Goal: Use online tool/utility: Utilize a website feature to perform a specific function

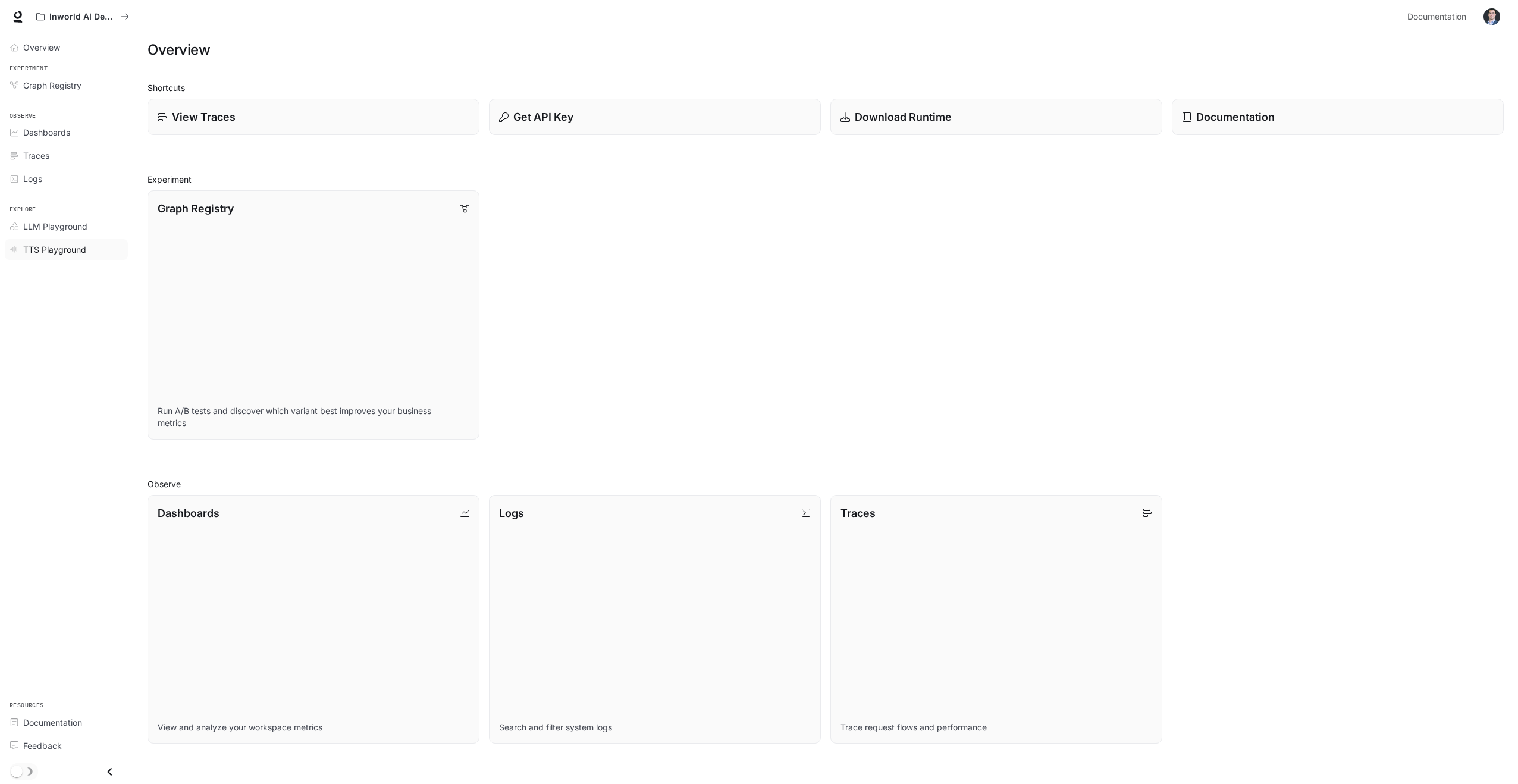
click at [63, 250] on span "TTS Playground" at bounding box center [55, 249] width 63 height 12
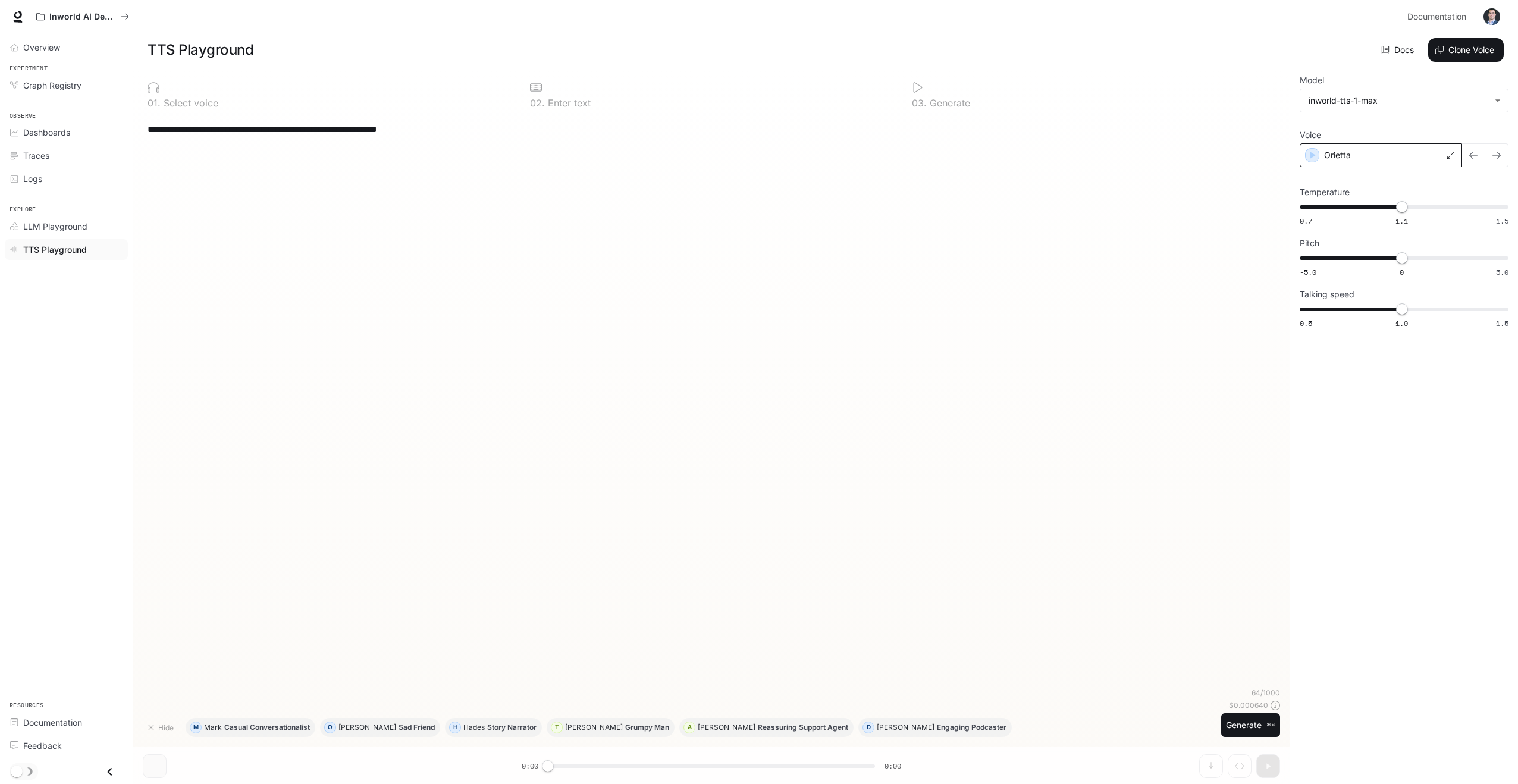
click at [1422, 158] on div "Orietta" at bounding box center [1381, 156] width 162 height 24
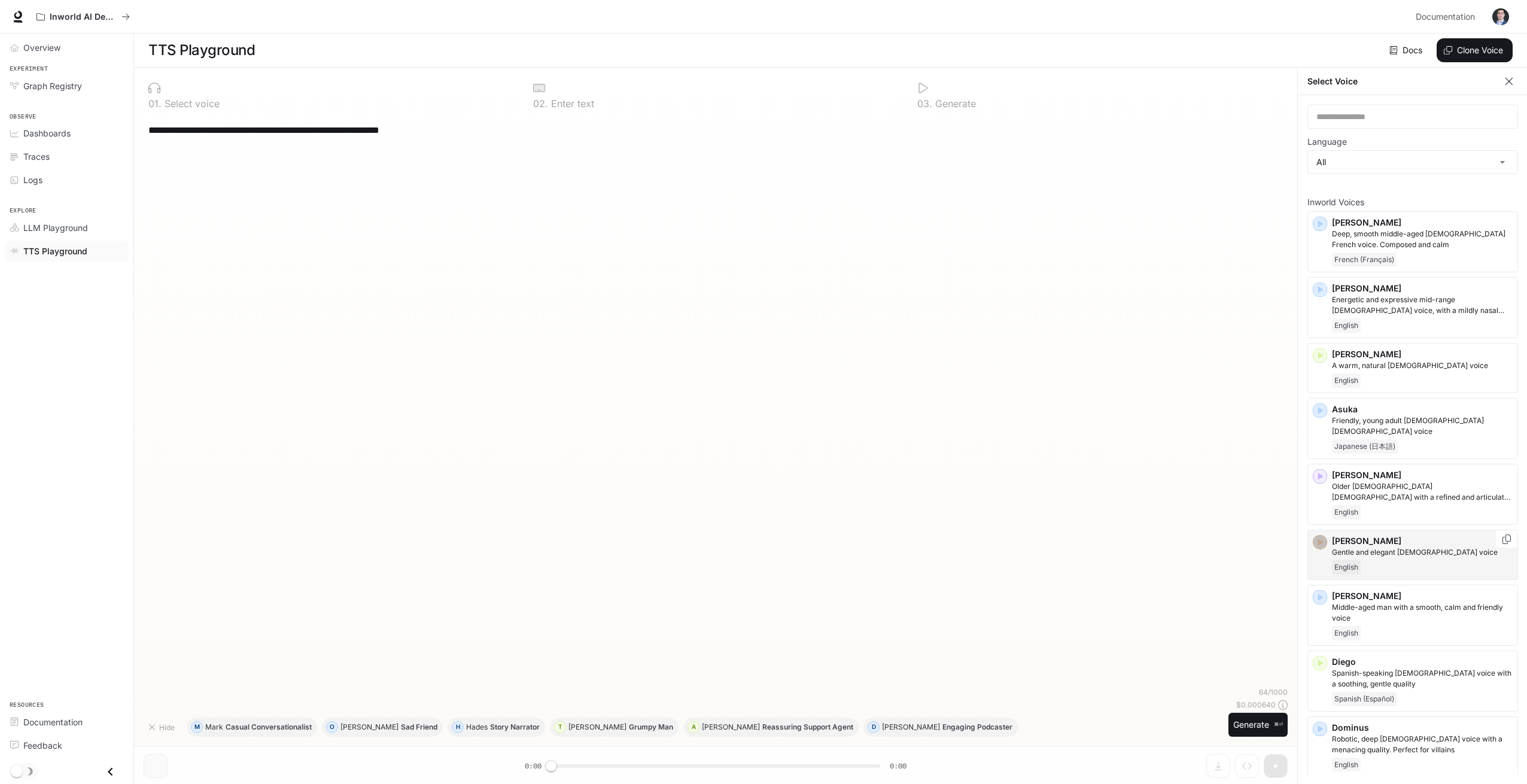
click at [1321, 536] on icon "button" at bounding box center [1320, 542] width 12 height 12
click at [1323, 356] on icon "button" at bounding box center [1320, 355] width 12 height 12
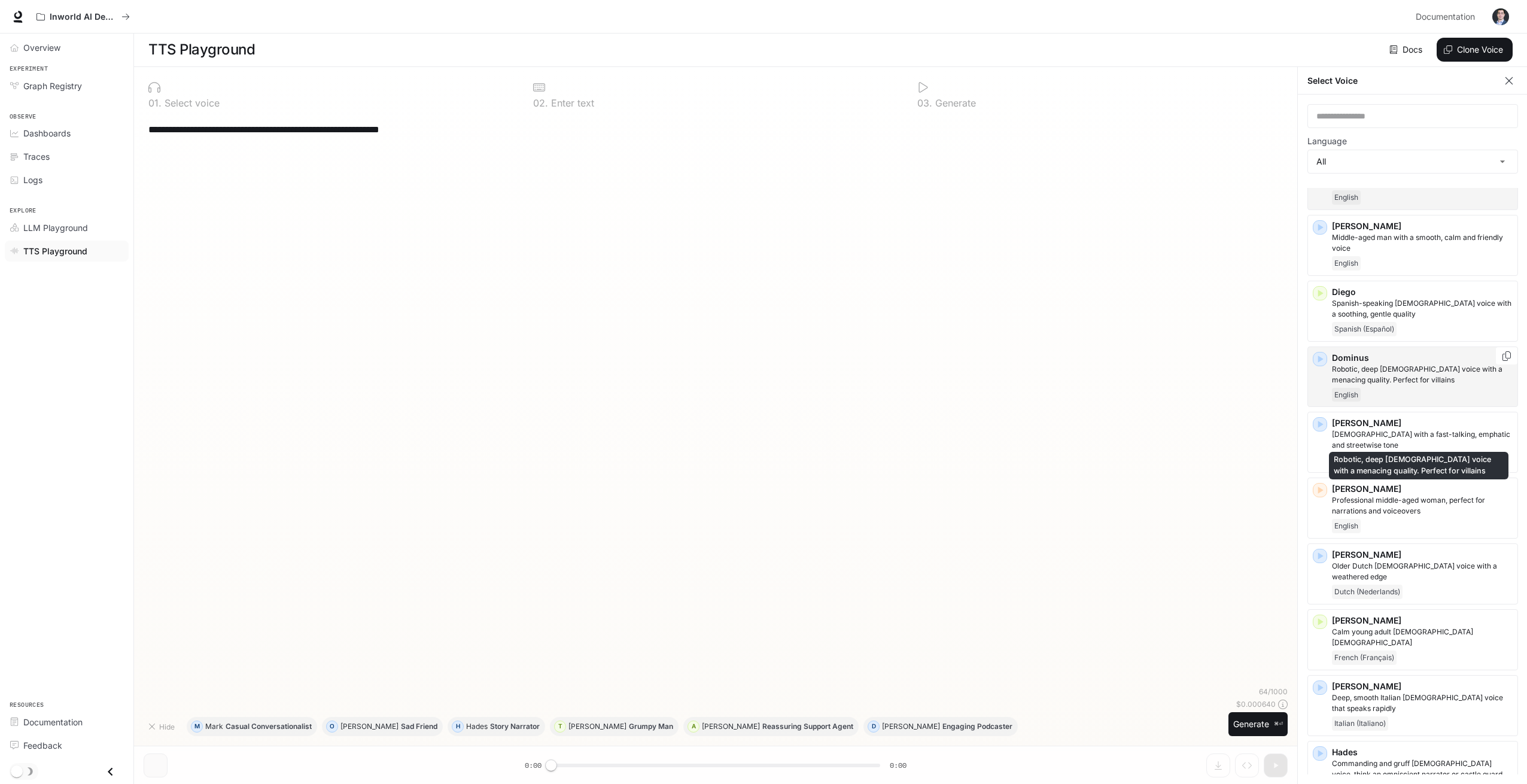
scroll to position [372, 0]
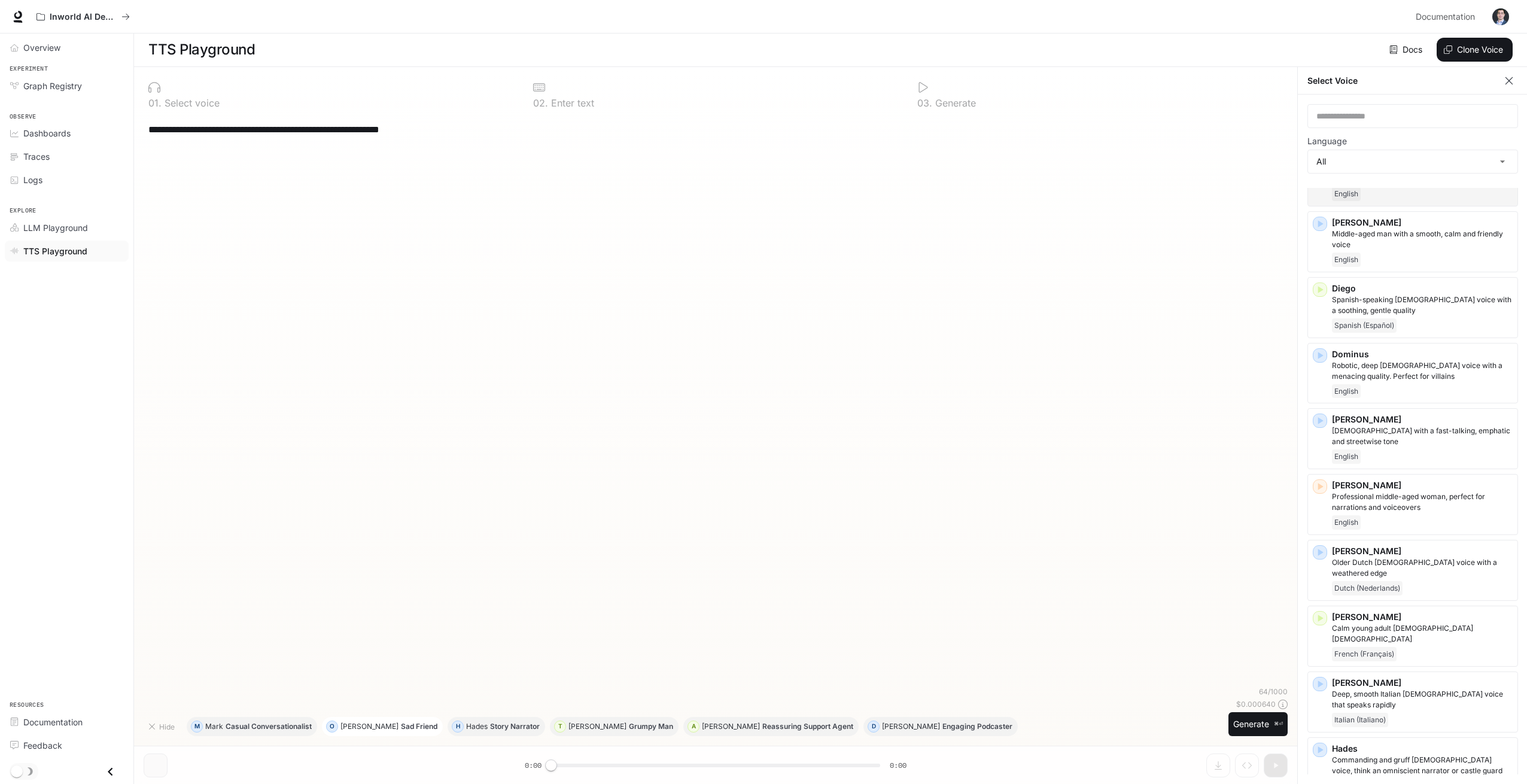
click at [348, 730] on p "[PERSON_NAME]" at bounding box center [370, 727] width 58 height 8
type textarea "**********"
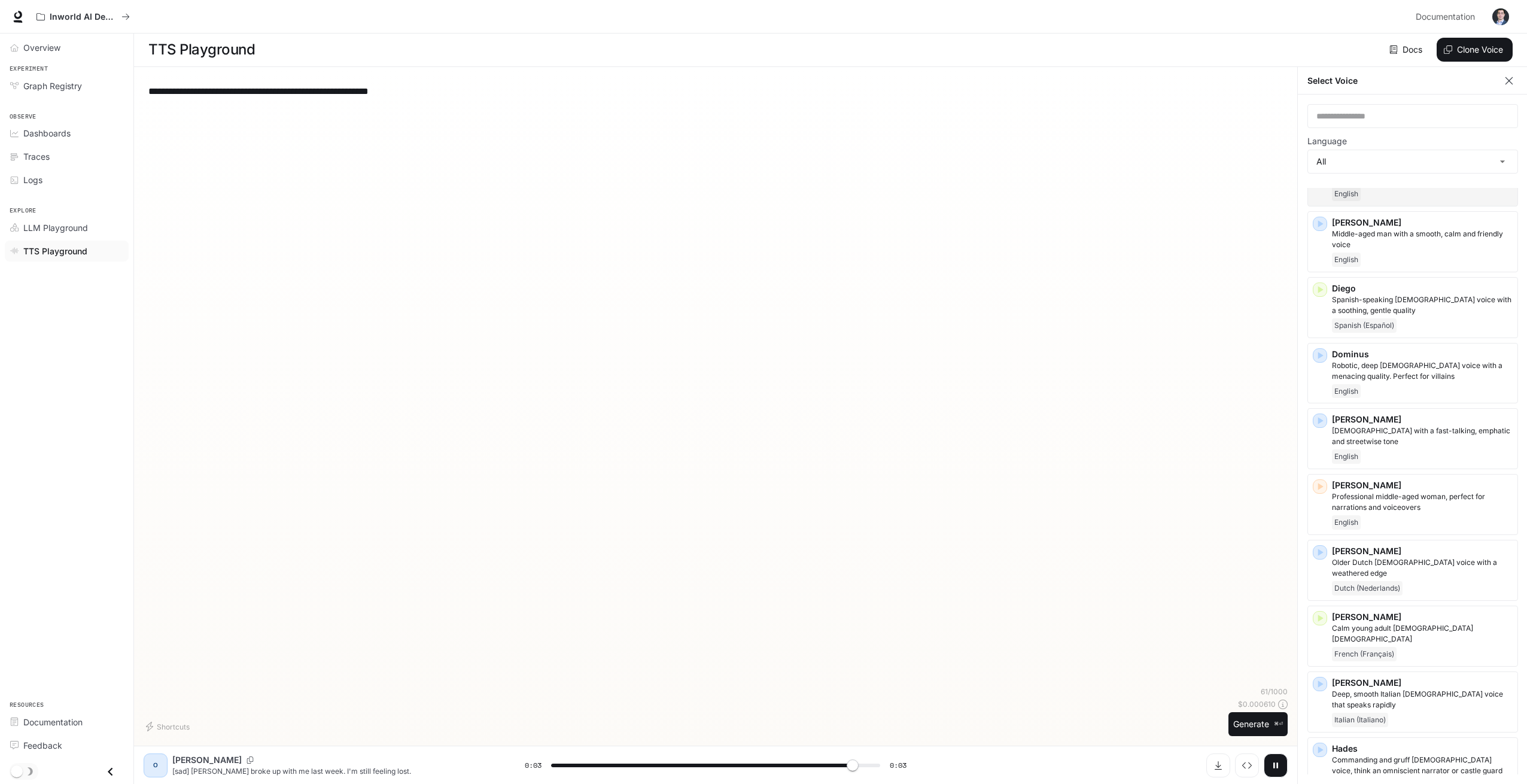
type input "*"
click at [1423, 23] on span "Documentation" at bounding box center [1444, 17] width 59 height 15
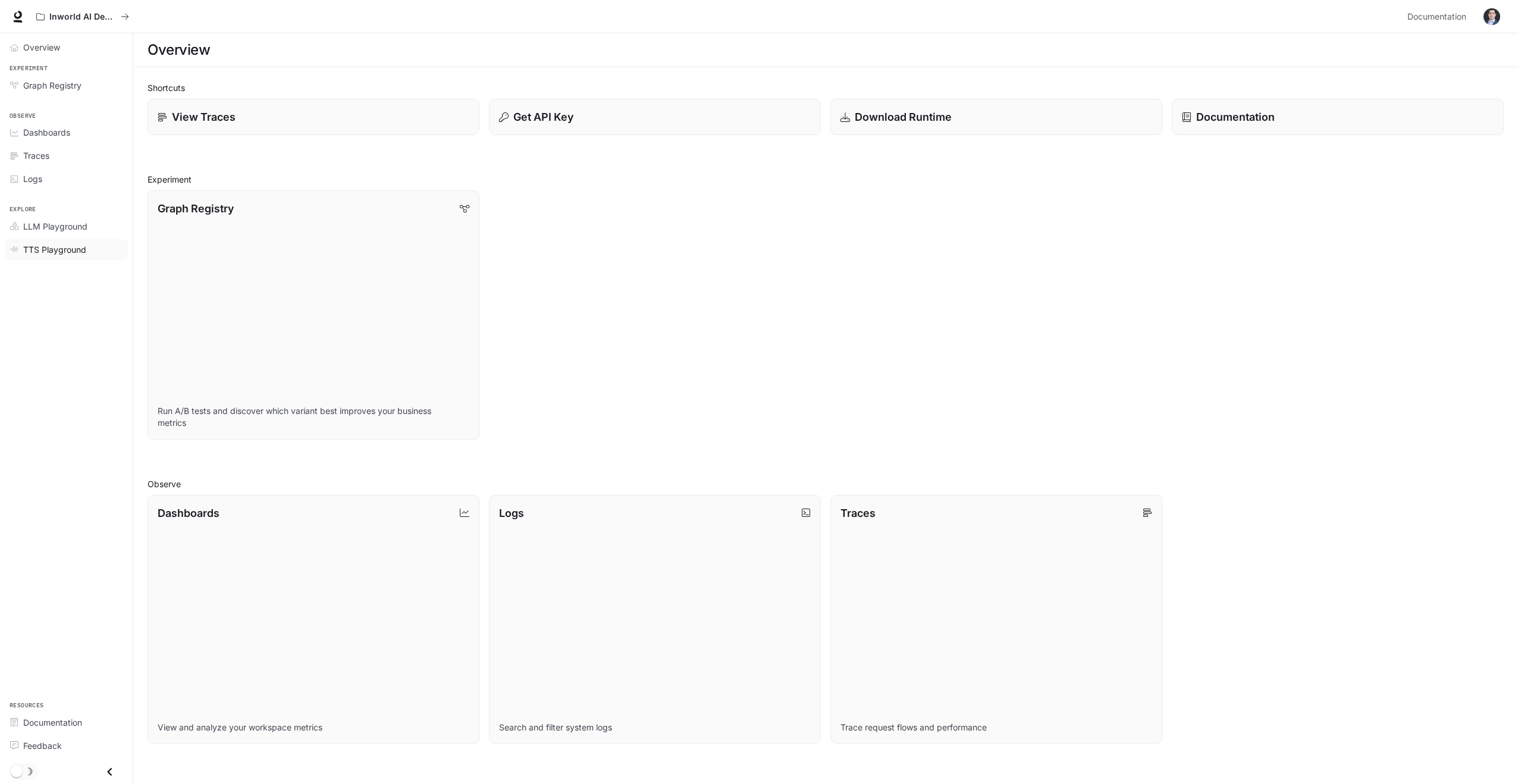
click at [48, 247] on span "TTS Playground" at bounding box center [55, 249] width 63 height 12
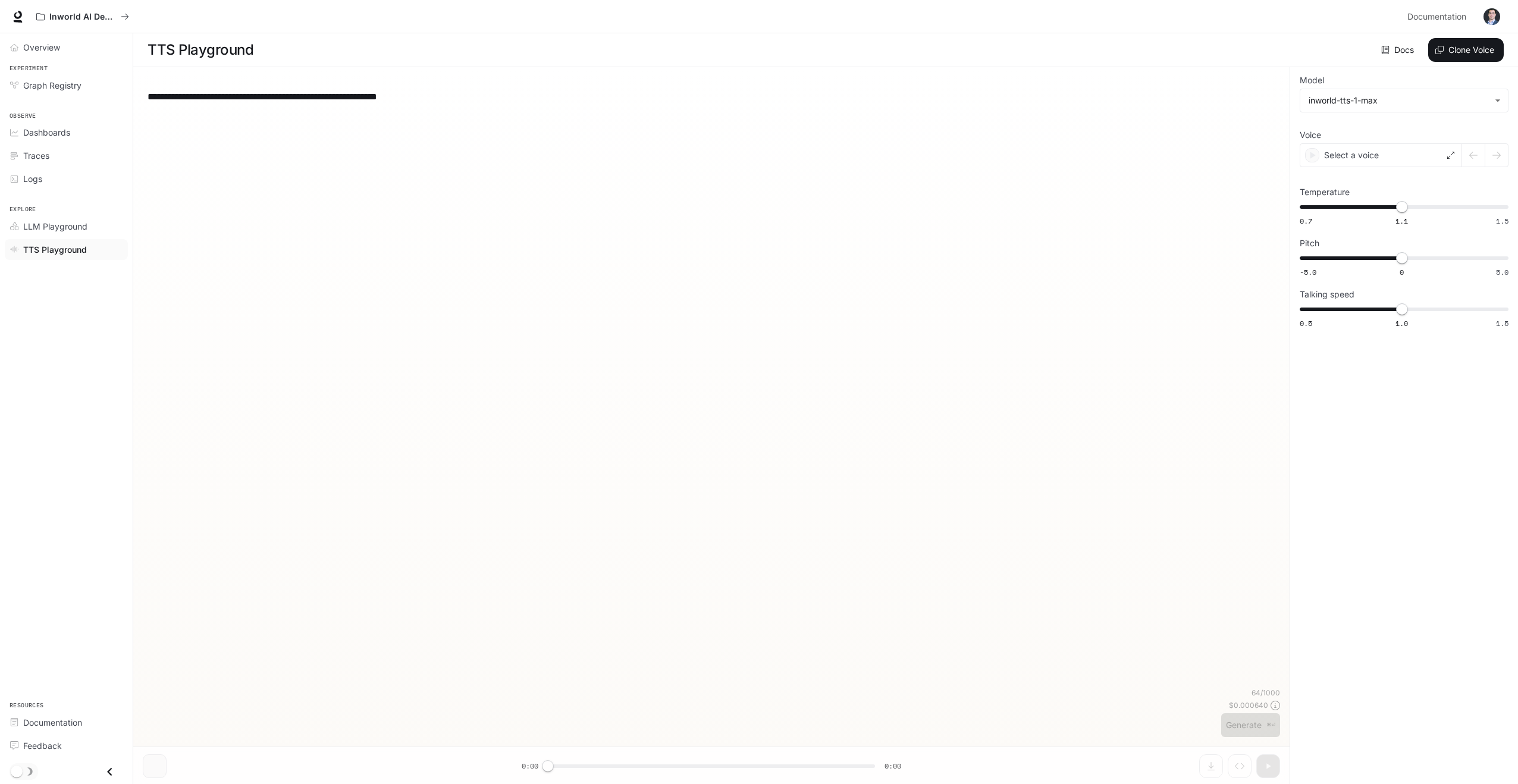
type textarea "**********"
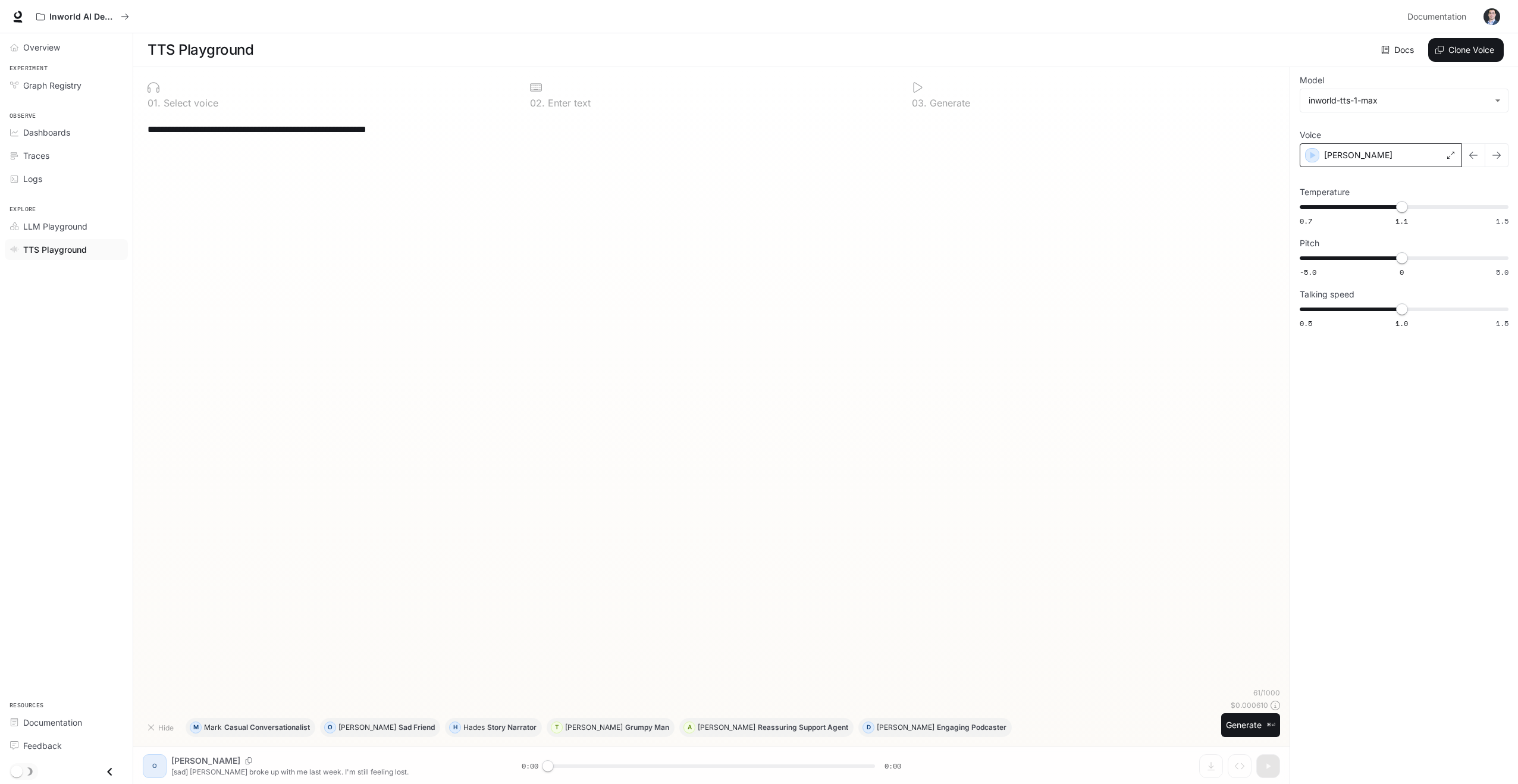
click at [1402, 158] on div "[PERSON_NAME]" at bounding box center [1381, 156] width 162 height 24
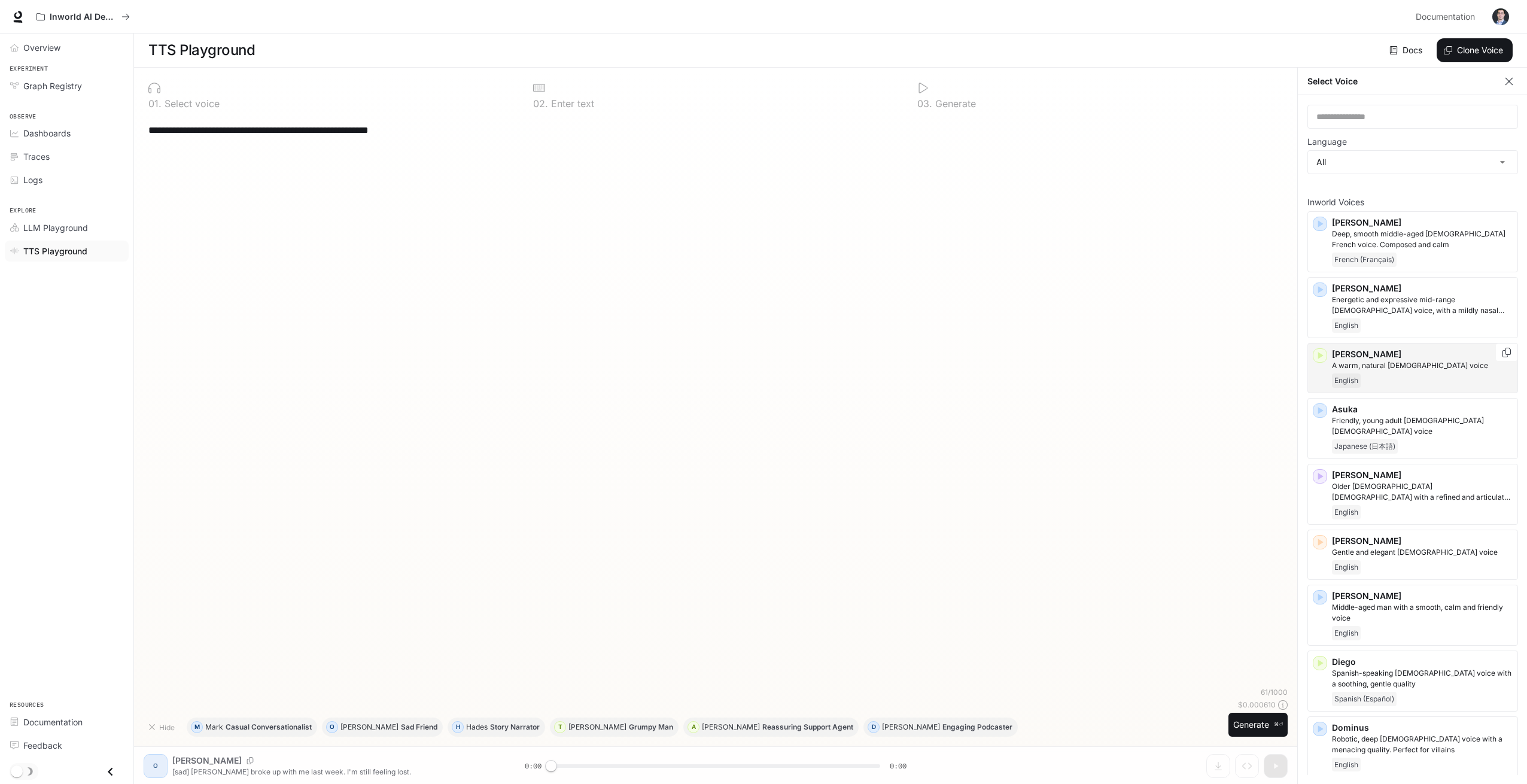
click at [1319, 354] on icon "button" at bounding box center [1321, 355] width 6 height 8
click at [1240, 737] on button "Generate ⌘⏎" at bounding box center [1258, 725] width 59 height 24
click at [1338, 57] on div "Docs Voices Clone Voice" at bounding box center [886, 51] width 1253 height 24
click at [1311, 41] on div "Docs Voices Clone Voice" at bounding box center [886, 51] width 1253 height 24
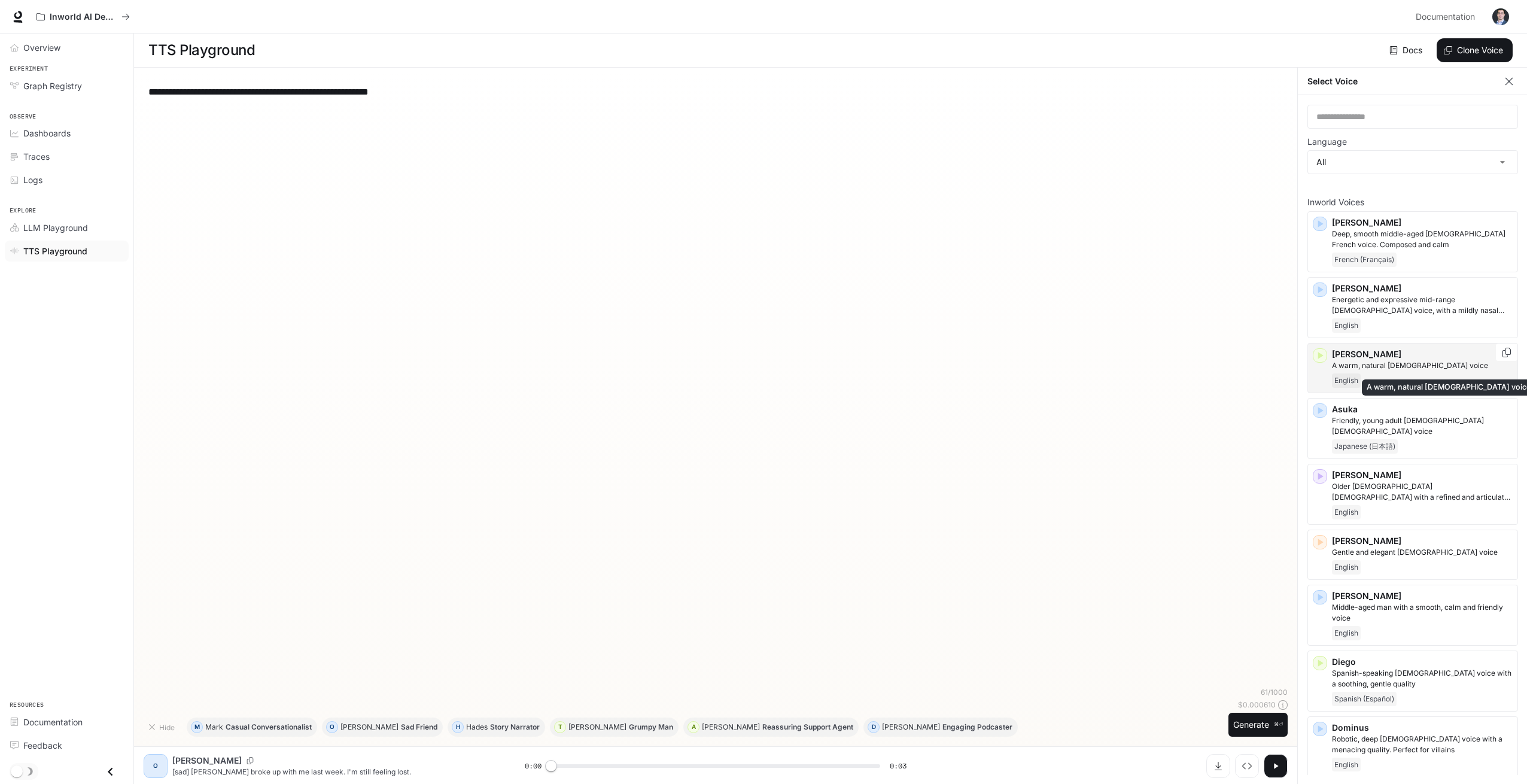
click at [1374, 368] on p "A warm, natural [DEMOGRAPHIC_DATA] voice" at bounding box center [1422, 365] width 181 height 10
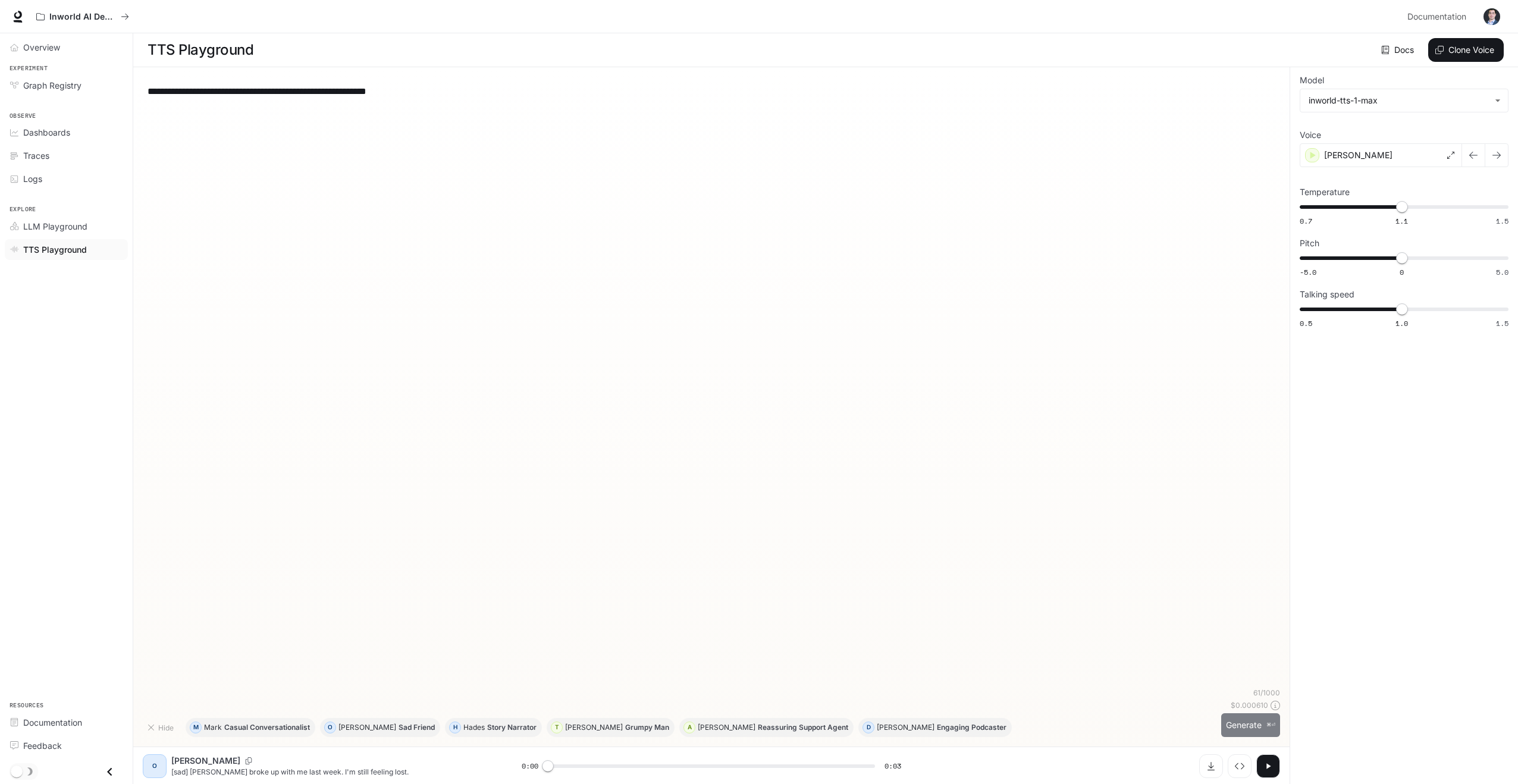
click at [1232, 726] on button "Generate ⌘⏎" at bounding box center [1250, 725] width 59 height 24
type input "*"
click at [73, 727] on span "Documentation" at bounding box center [52, 722] width 59 height 12
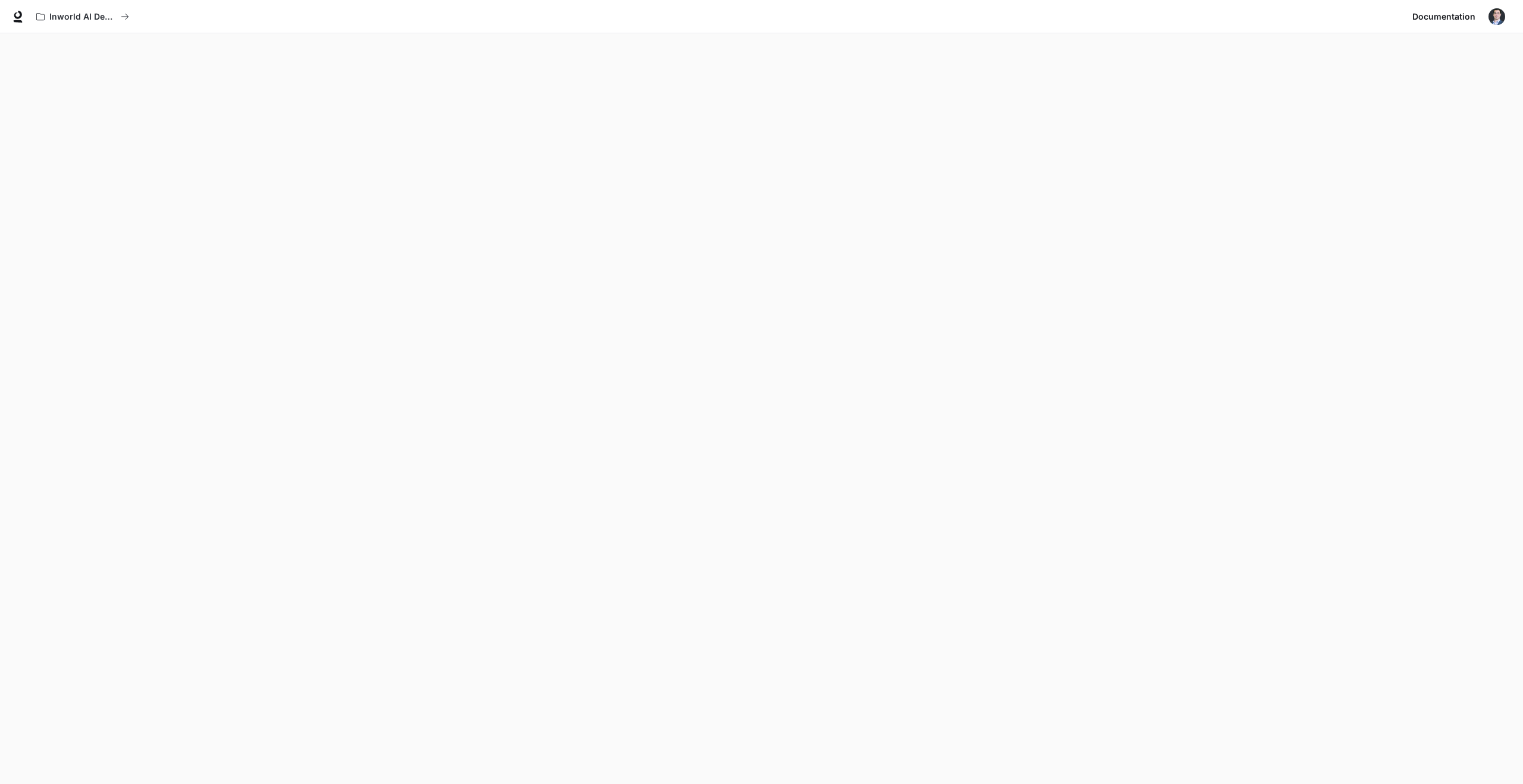
click at [1495, 21] on img "button" at bounding box center [1497, 17] width 17 height 17
click at [19, 21] on div at bounding box center [761, 392] width 1523 height 784
click at [19, 21] on icon at bounding box center [19, 21] width 9 height 3
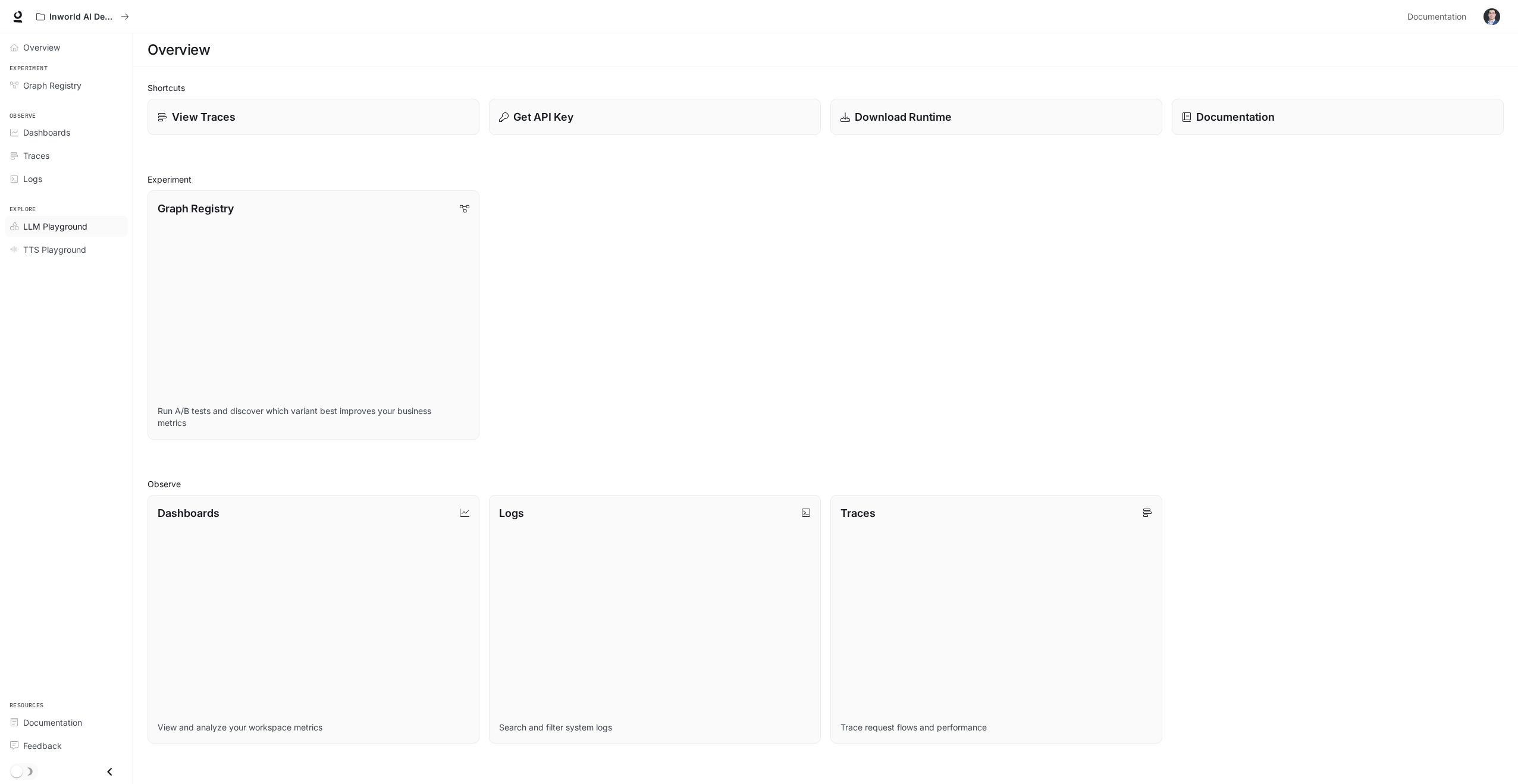
click at [40, 235] on link "LLM Playground" at bounding box center [66, 227] width 123 height 21
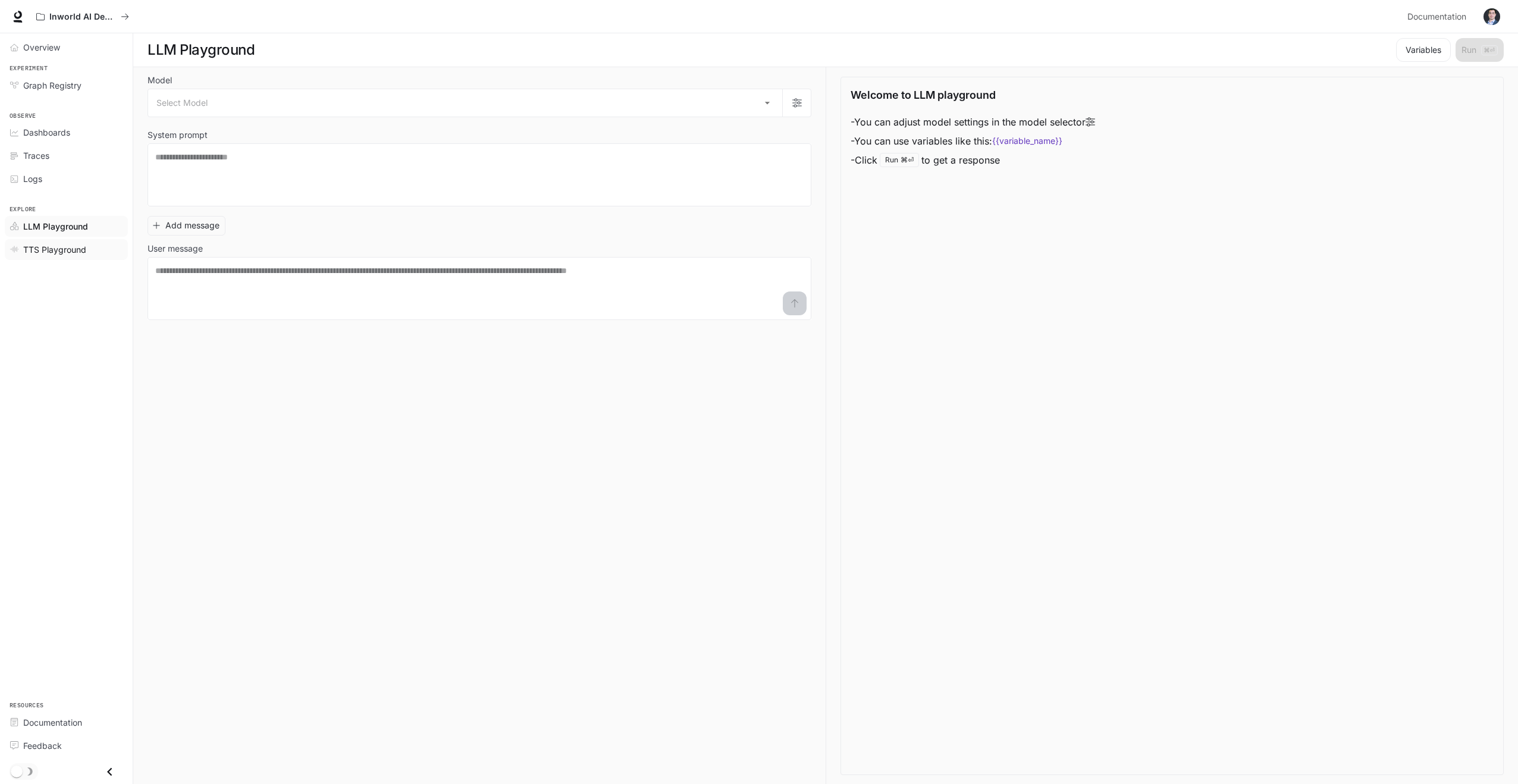
click at [55, 254] on span "TTS Playground" at bounding box center [55, 249] width 63 height 12
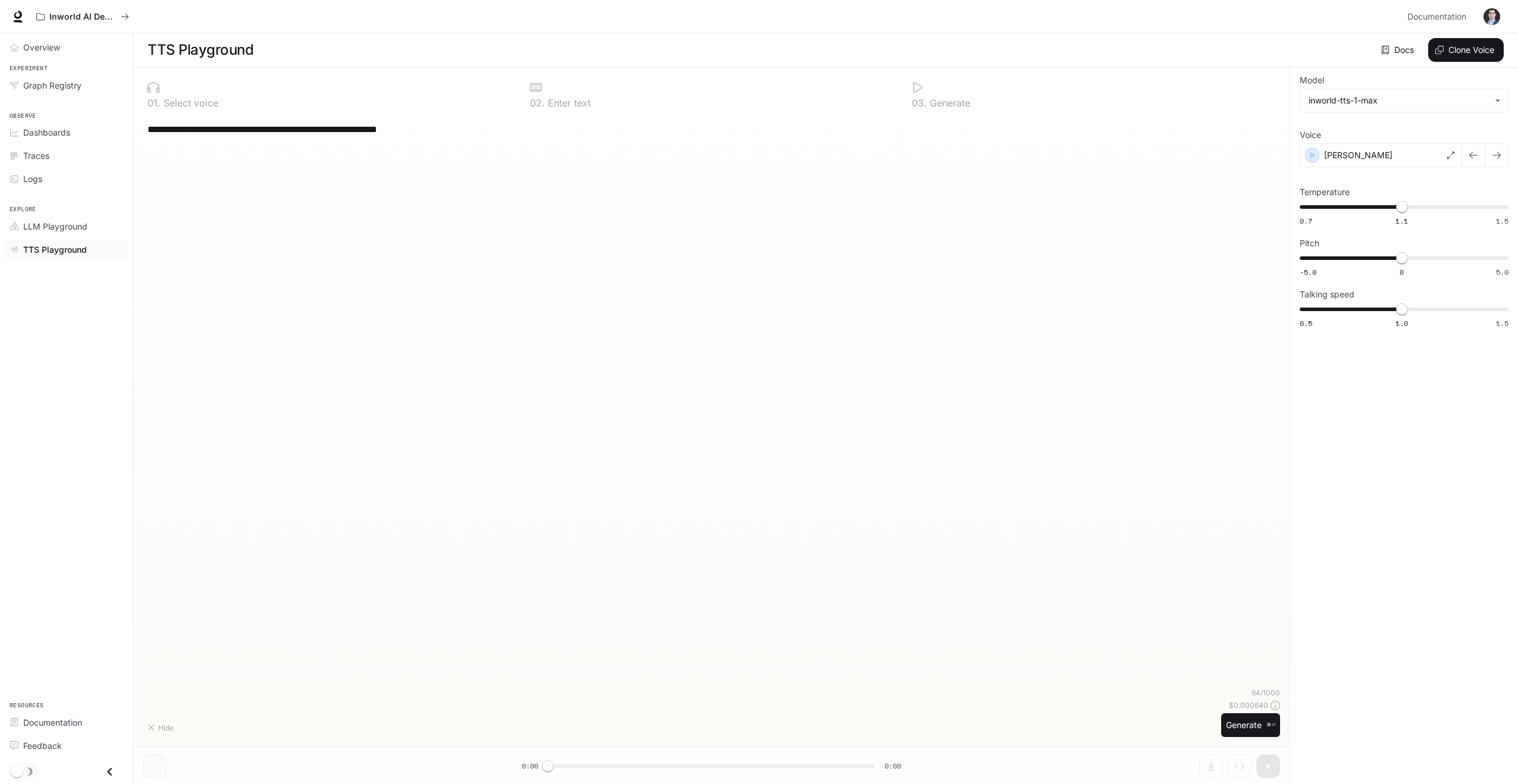
type textarea "**********"
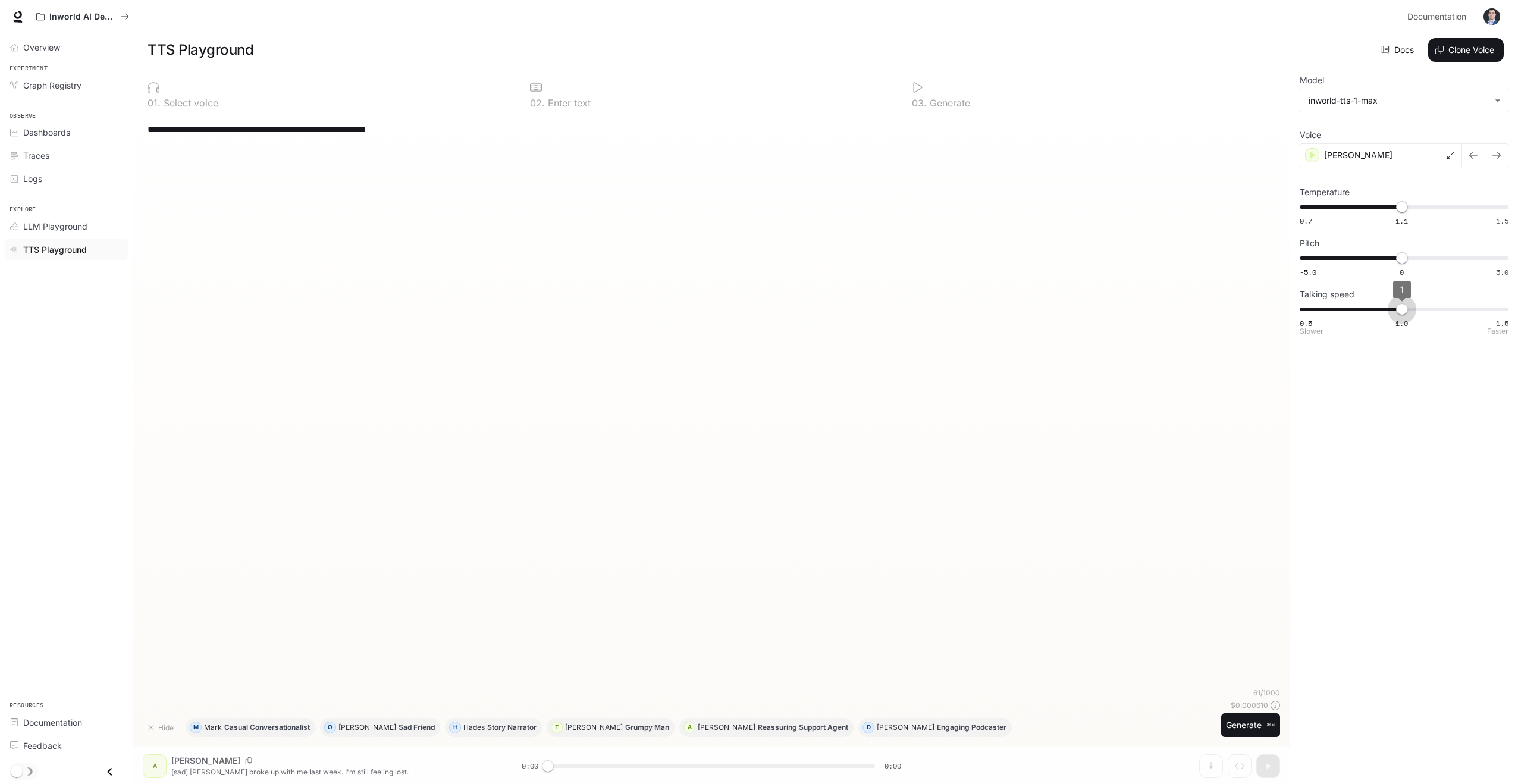
type input "***"
drag, startPoint x: 1397, startPoint y: 309, endPoint x: 1376, endPoint y: 309, distance: 21.0
click at [1376, 309] on span "0.9" at bounding box center [1381, 309] width 12 height 12
click at [37, 227] on span "LLM Playground" at bounding box center [55, 226] width 64 height 12
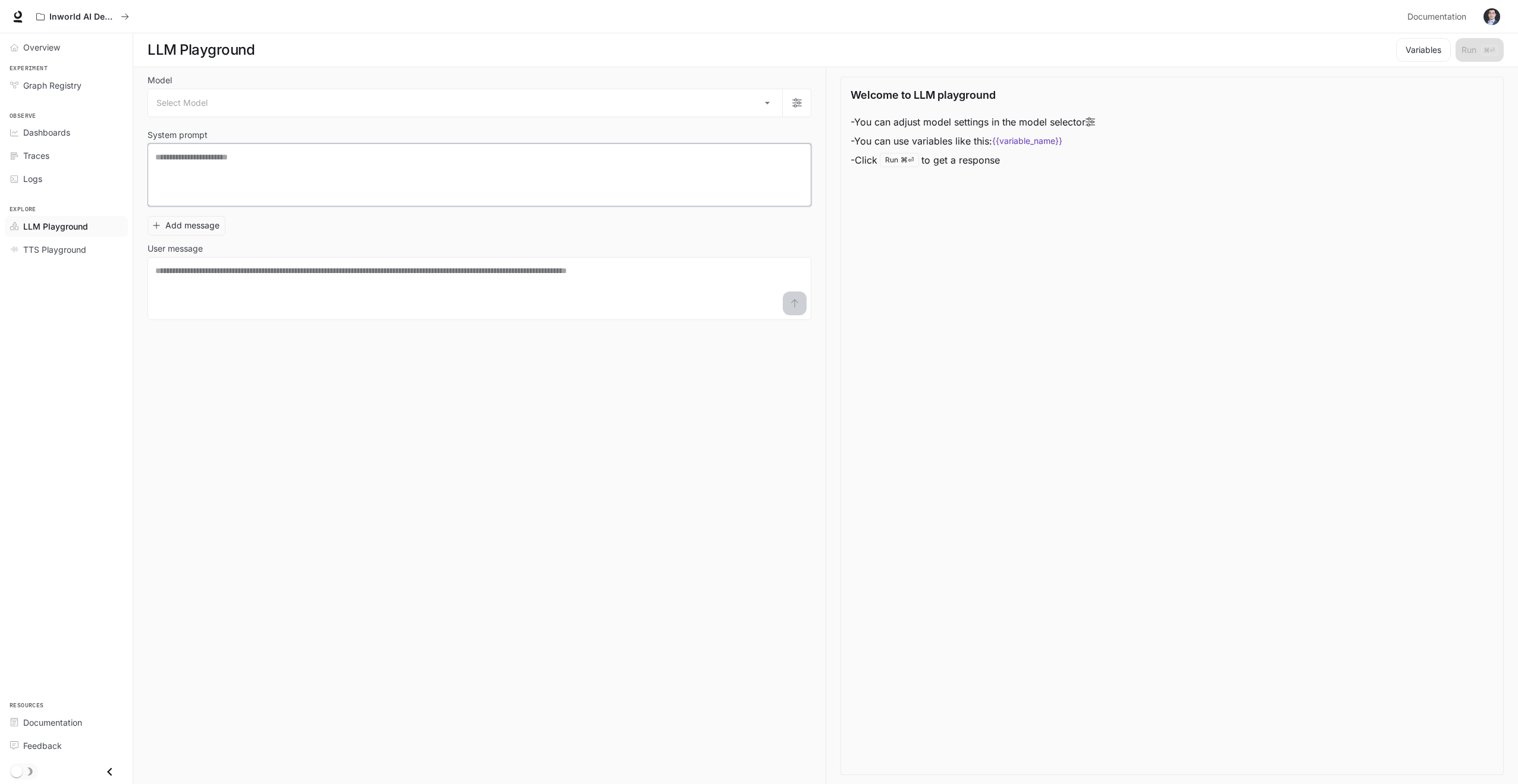
click at [221, 163] on textarea at bounding box center [478, 174] width 648 height 48
type textarea "**********"
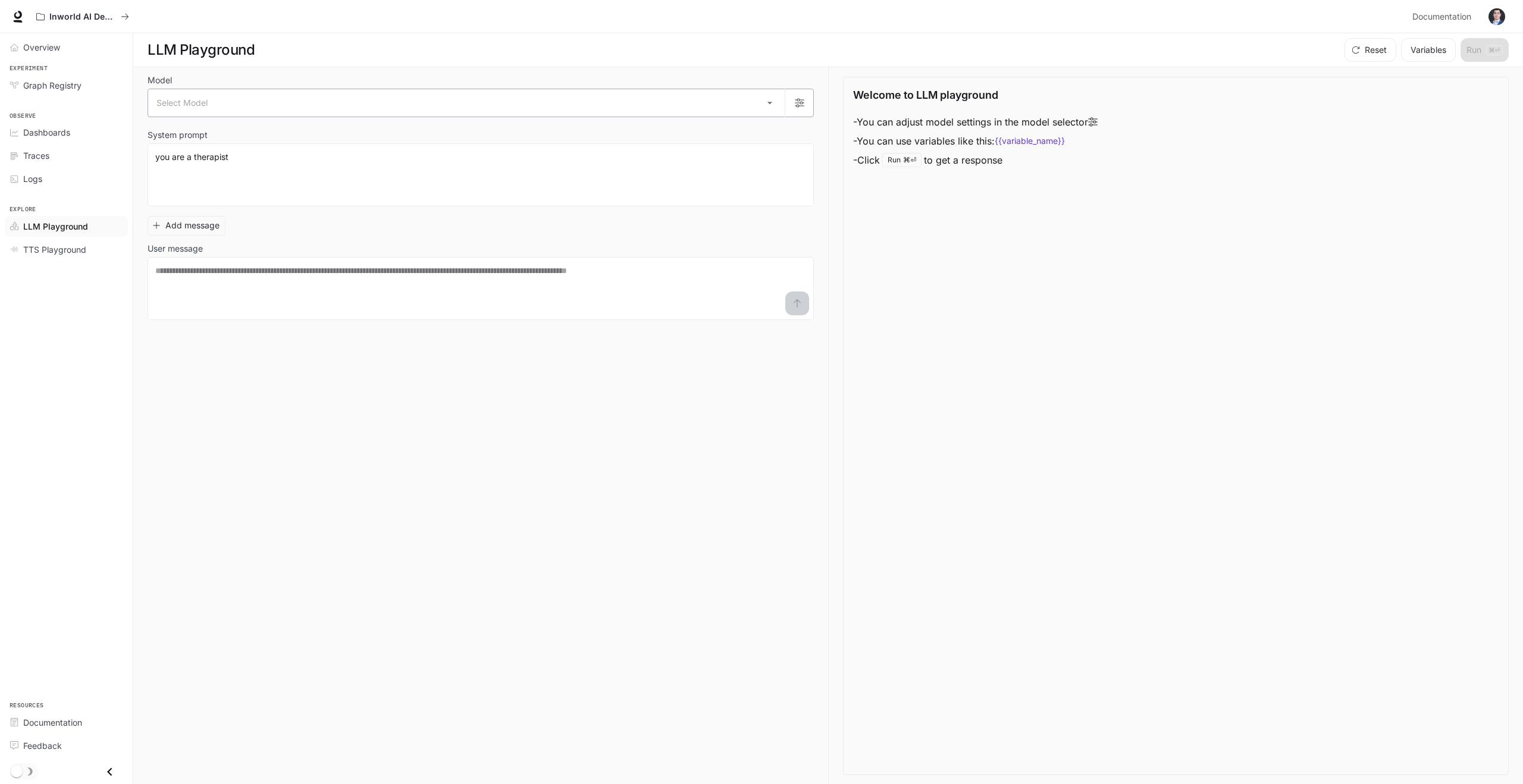
click at [519, 113] on body "**********" at bounding box center [761, 392] width 1523 height 784
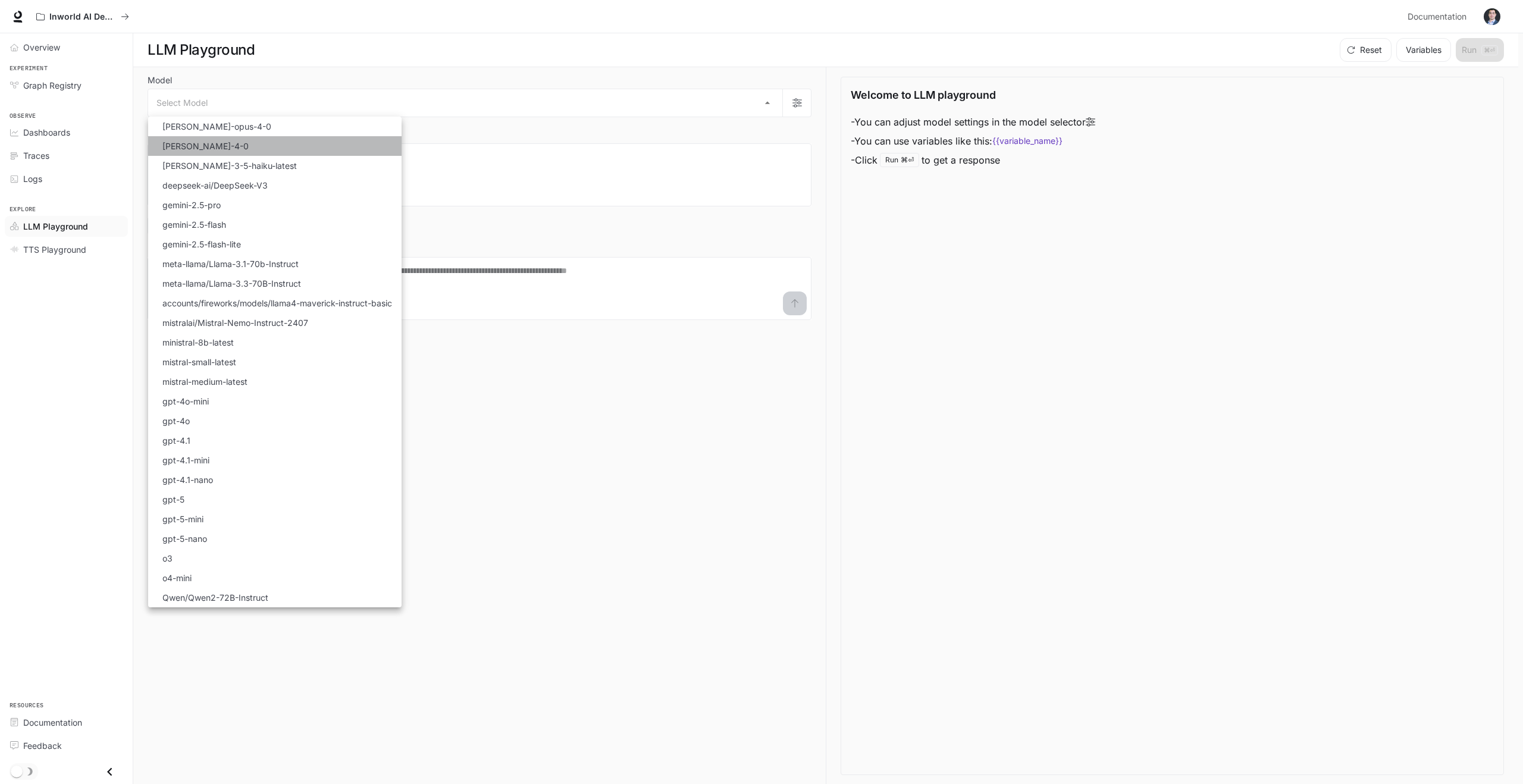
click at [296, 145] on li "claude-sonnet-4-0" at bounding box center [275, 145] width 254 height 20
type input "**********"
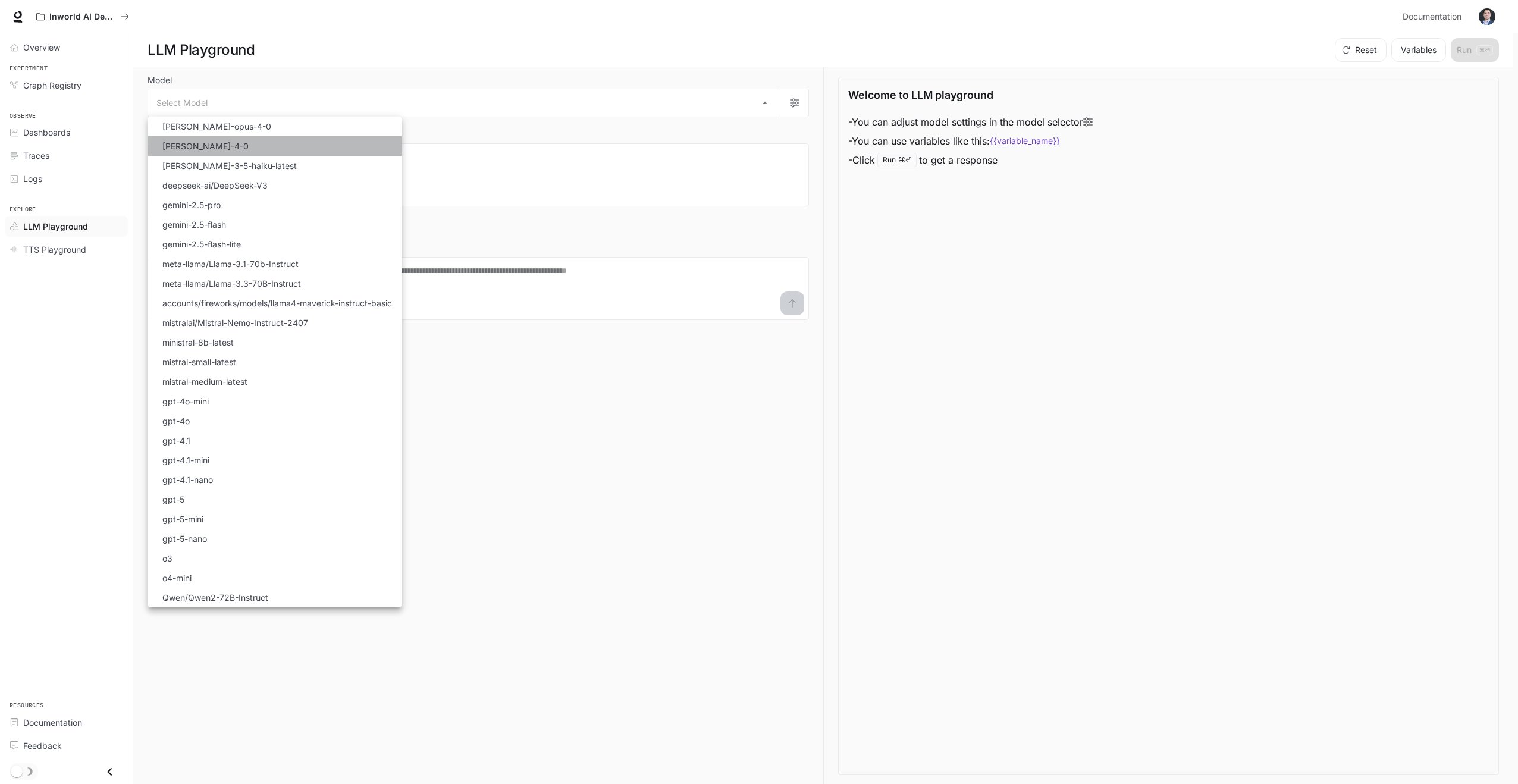
click at [296, 145] on li "claude-sonnet-4-0" at bounding box center [275, 145] width 254 height 20
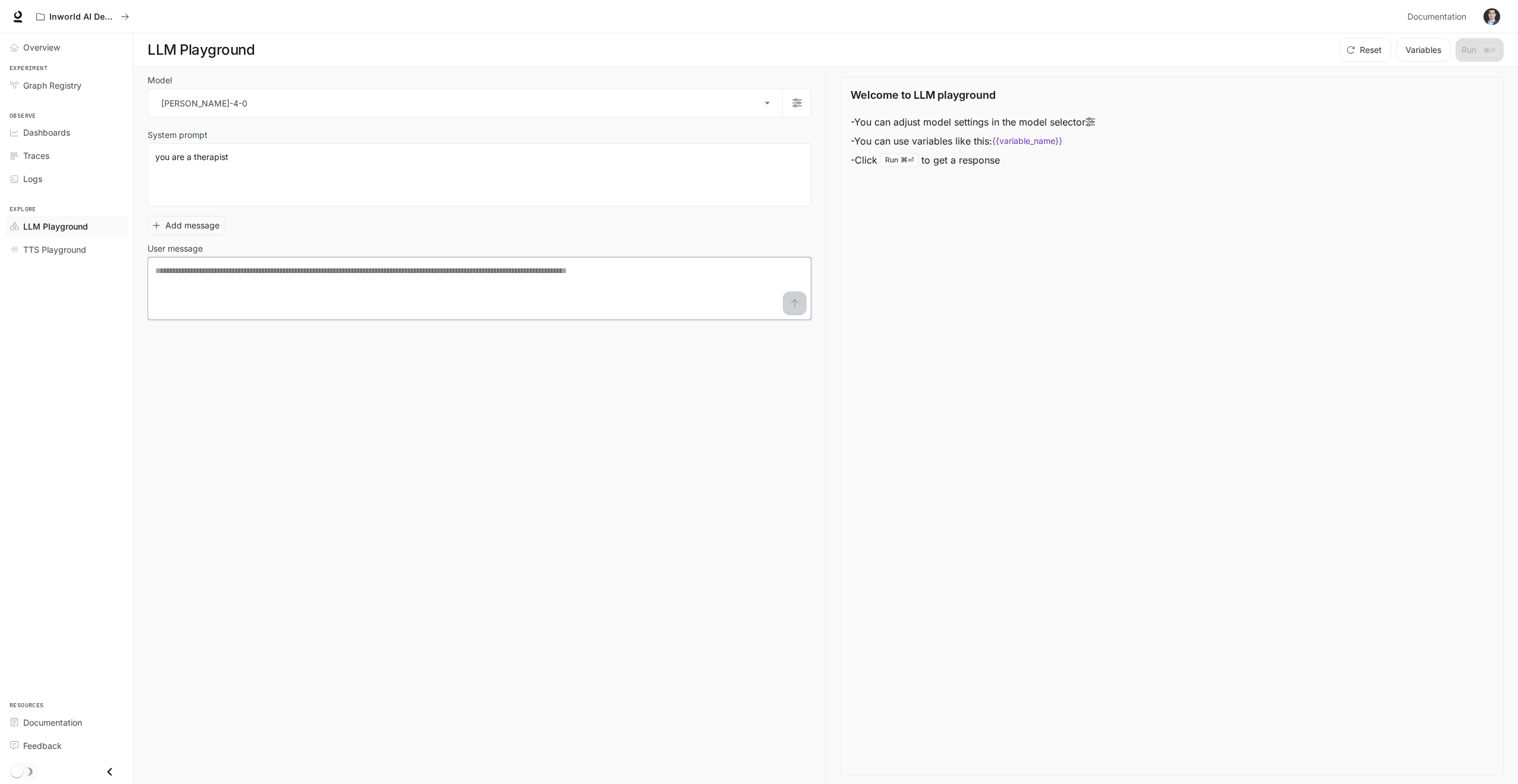
click at [254, 282] on textarea at bounding box center [478, 288] width 648 height 48
type textarea "**********"
click at [804, 308] on button "submit" at bounding box center [794, 304] width 24 height 24
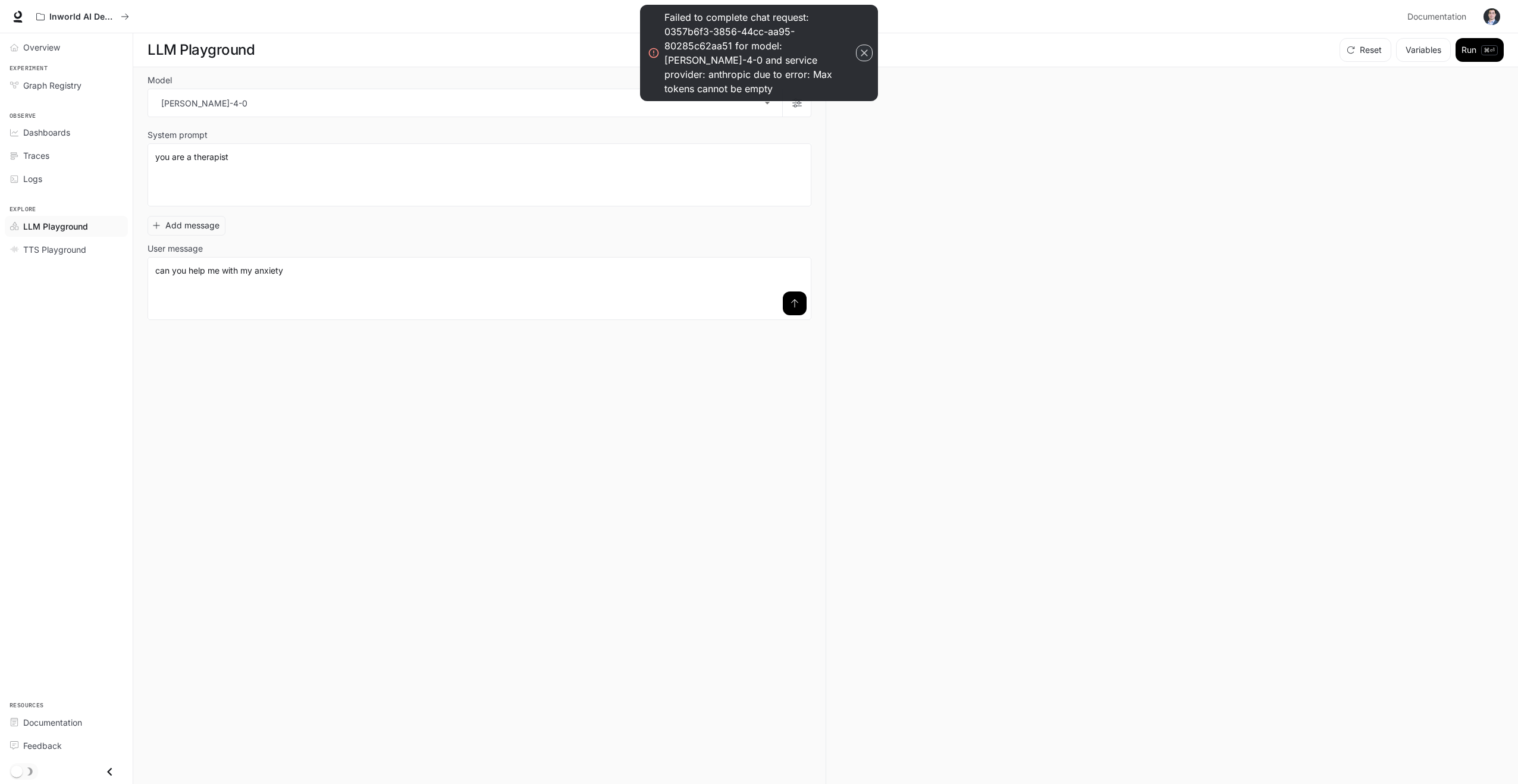
click at [861, 50] on icon "button" at bounding box center [863, 52] width 12 height 12
click at [862, 49] on icon "button" at bounding box center [863, 52] width 12 height 12
click at [864, 49] on icon "button" at bounding box center [863, 52] width 12 height 12
click at [865, 48] on icon "button" at bounding box center [863, 52] width 12 height 12
click at [864, 48] on icon "button" at bounding box center [863, 52] width 12 height 12
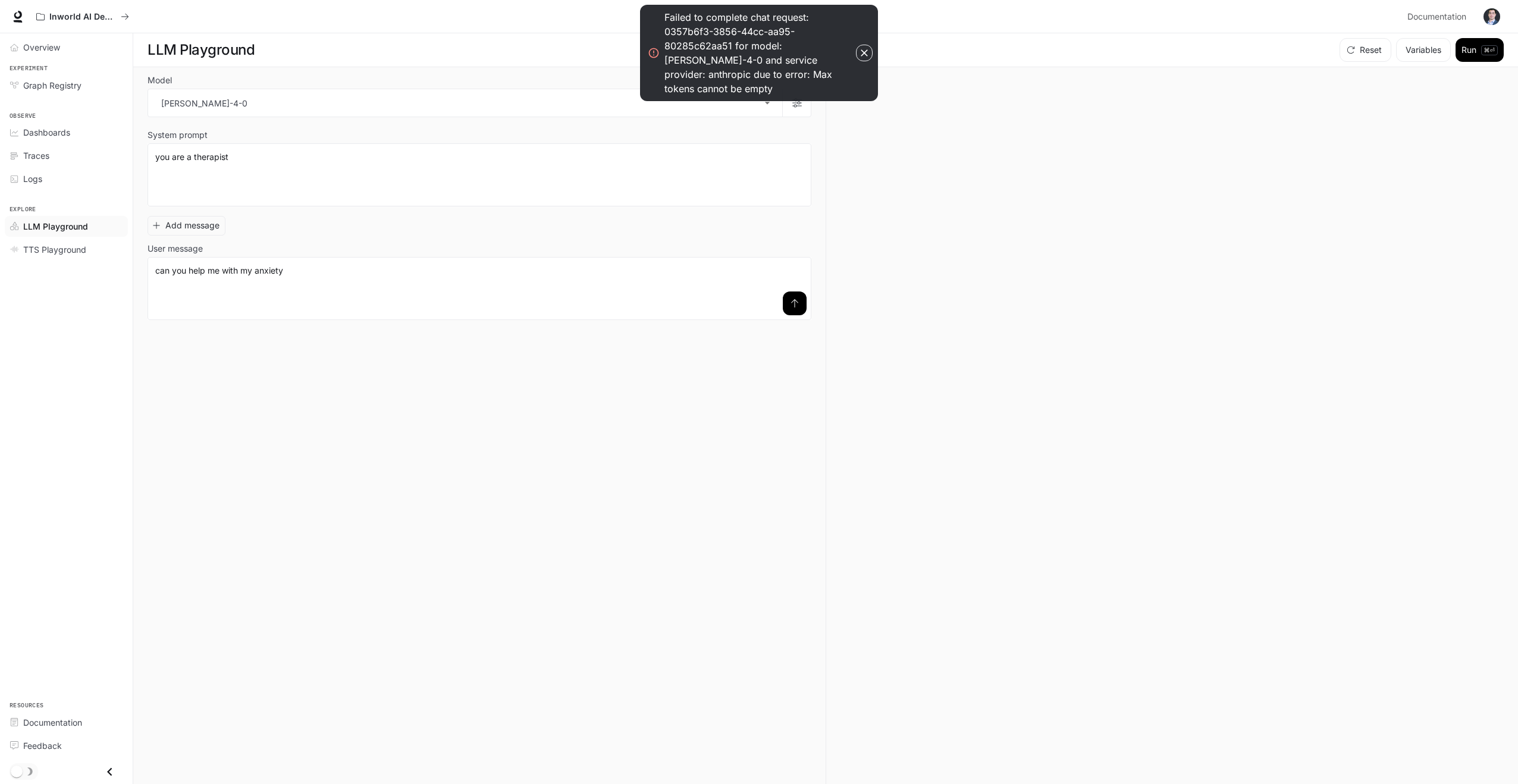
click at [864, 49] on icon "button" at bounding box center [863, 52] width 12 height 12
click at [1401, 50] on button "Variables" at bounding box center [1423, 50] width 55 height 24
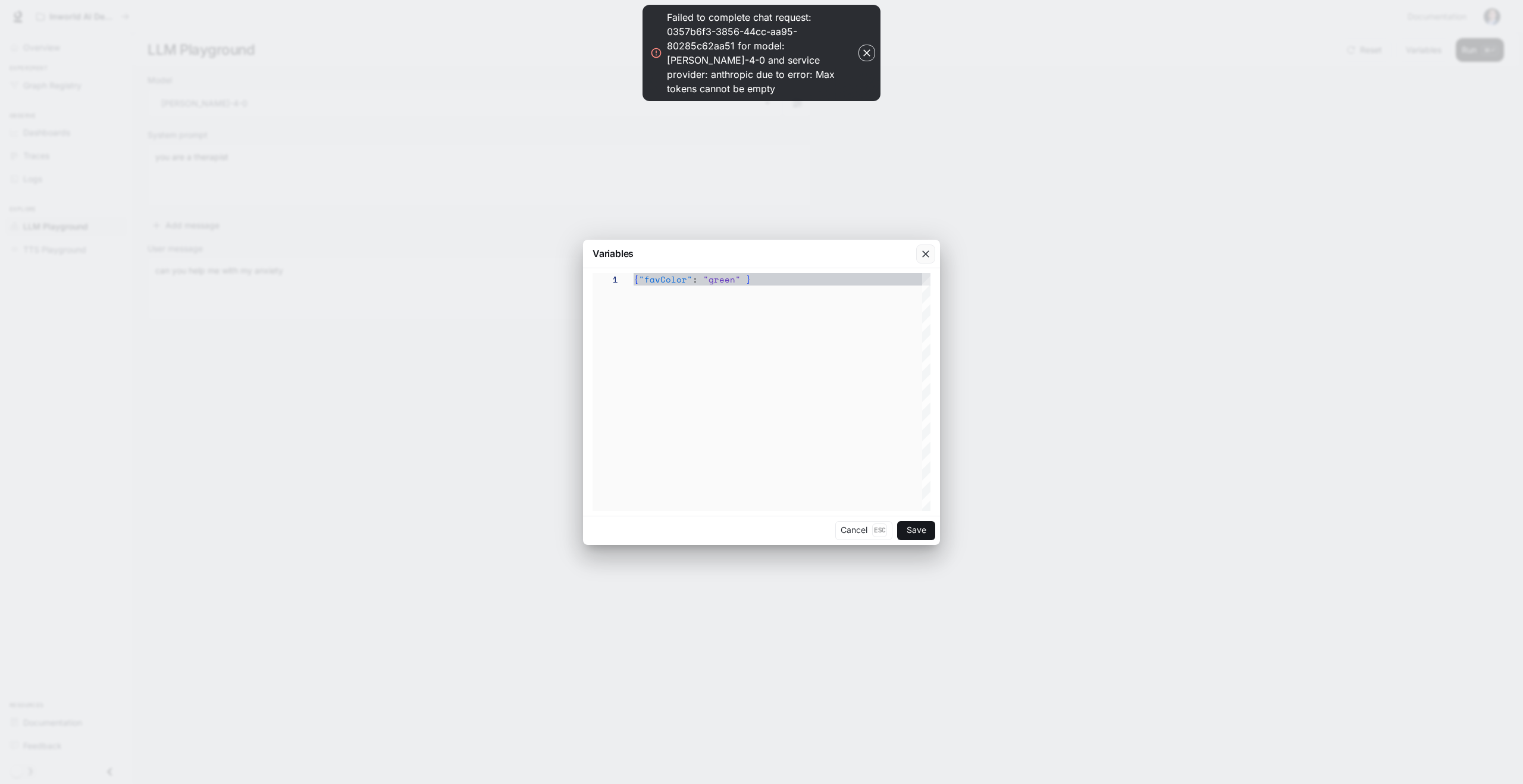
click at [920, 257] on icon "button" at bounding box center [925, 254] width 12 height 12
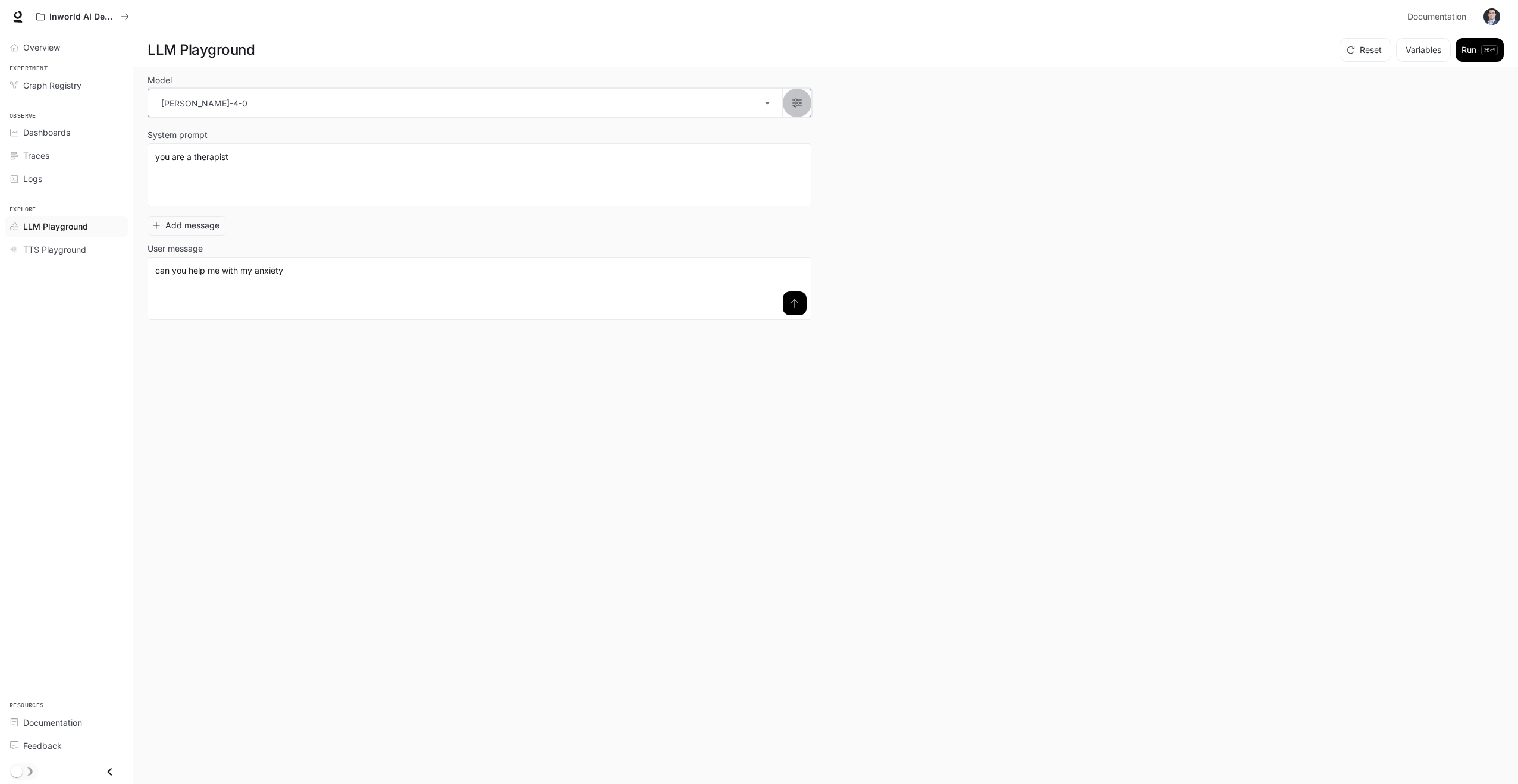
click at [799, 103] on icon "button" at bounding box center [797, 103] width 9 height 9
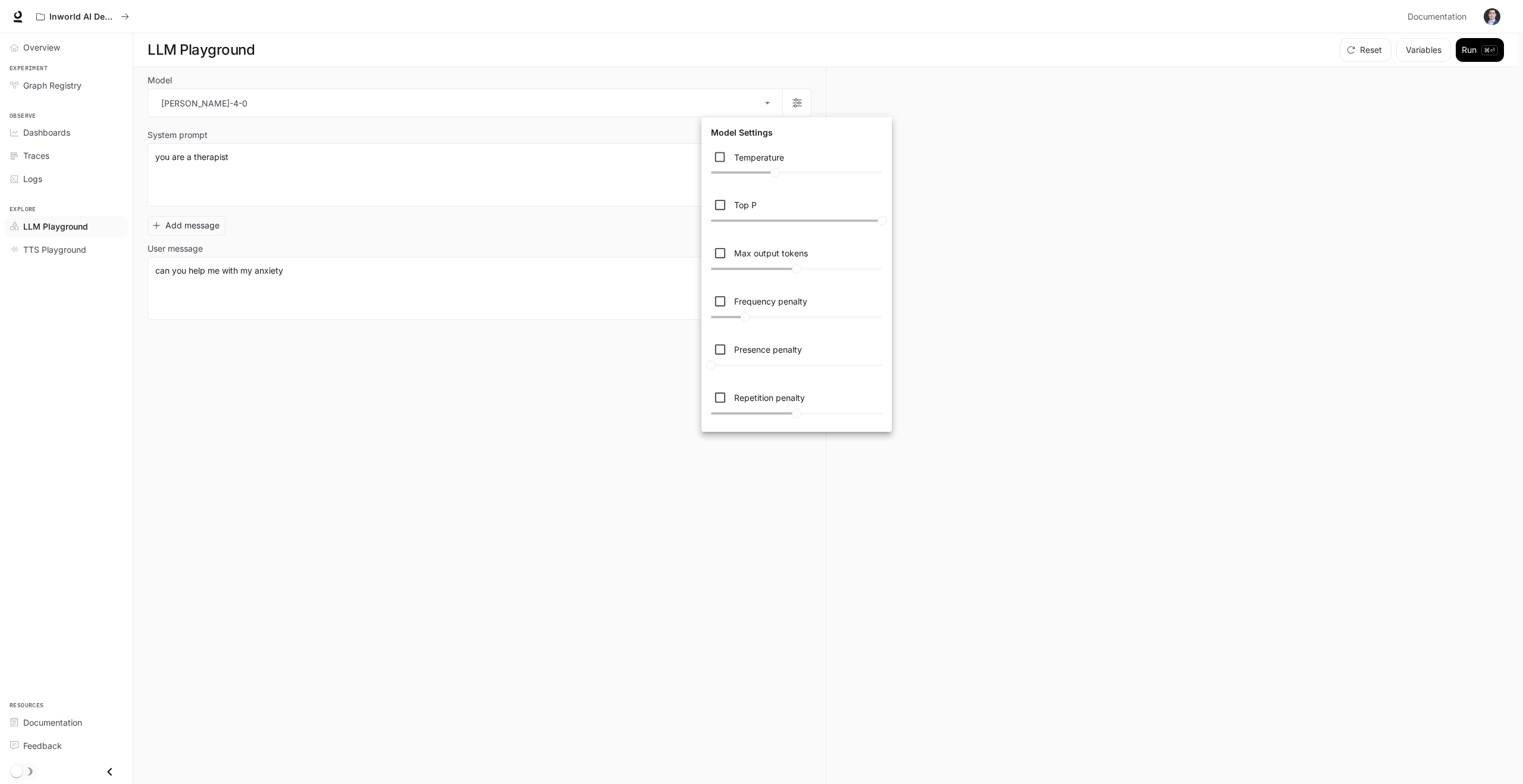
click at [767, 103] on div at bounding box center [761, 392] width 1523 height 784
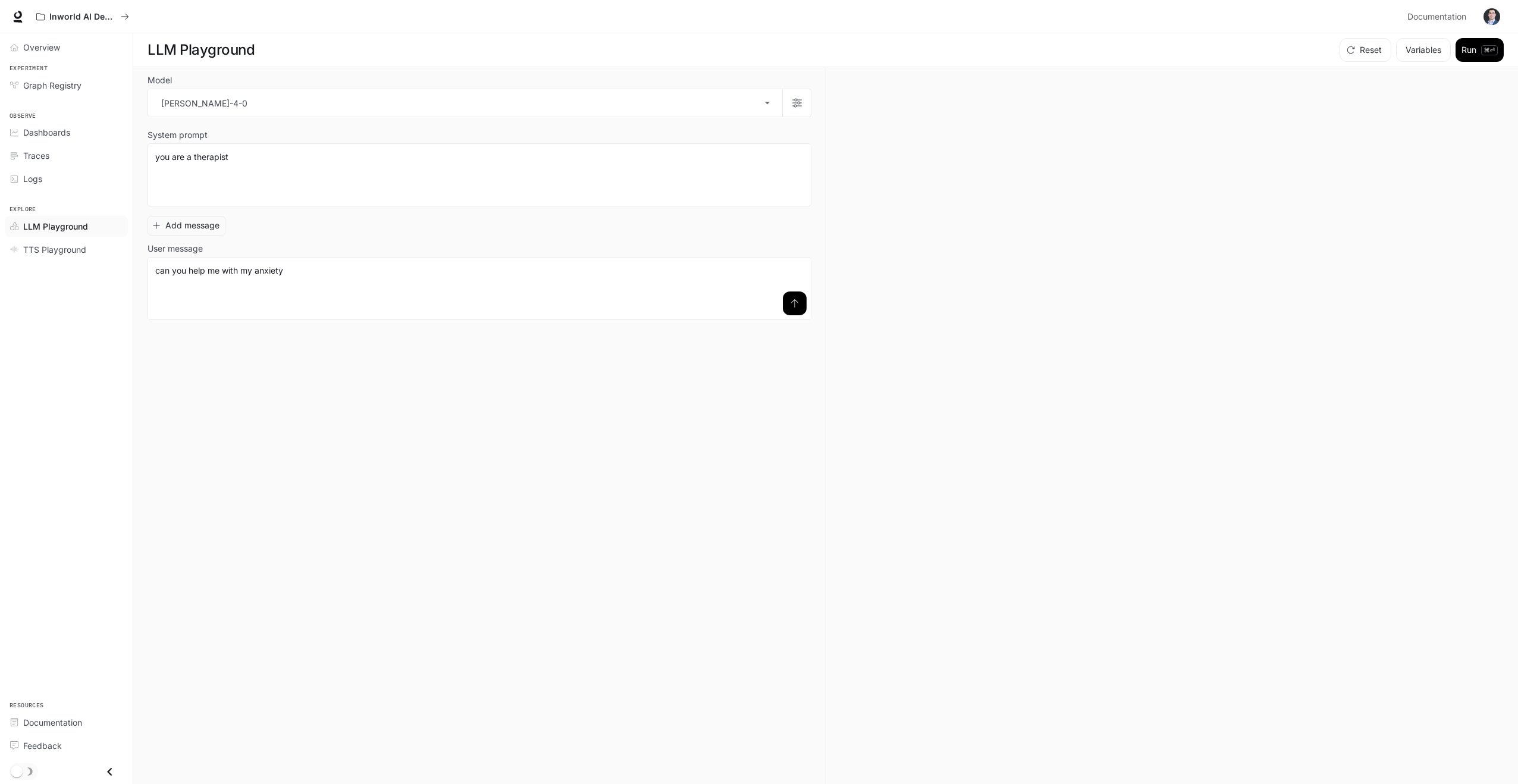
click at [767, 103] on div "Model Settings Temperature **** Top P * Max output tokens **** Frequency penalt…" at bounding box center [759, 392] width 1518 height 784
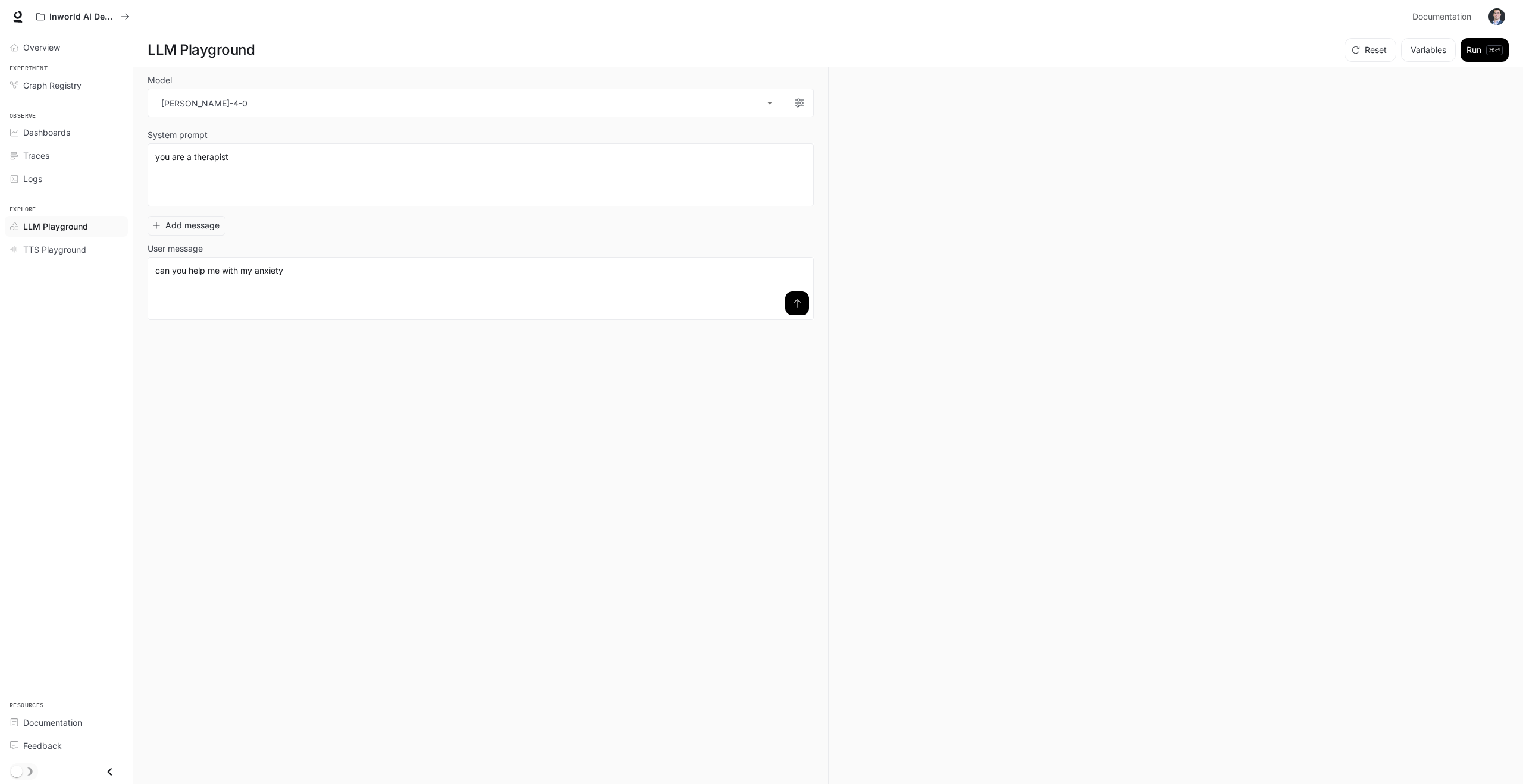
click at [768, 103] on body "**********" at bounding box center [761, 392] width 1523 height 784
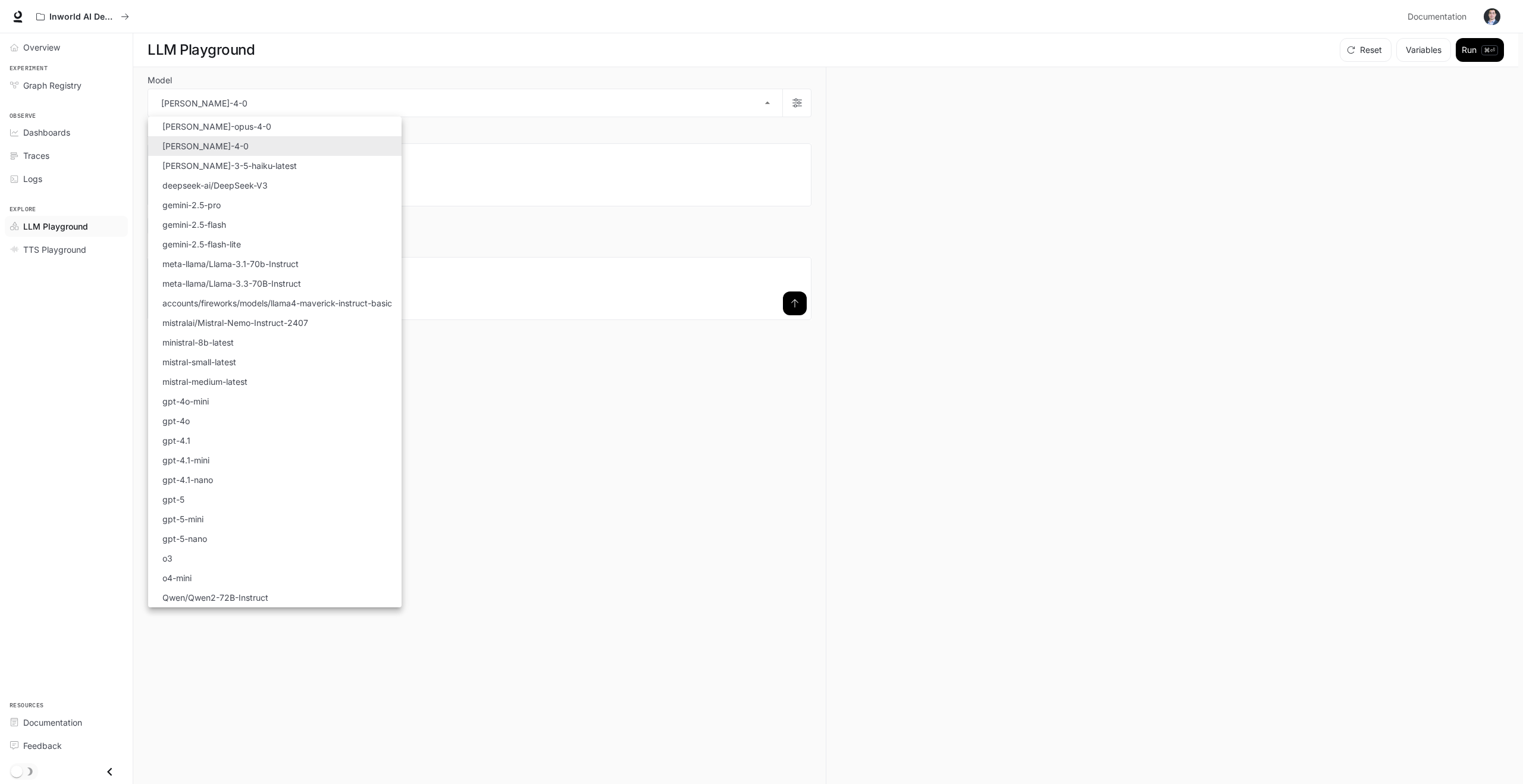
click at [768, 103] on div at bounding box center [761, 392] width 1523 height 784
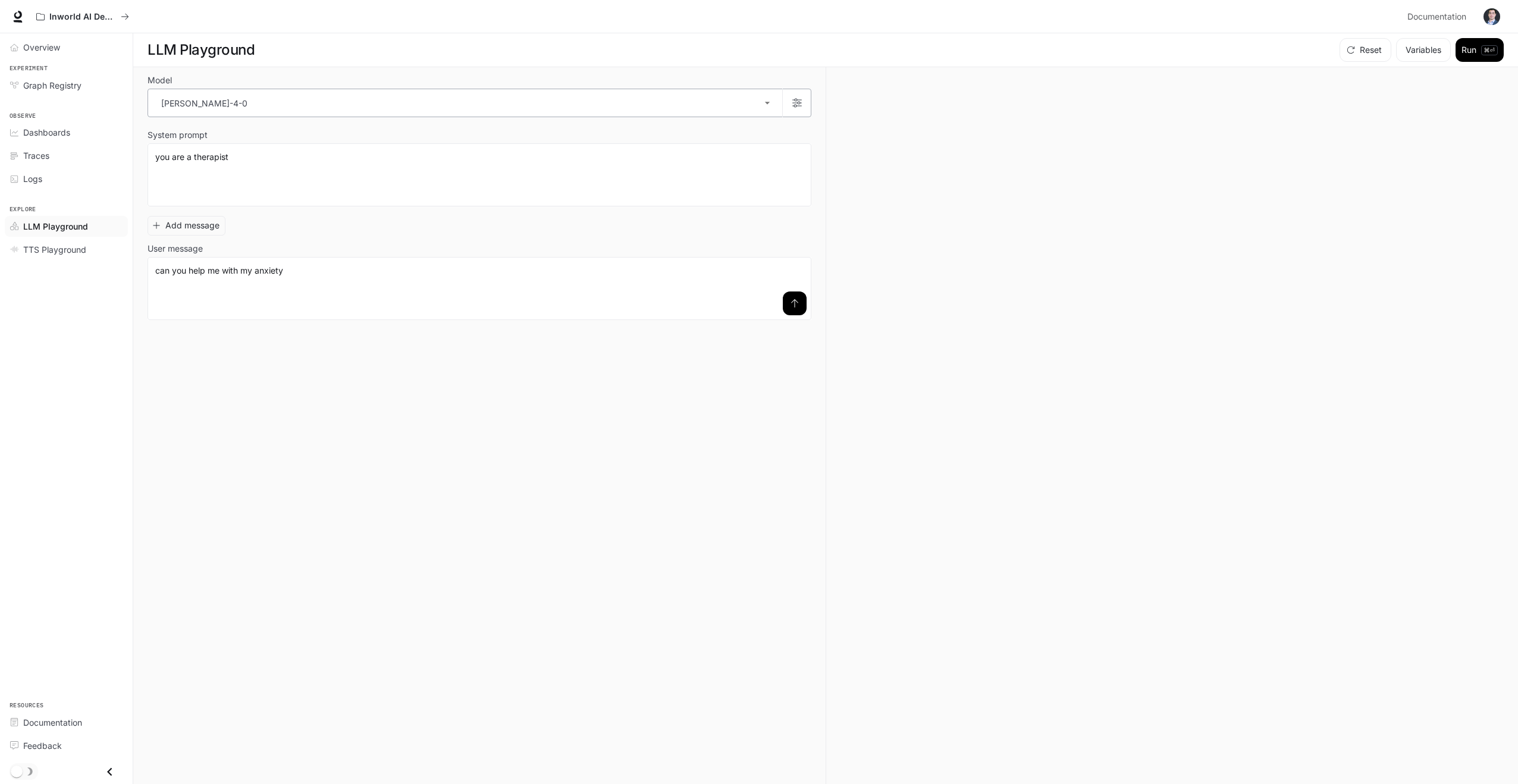
click at [681, 112] on body "**********" at bounding box center [759, 392] width 1518 height 784
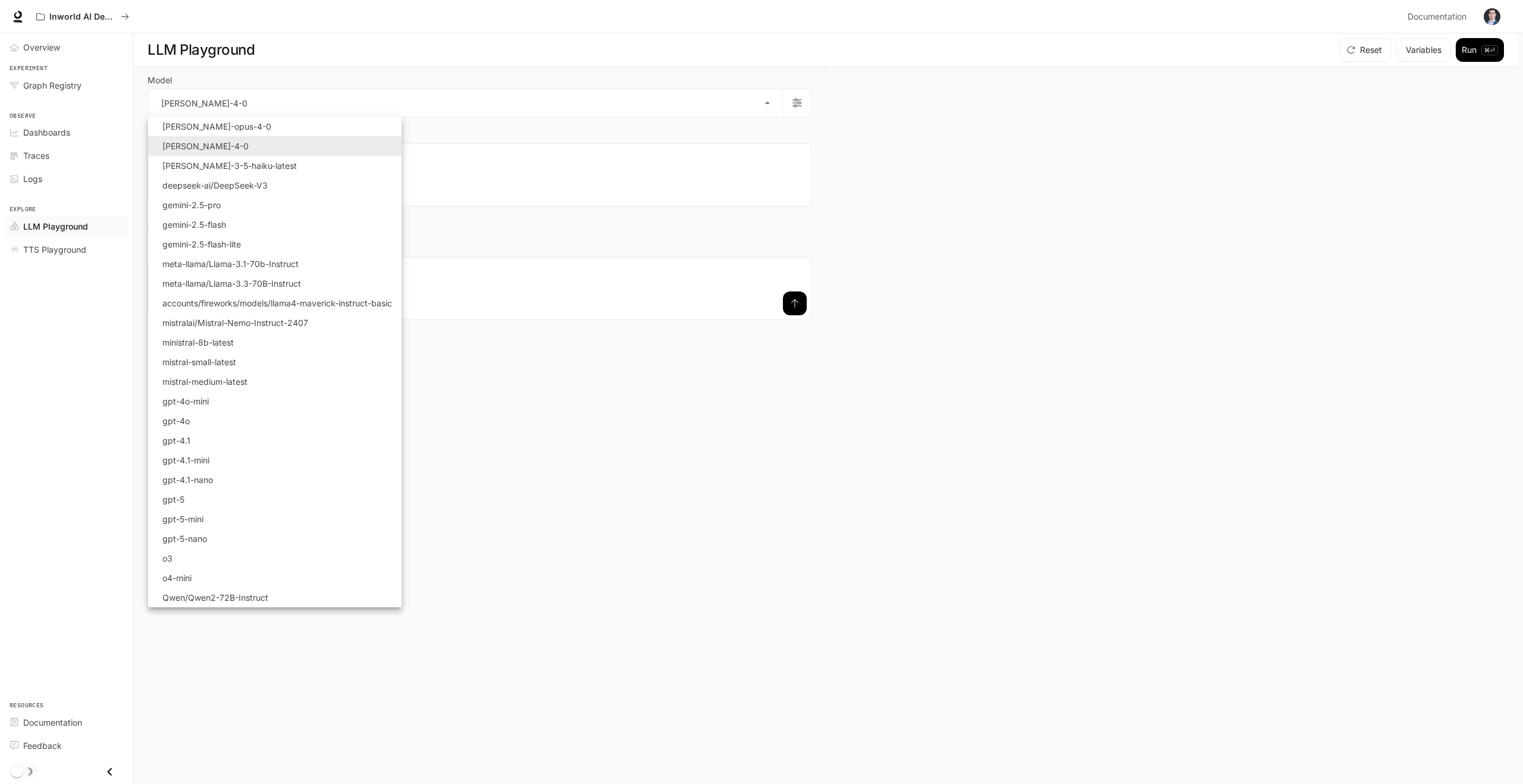
drag, startPoint x: 299, startPoint y: 271, endPoint x: 269, endPoint y: 201, distance: 76.2
click at [273, 211] on ul "Select Model claude-opus-4-0 claude-sonnet-4-0 claude-3-5-haiku-latest deepseek…" at bounding box center [275, 362] width 254 height 490
click at [263, 188] on p "deepseek-ai/DeepSeek-V3" at bounding box center [215, 185] width 105 height 12
type input "**********"
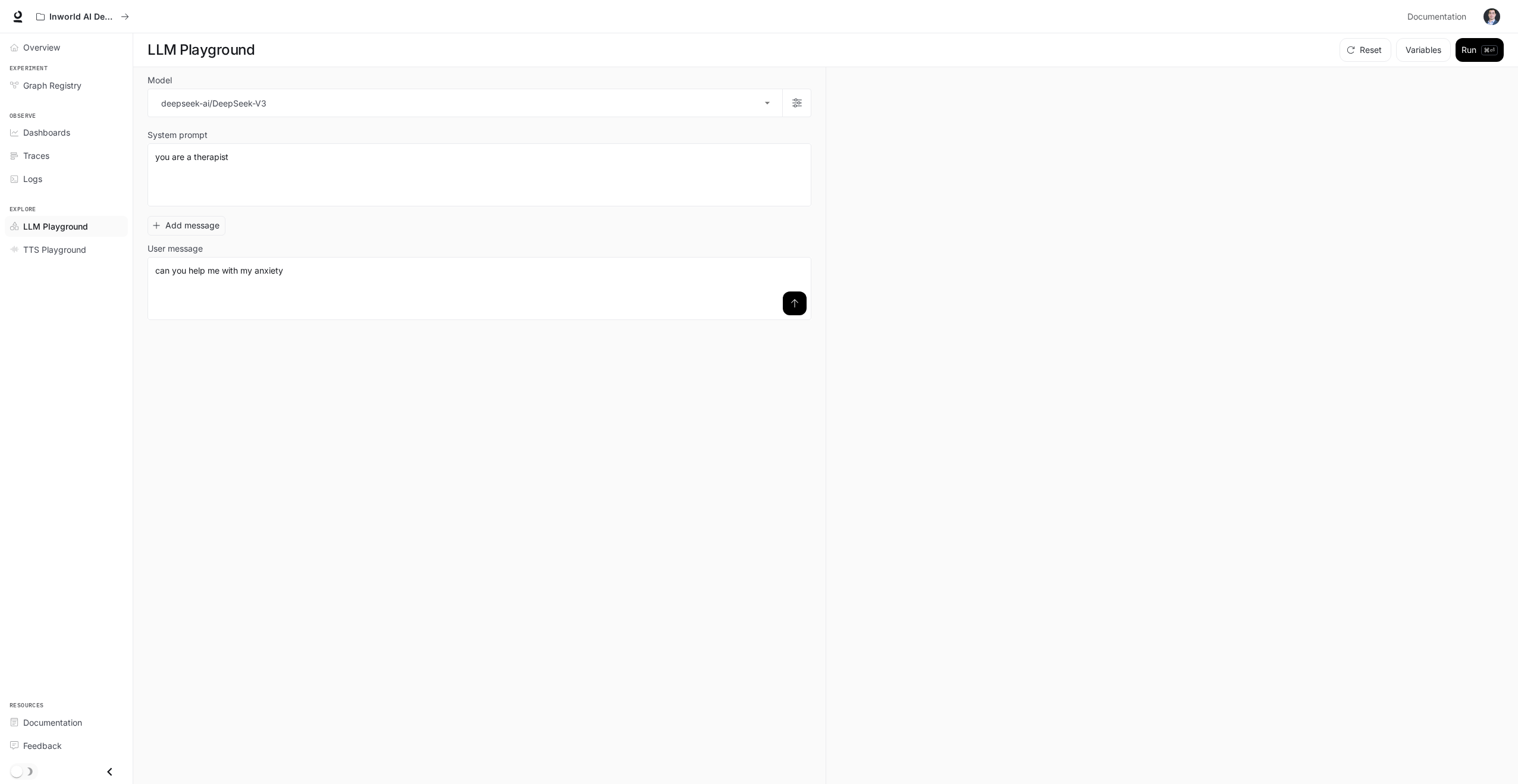
click at [795, 306] on icon "submit" at bounding box center [794, 303] width 9 height 9
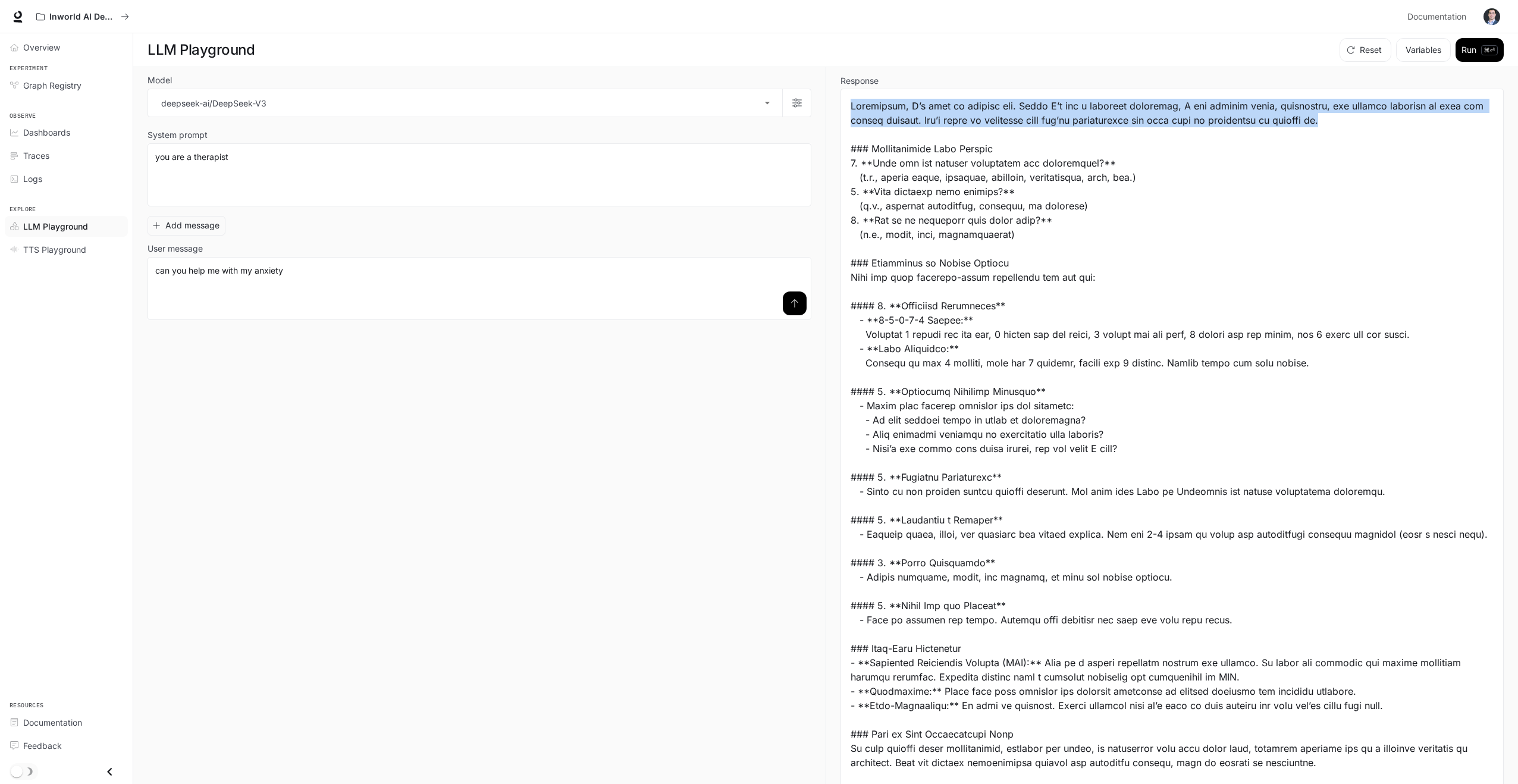
drag, startPoint x: 1366, startPoint y: 120, endPoint x: 842, endPoint y: 104, distance: 524.2
click at [842, 104] on div "Prompt tokens: 15 Completion tokens: 646" at bounding box center [1171, 466] width 663 height 755
copy div "Absolutely, I’m here to support you. While I’m not a licensed therapist, I can …"
click at [1497, 21] on img "button" at bounding box center [1492, 17] width 17 height 17
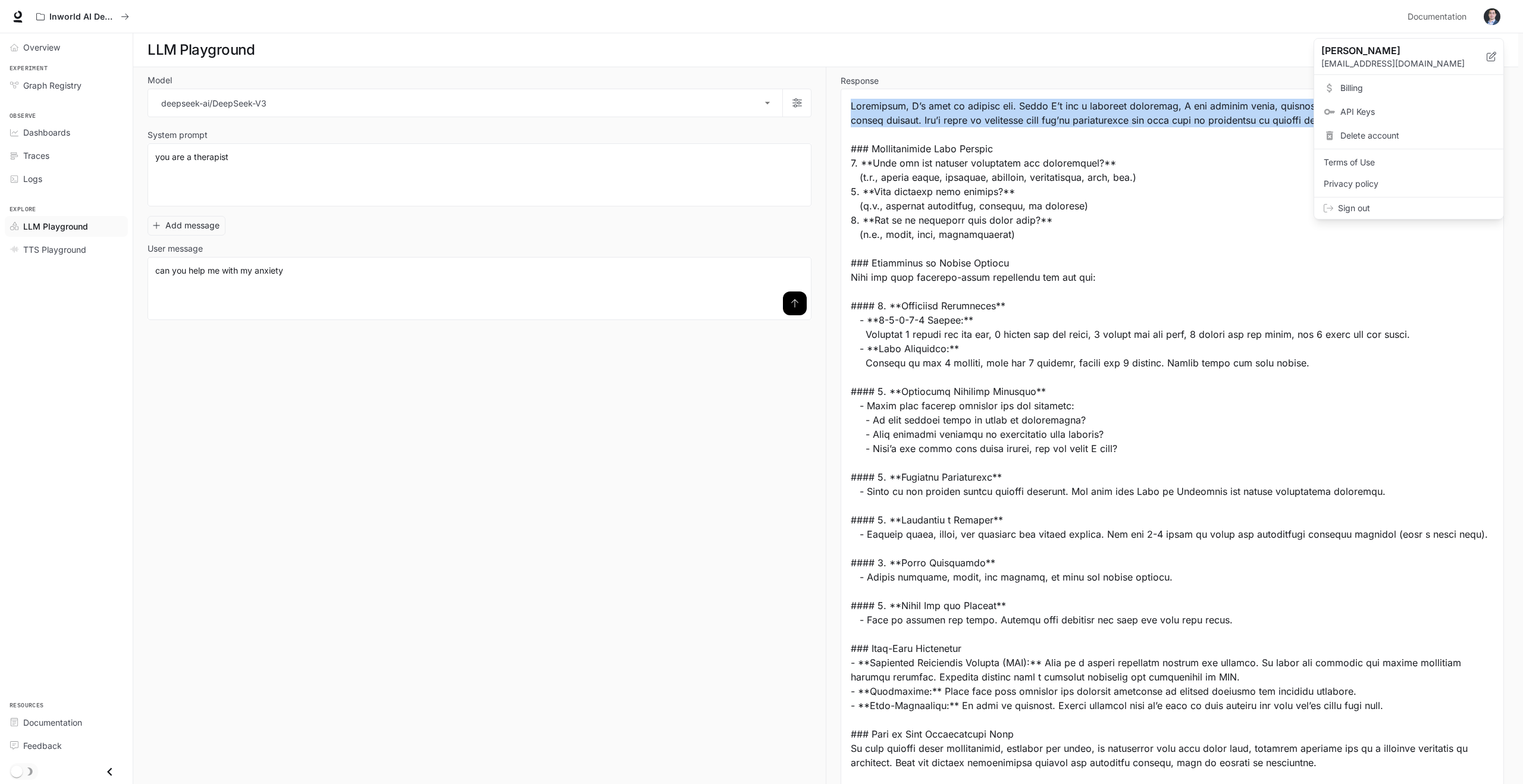
click at [1405, 109] on span "API Keys" at bounding box center [1417, 112] width 154 height 12
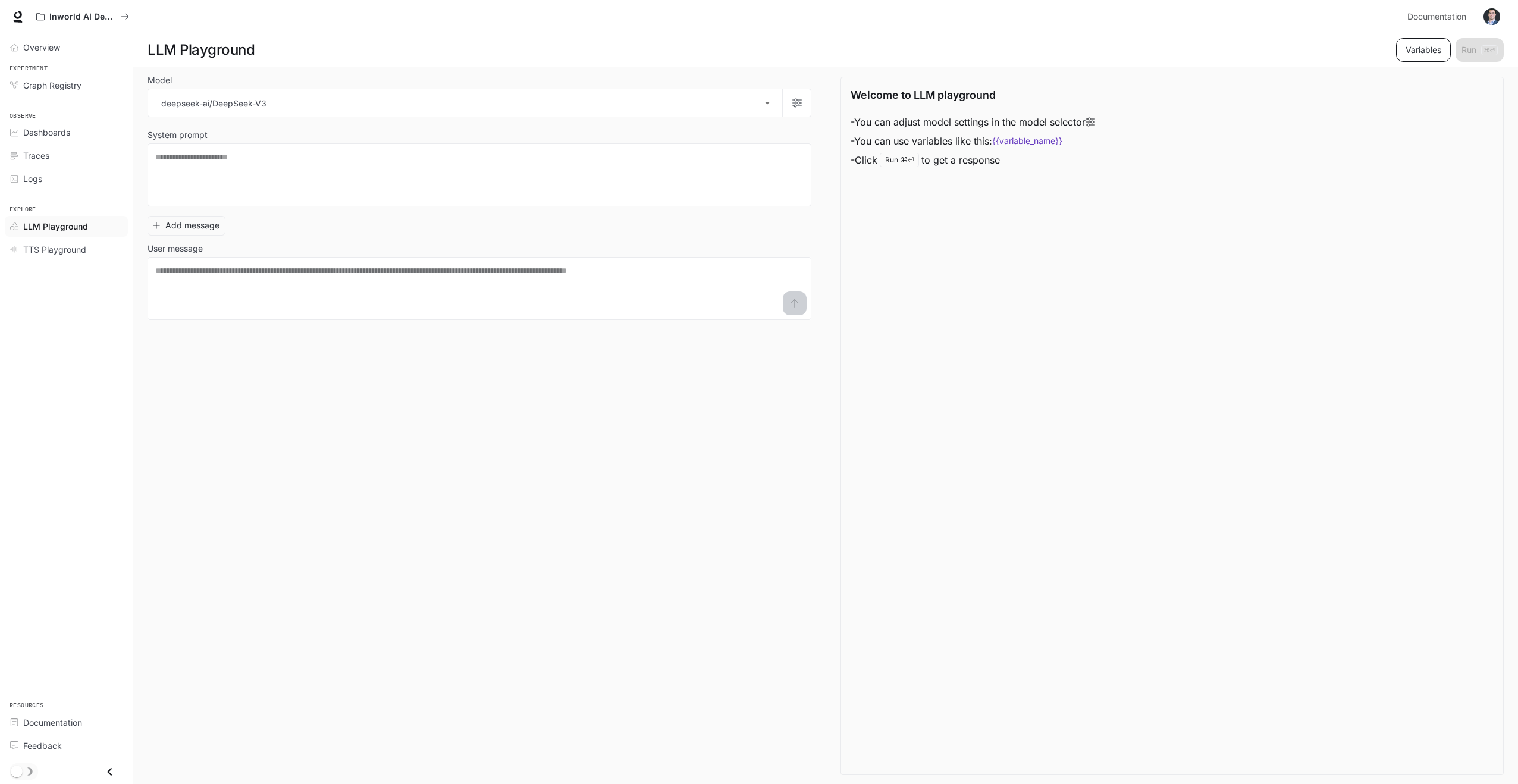
click at [1417, 53] on button "Variables" at bounding box center [1423, 50] width 55 height 24
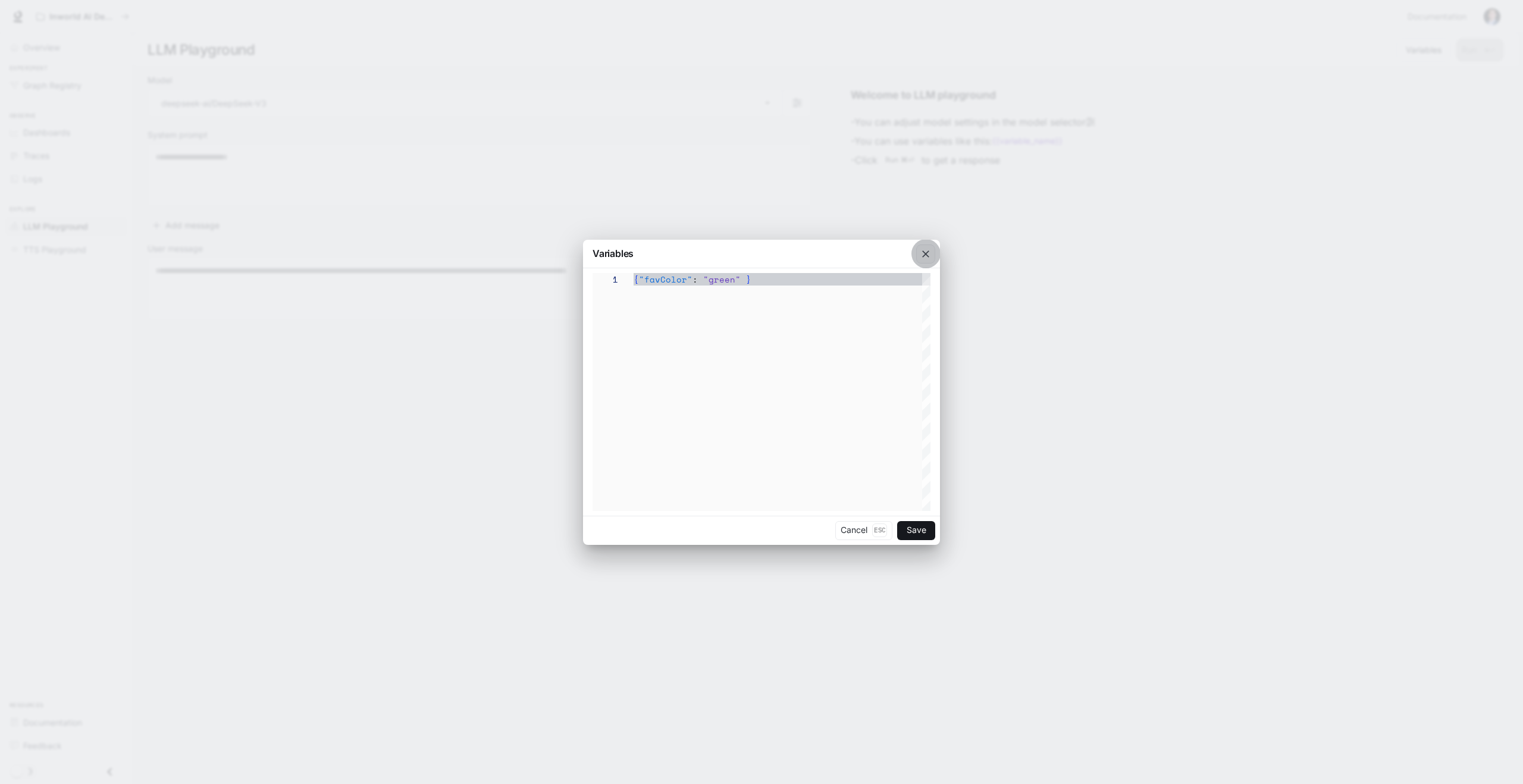
click at [927, 258] on icon "button" at bounding box center [925, 254] width 12 height 12
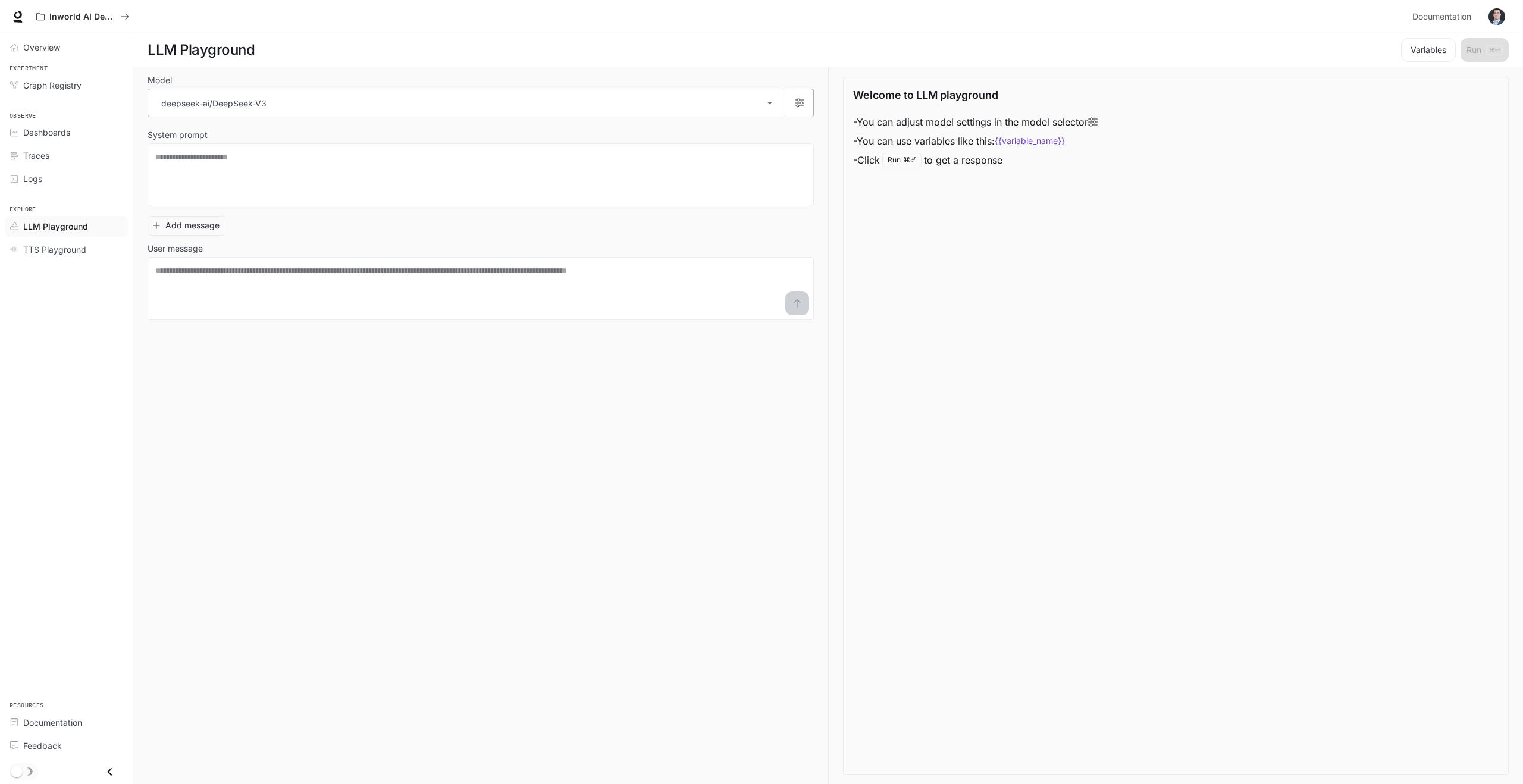
click at [761, 103] on body "**********" at bounding box center [761, 392] width 1523 height 784
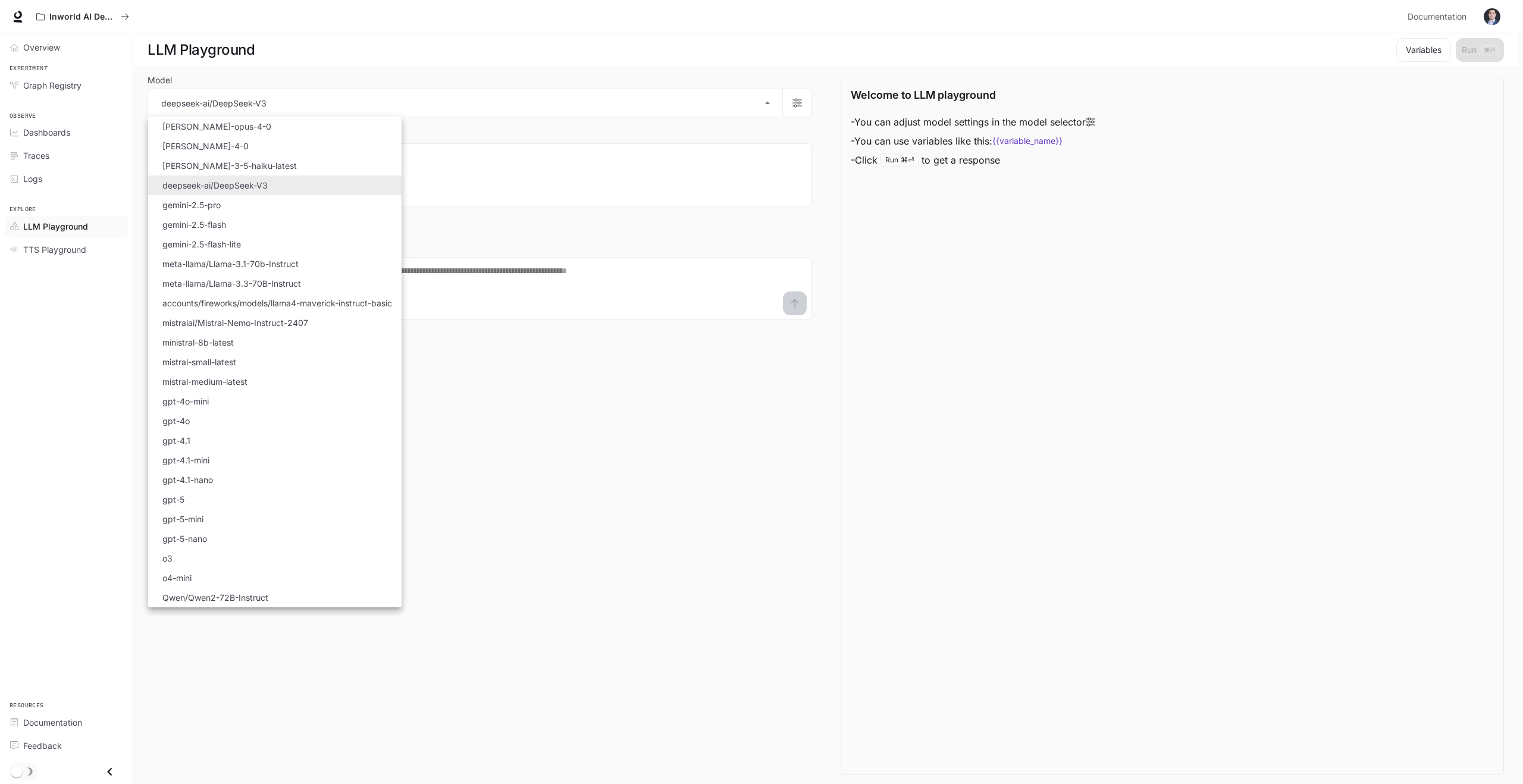
click at [796, 107] on div at bounding box center [761, 392] width 1523 height 784
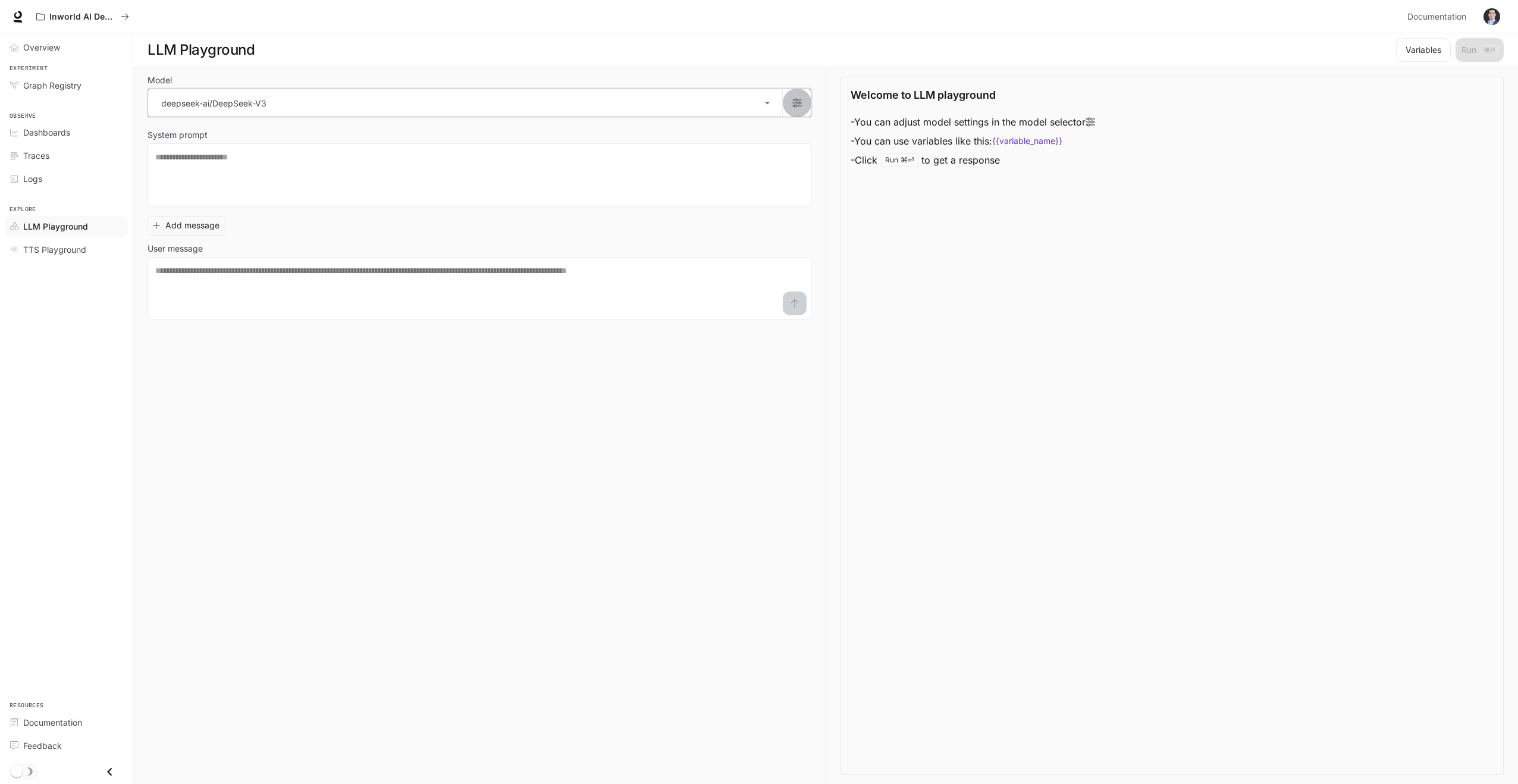
click at [797, 106] on icon "button" at bounding box center [797, 103] width 9 height 9
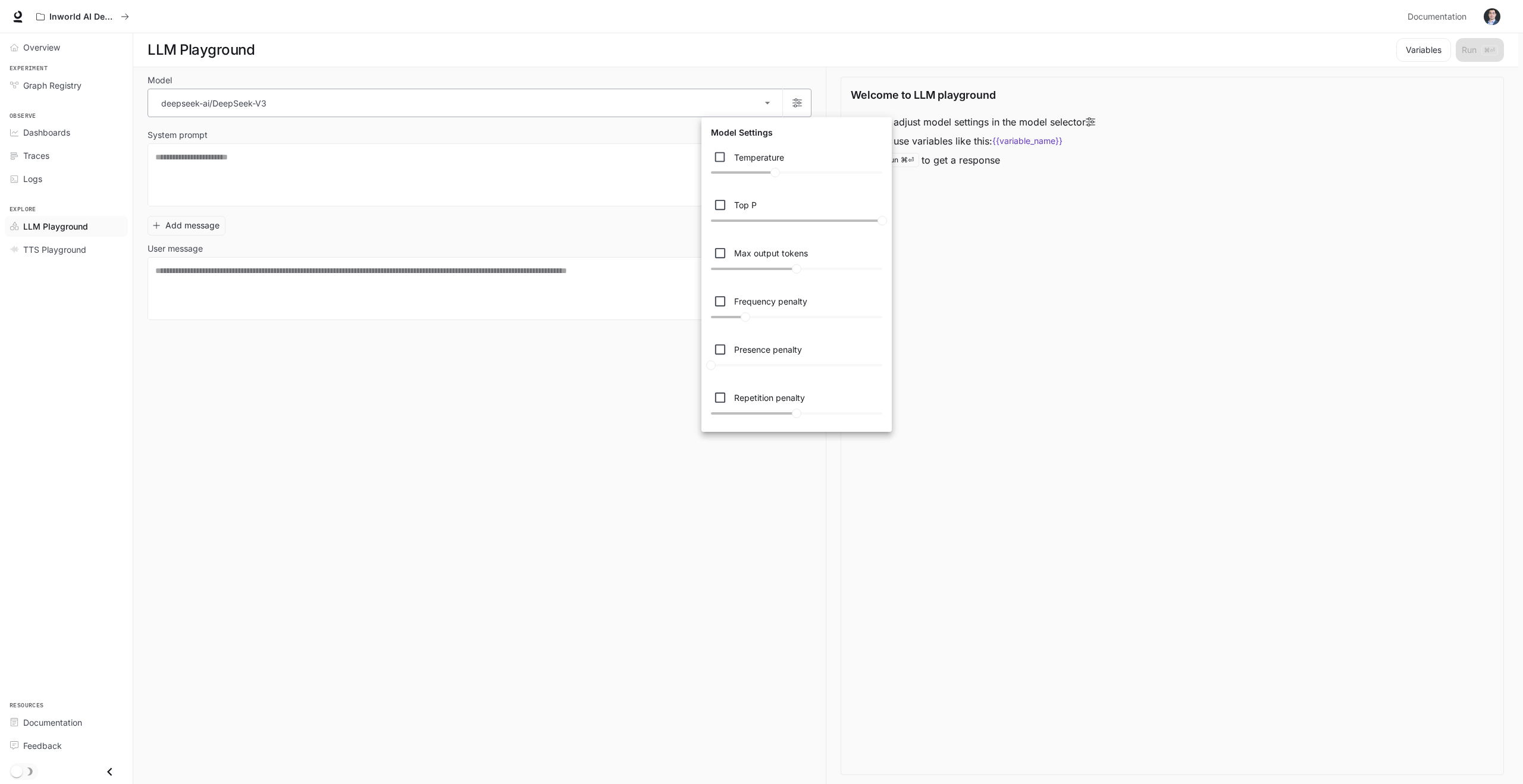
click at [797, 106] on div at bounding box center [761, 392] width 1523 height 784
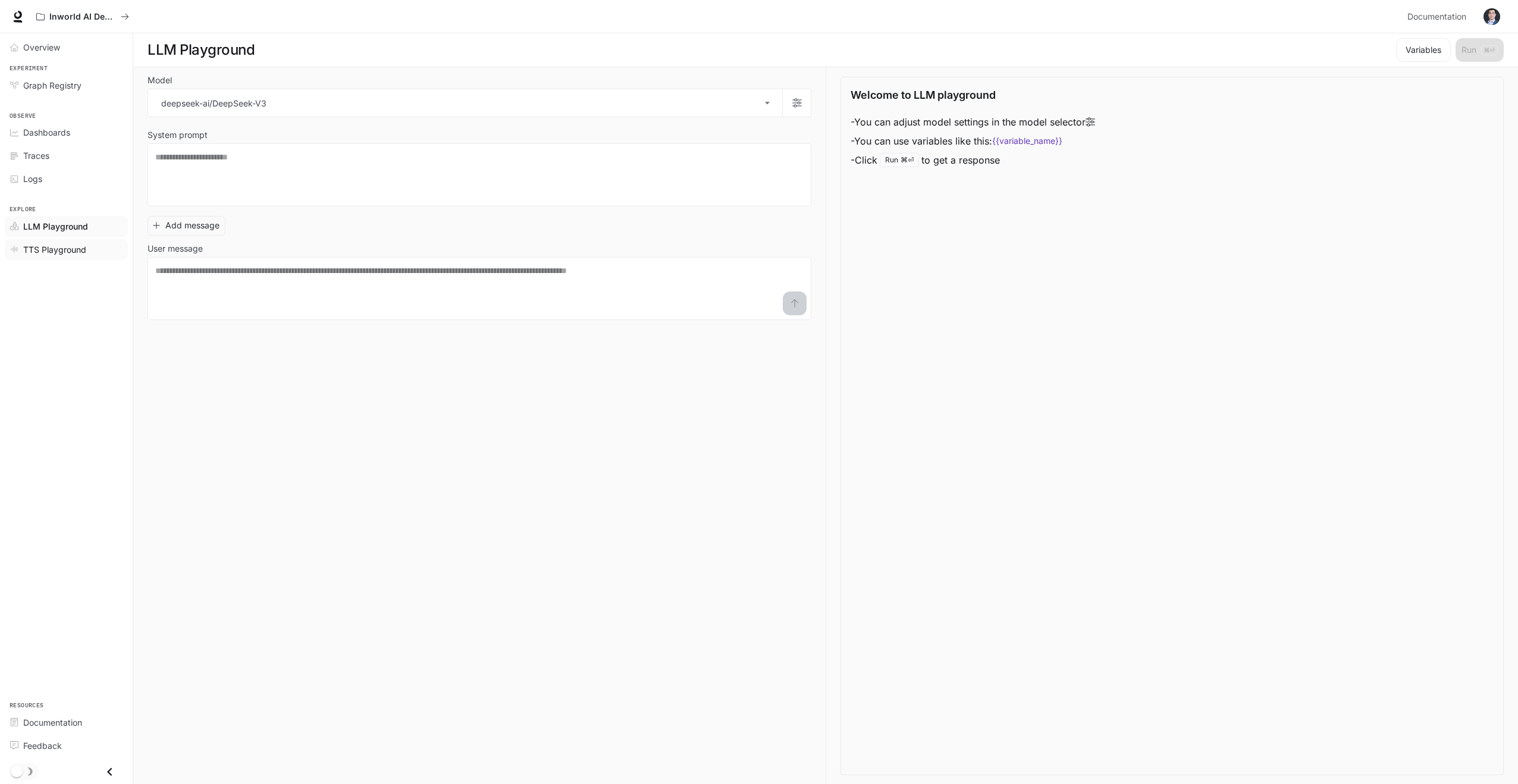
click at [38, 258] on link "TTS Playground" at bounding box center [66, 249] width 123 height 21
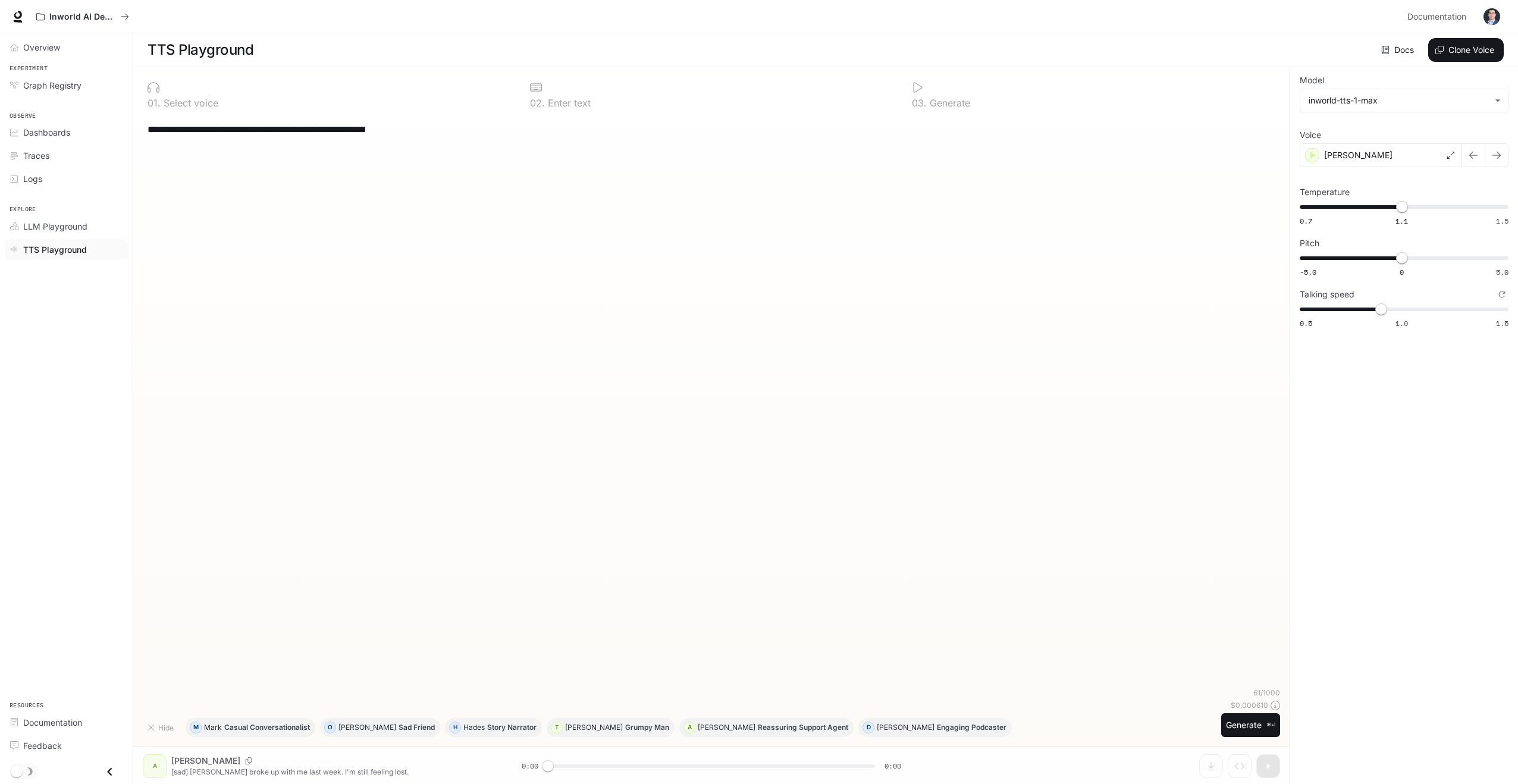
click at [204, 131] on textarea "**********" at bounding box center [711, 129] width 1127 height 14
click at [174, 131] on textarea "**********" at bounding box center [711, 129] width 1127 height 14
click at [159, 130] on textarea "**********" at bounding box center [711, 129] width 1127 height 14
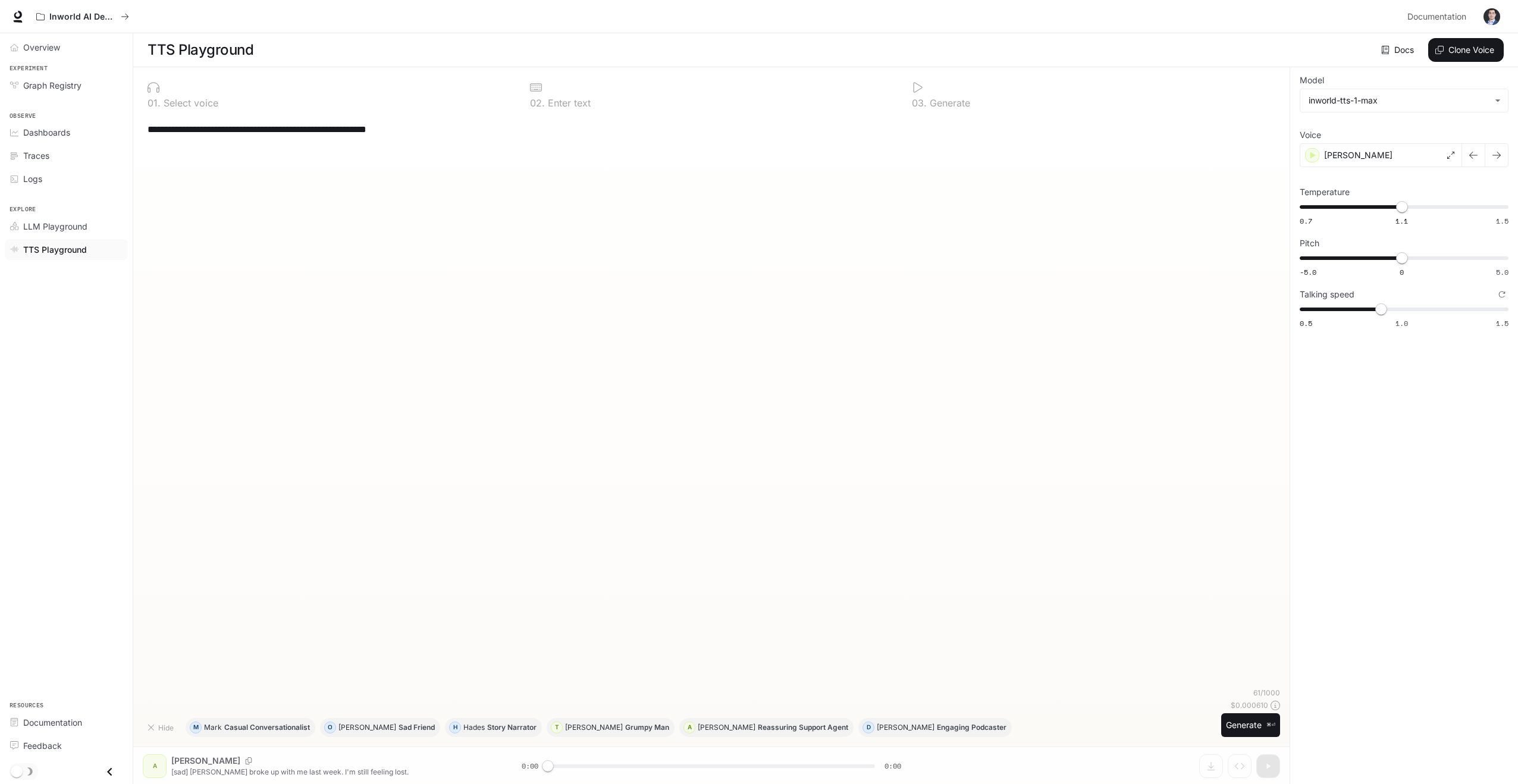
click at [159, 130] on textarea "**********" at bounding box center [711, 129] width 1127 height 14
paste textarea "**********"
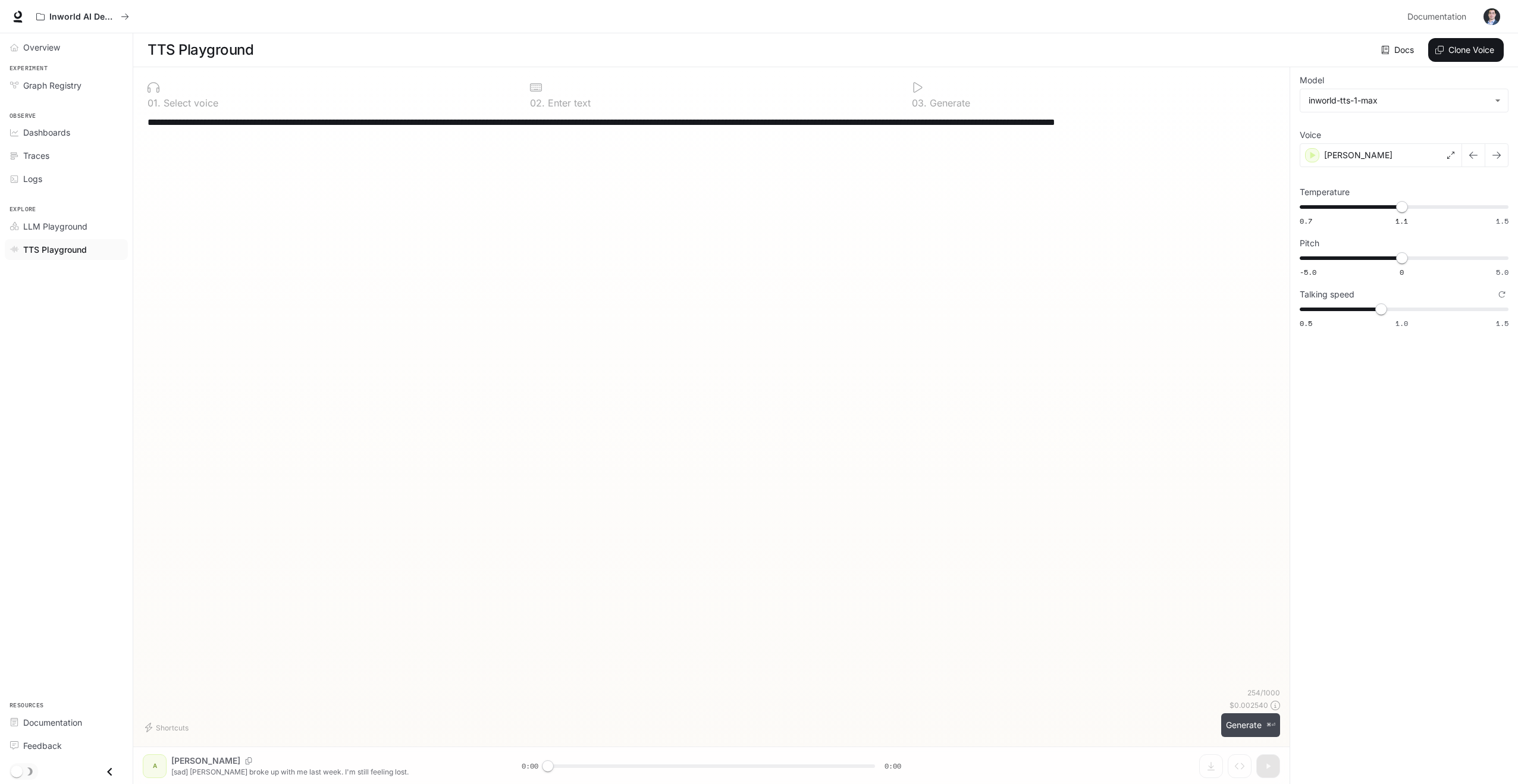
type textarea "**********"
click at [1234, 732] on button "Generate ⌘⏎" at bounding box center [1250, 725] width 59 height 24
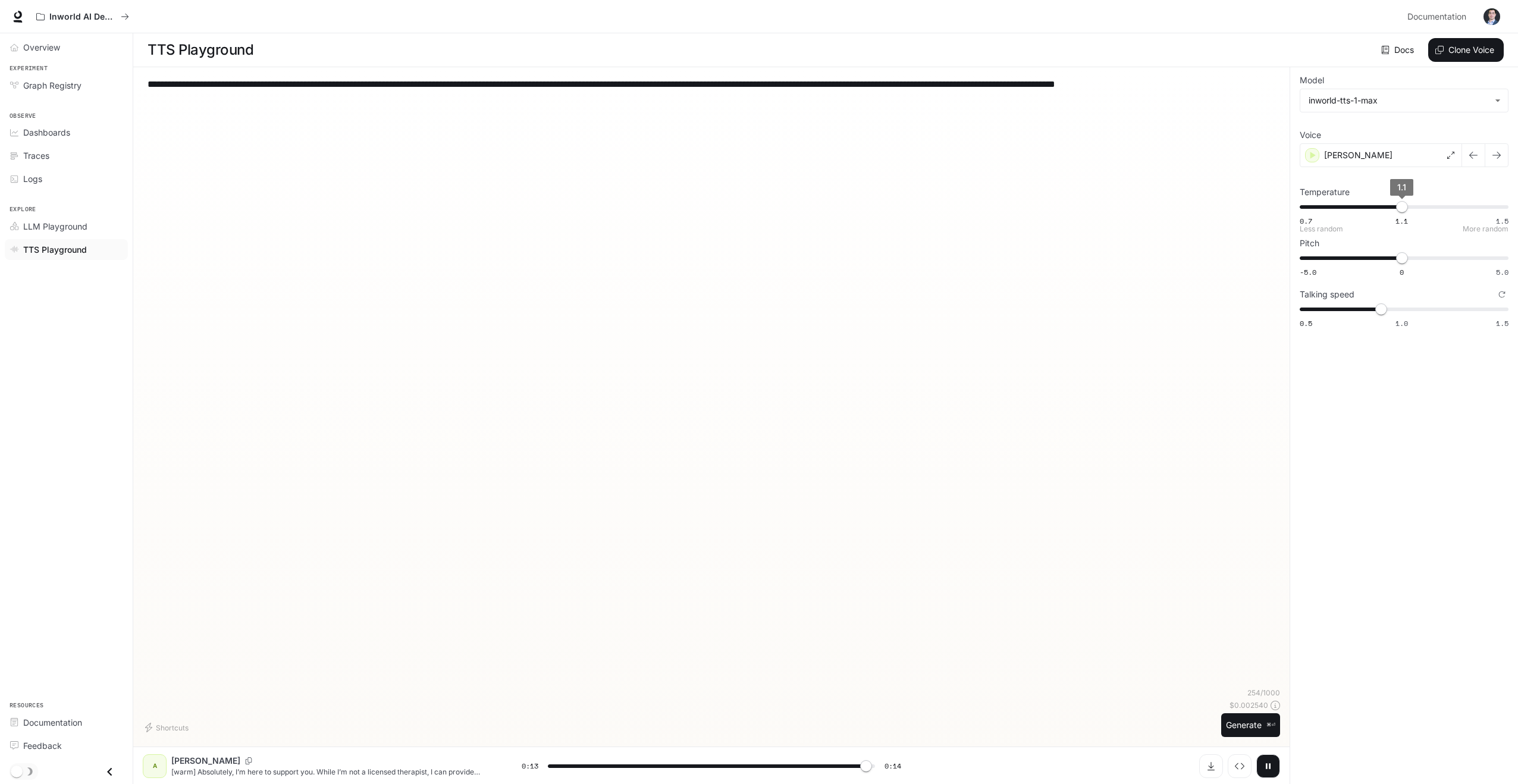
type input "*"
type input "****"
drag, startPoint x: 1402, startPoint y: 212, endPoint x: 1464, endPoint y: 214, distance: 62.0
click at [1464, 213] on span "1.34" at bounding box center [1462, 207] width 12 height 12
click at [1231, 726] on button "Generate ⌘⏎" at bounding box center [1250, 725] width 59 height 24
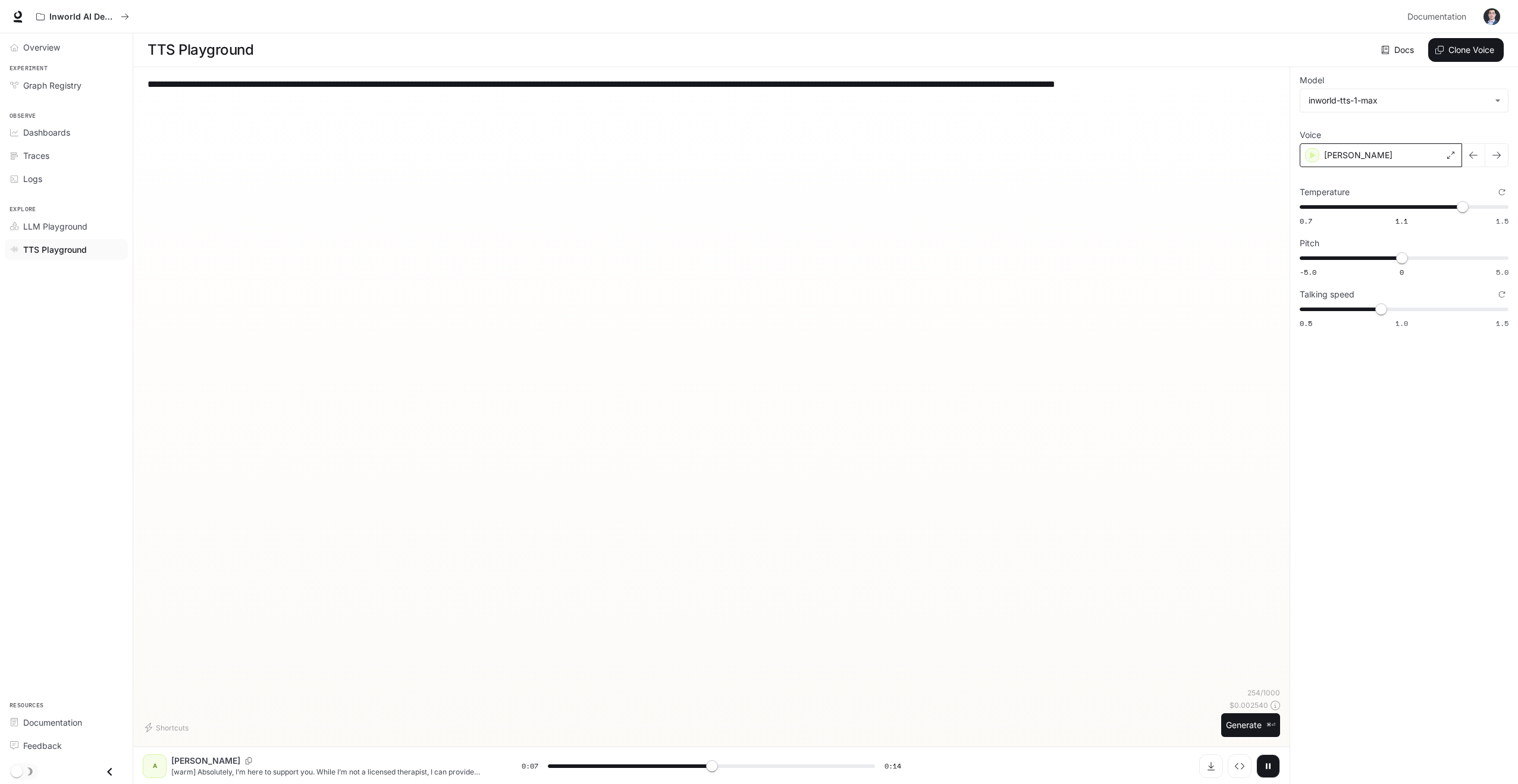
click at [1420, 157] on div "[PERSON_NAME]" at bounding box center [1381, 156] width 162 height 24
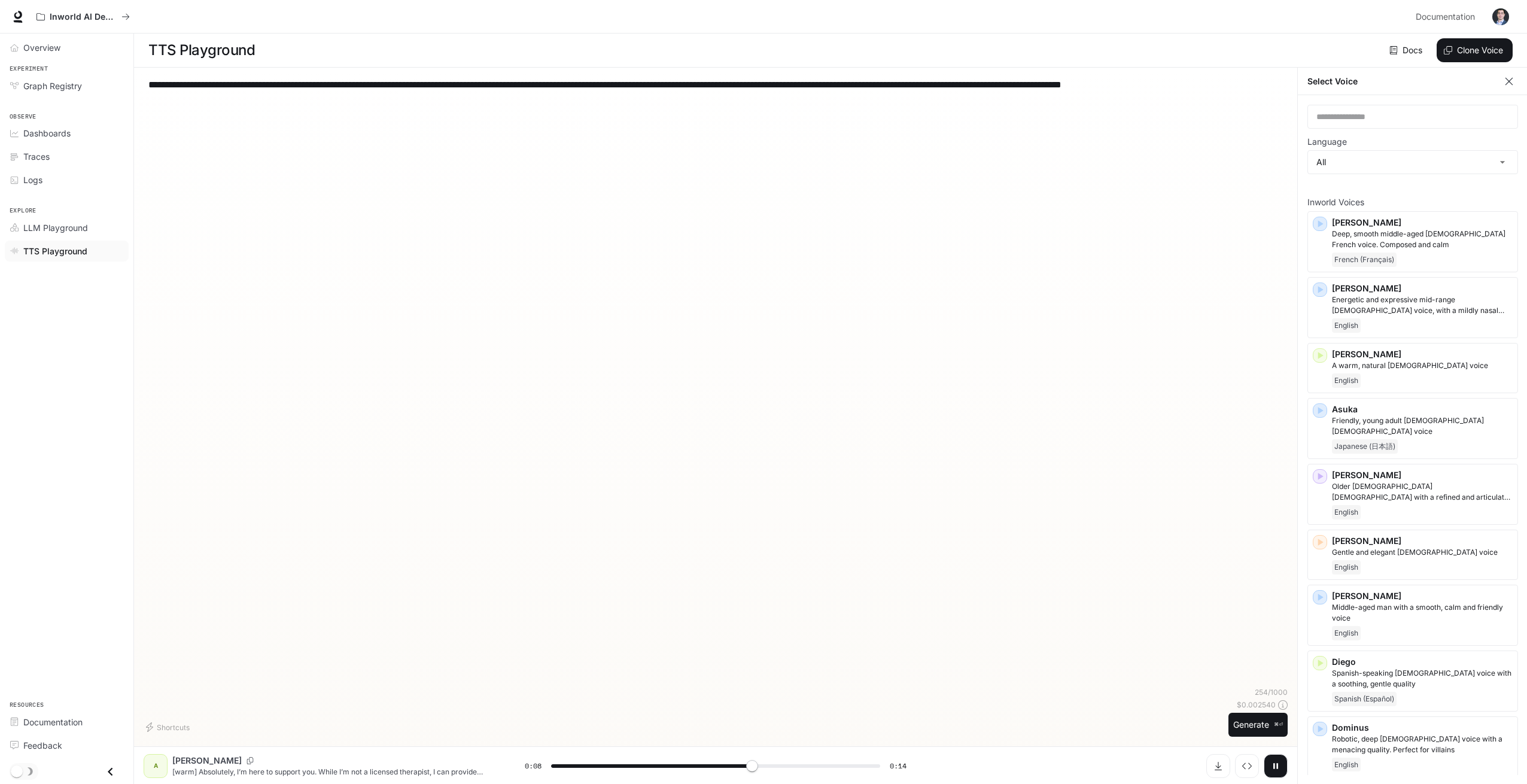
click at [1511, 88] on button "button" at bounding box center [1508, 81] width 18 height 18
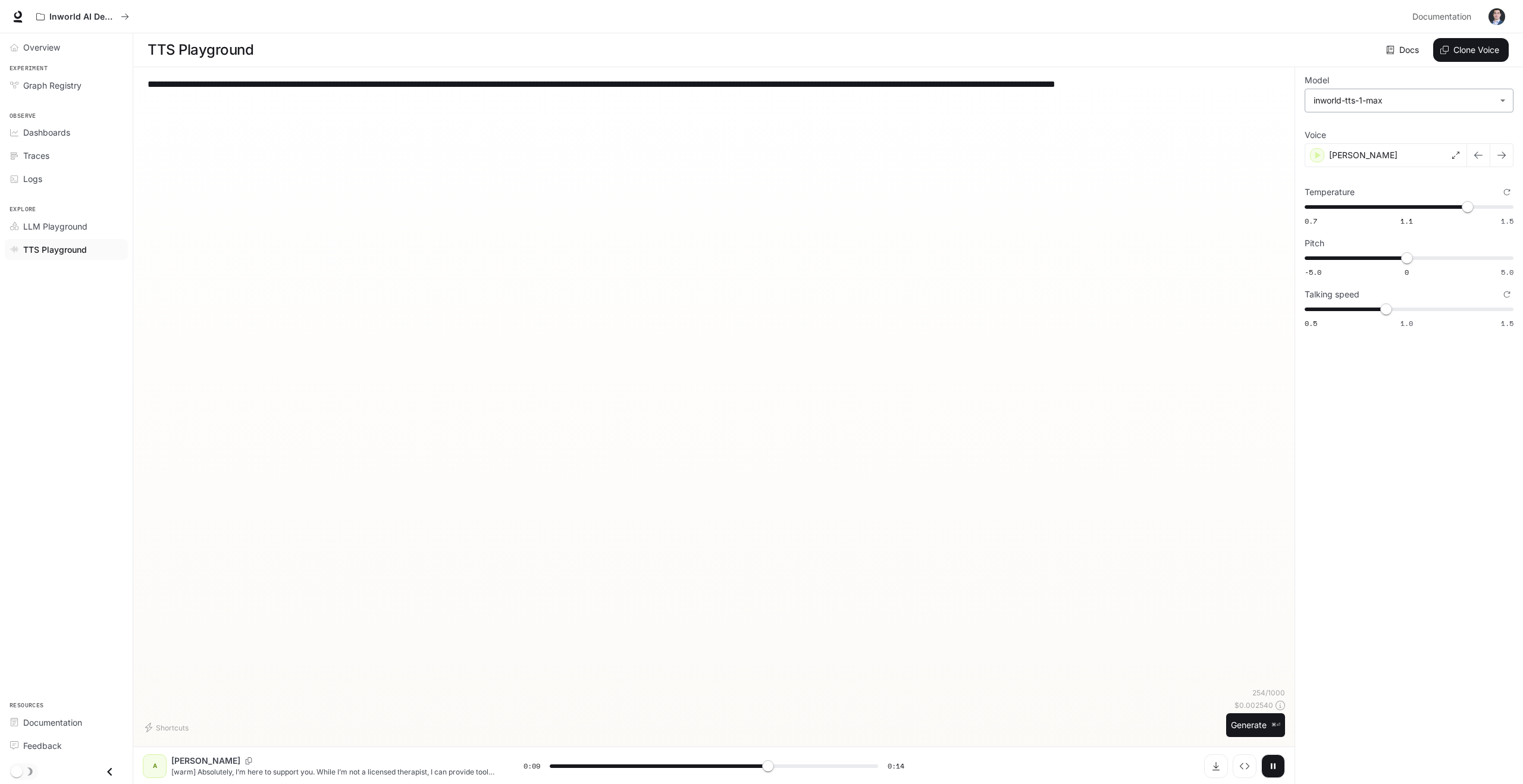
click at [1498, 103] on body "**********" at bounding box center [761, 392] width 1523 height 784
click at [1498, 103] on div at bounding box center [761, 392] width 1523 height 784
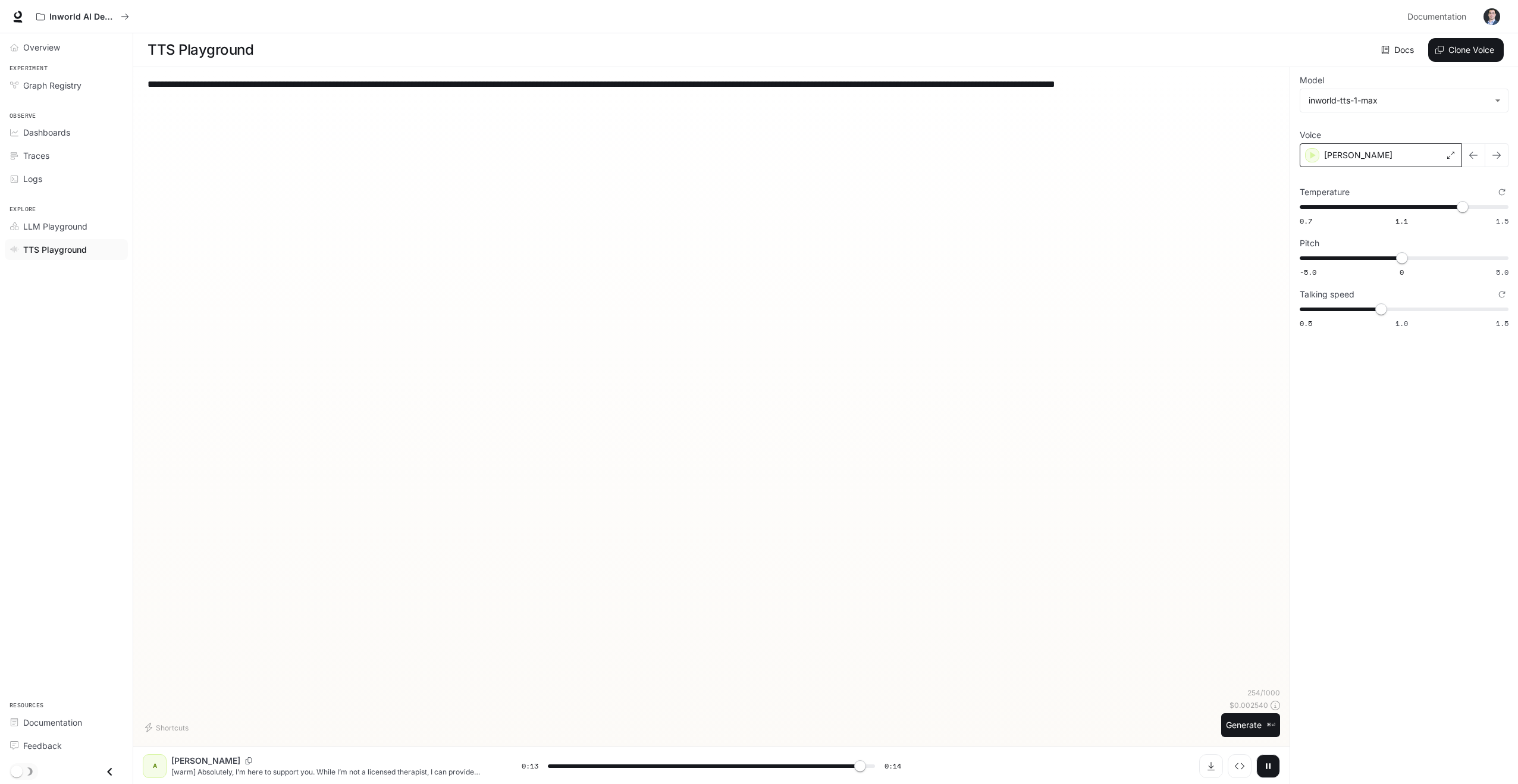
click at [1373, 158] on div "[PERSON_NAME]" at bounding box center [1381, 156] width 162 height 24
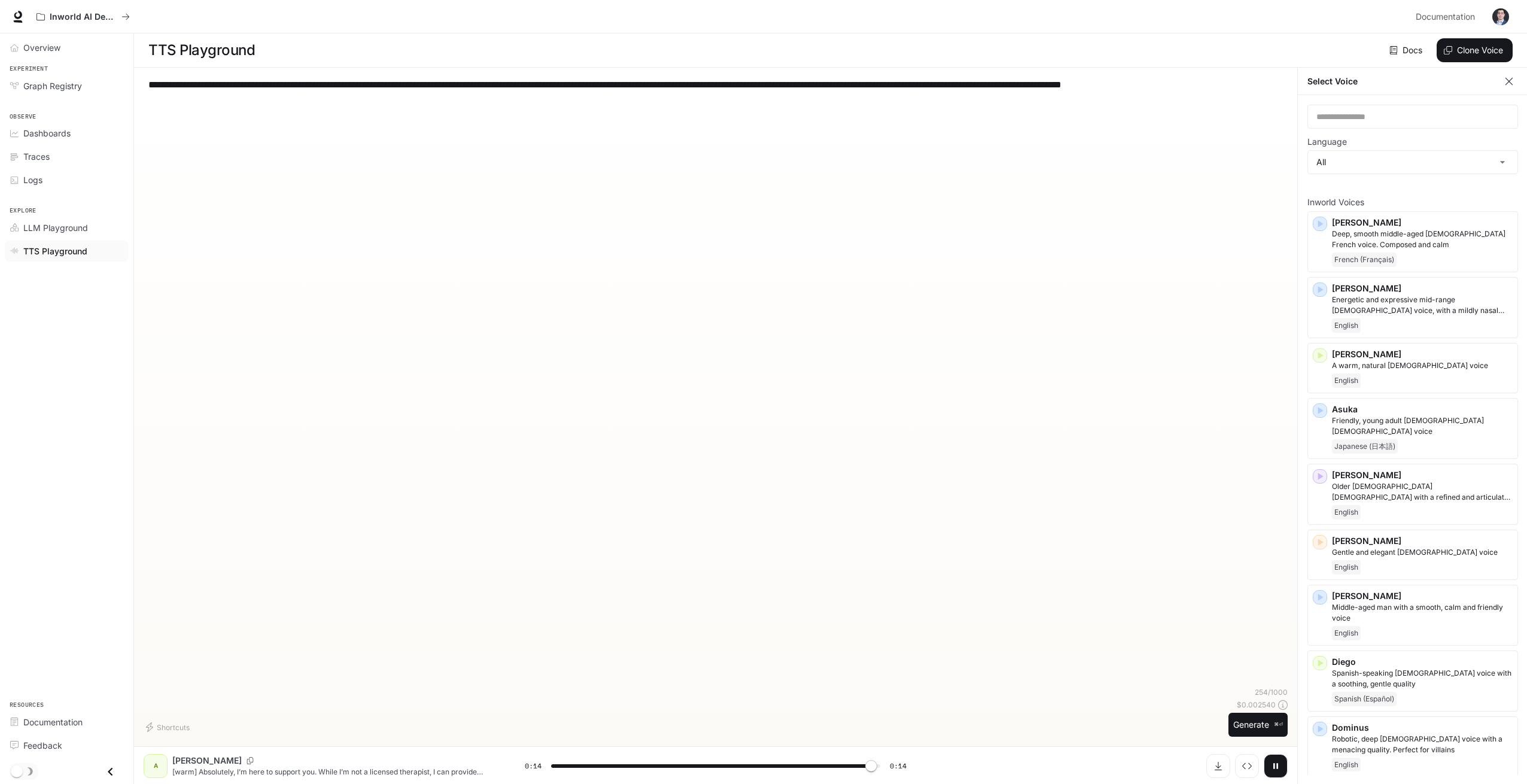
type input "*"
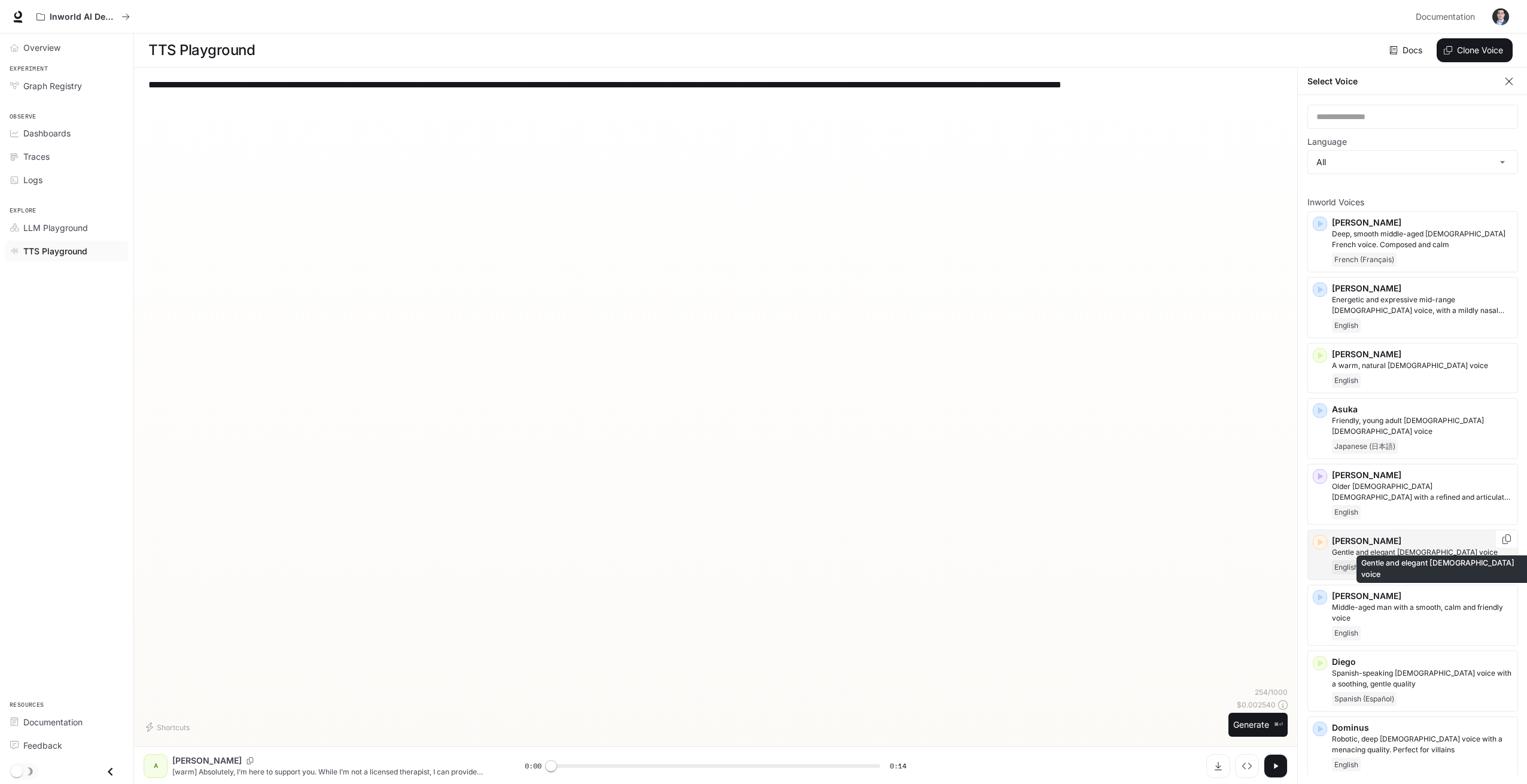
click at [1379, 547] on p "Gentle and elegant [DEMOGRAPHIC_DATA] voice" at bounding box center [1422, 551] width 181 height 10
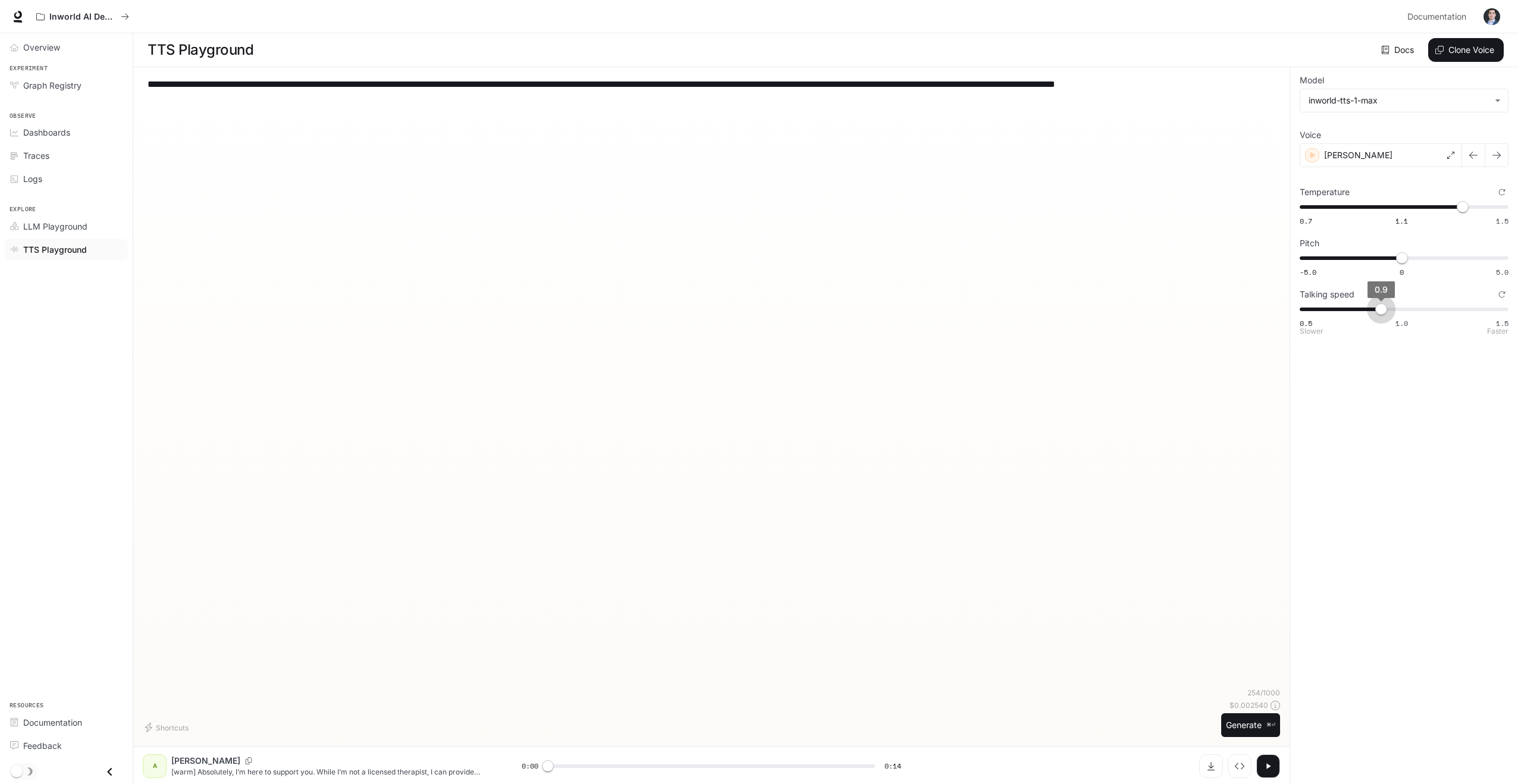
type input "***"
drag, startPoint x: 1375, startPoint y: 313, endPoint x: 1369, endPoint y: 313, distance: 6.0
click at [1367, 313] on span "0.8" at bounding box center [1360, 309] width 12 height 12
click at [1229, 723] on button "Generate ⌘⏎" at bounding box center [1250, 725] width 59 height 24
type input "*"
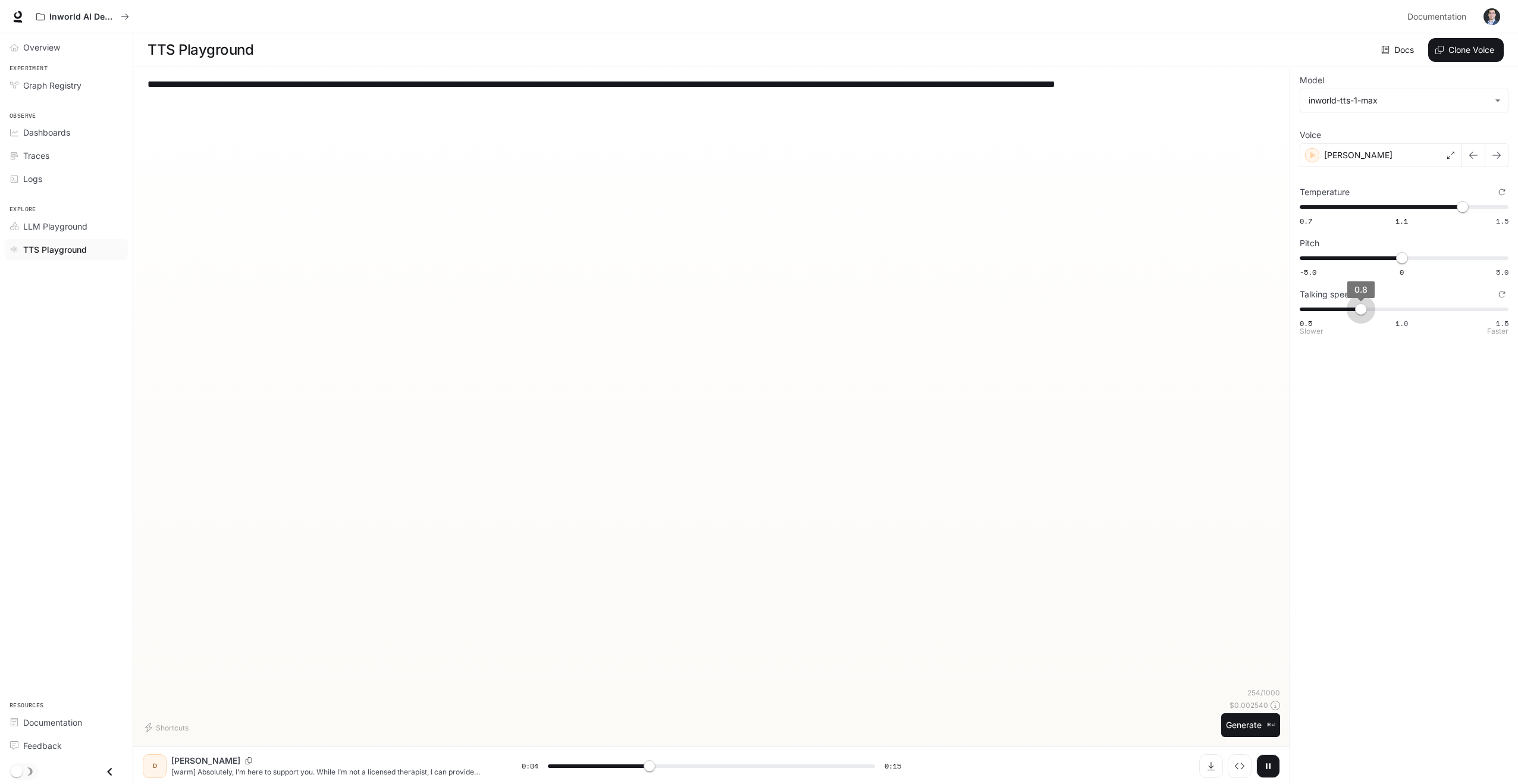
type input "***"
drag, startPoint x: 1362, startPoint y: 309, endPoint x: 1376, endPoint y: 308, distance: 14.0
click at [1376, 308] on span "0.9" at bounding box center [1381, 309] width 12 height 12
click at [1245, 726] on button "Generate ⌘⏎" at bounding box center [1250, 725] width 59 height 24
drag, startPoint x: 185, startPoint y: 85, endPoint x: 145, endPoint y: 84, distance: 40.0
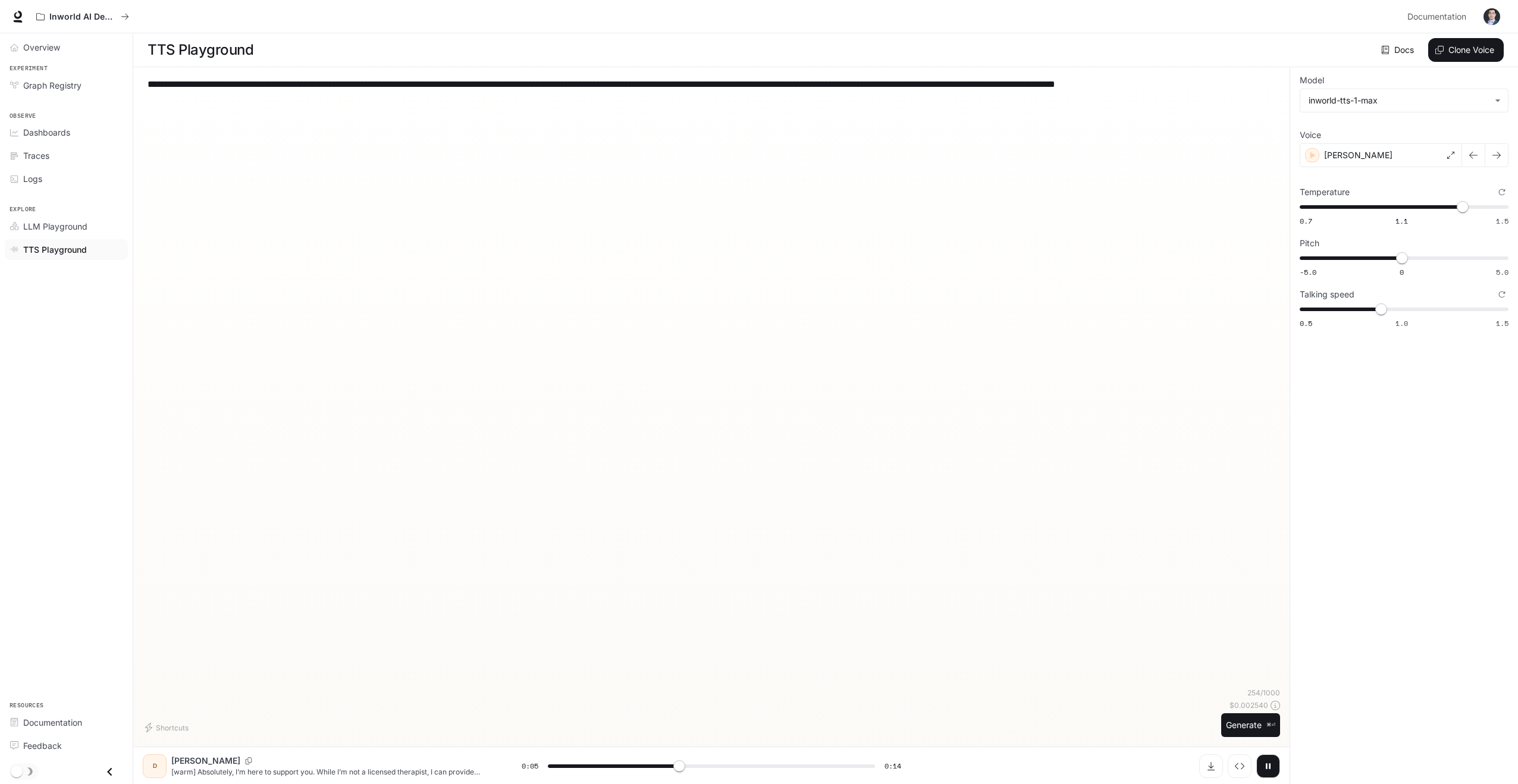
click at [145, 84] on div "**********" at bounding box center [711, 381] width 1138 height 611
click at [1376, 158] on div "[PERSON_NAME]" at bounding box center [1381, 156] width 162 height 24
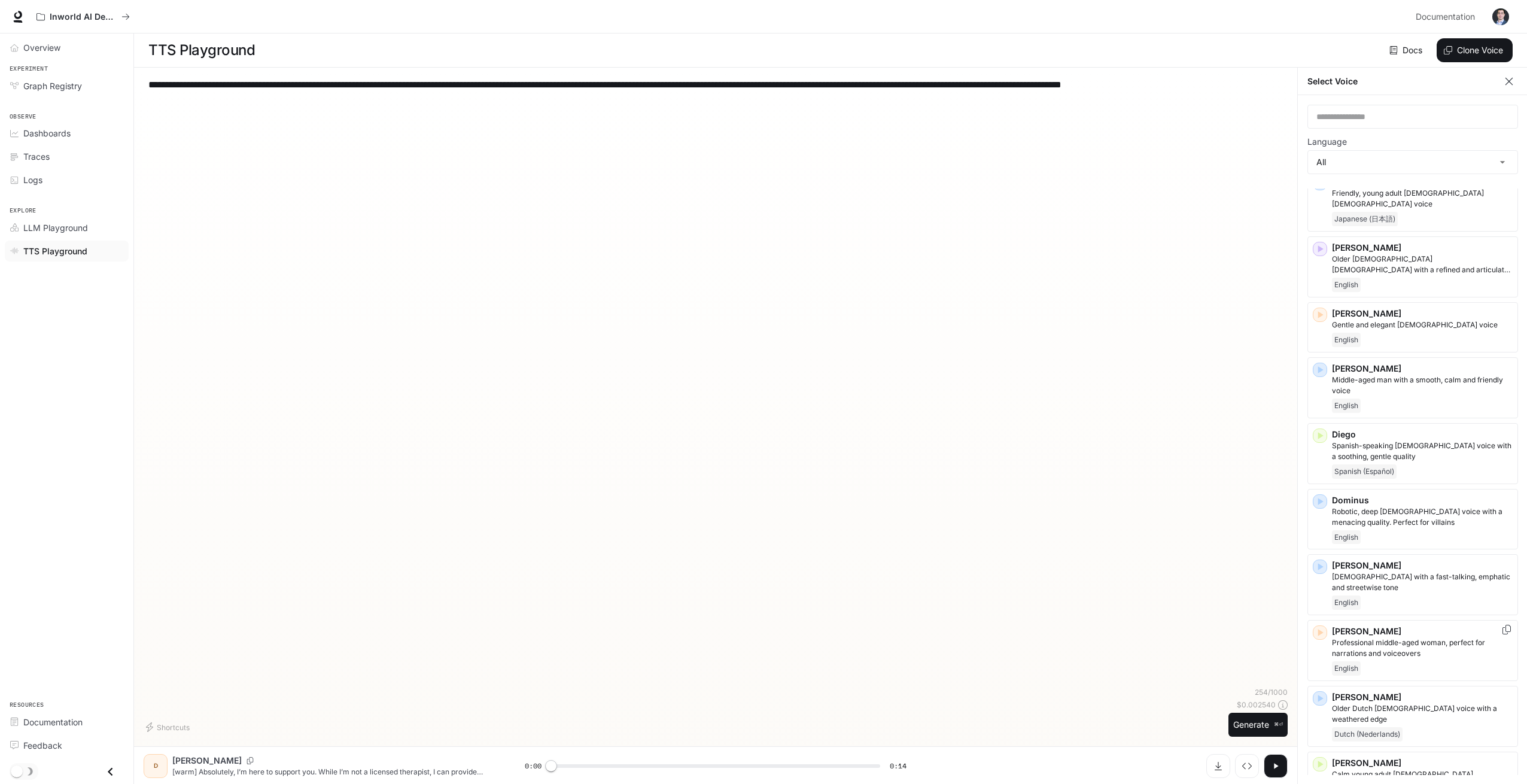
scroll to position [229, 0]
click at [1391, 636] on p "Professional middle-aged woman, perfect for narrations and voiceovers" at bounding box center [1422, 646] width 181 height 22
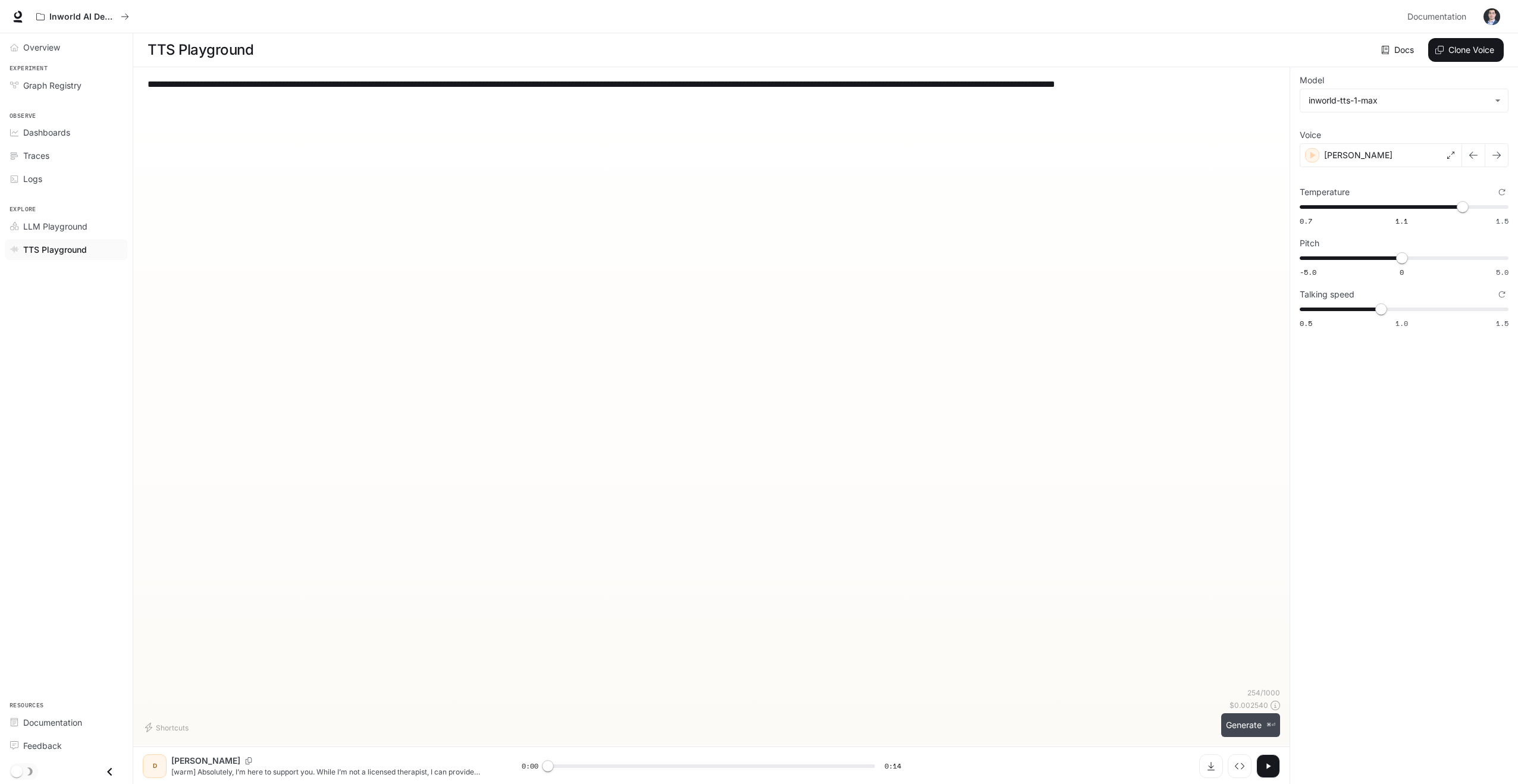
click at [1246, 730] on button "Generate ⌘⏎" at bounding box center [1250, 725] width 59 height 24
drag, startPoint x: 182, startPoint y: 88, endPoint x: 133, endPoint y: 85, distance: 49.1
click at [133, 85] on div "**********" at bounding box center [711, 425] width 1156 height 717
type input "***"
type textarea "**********"
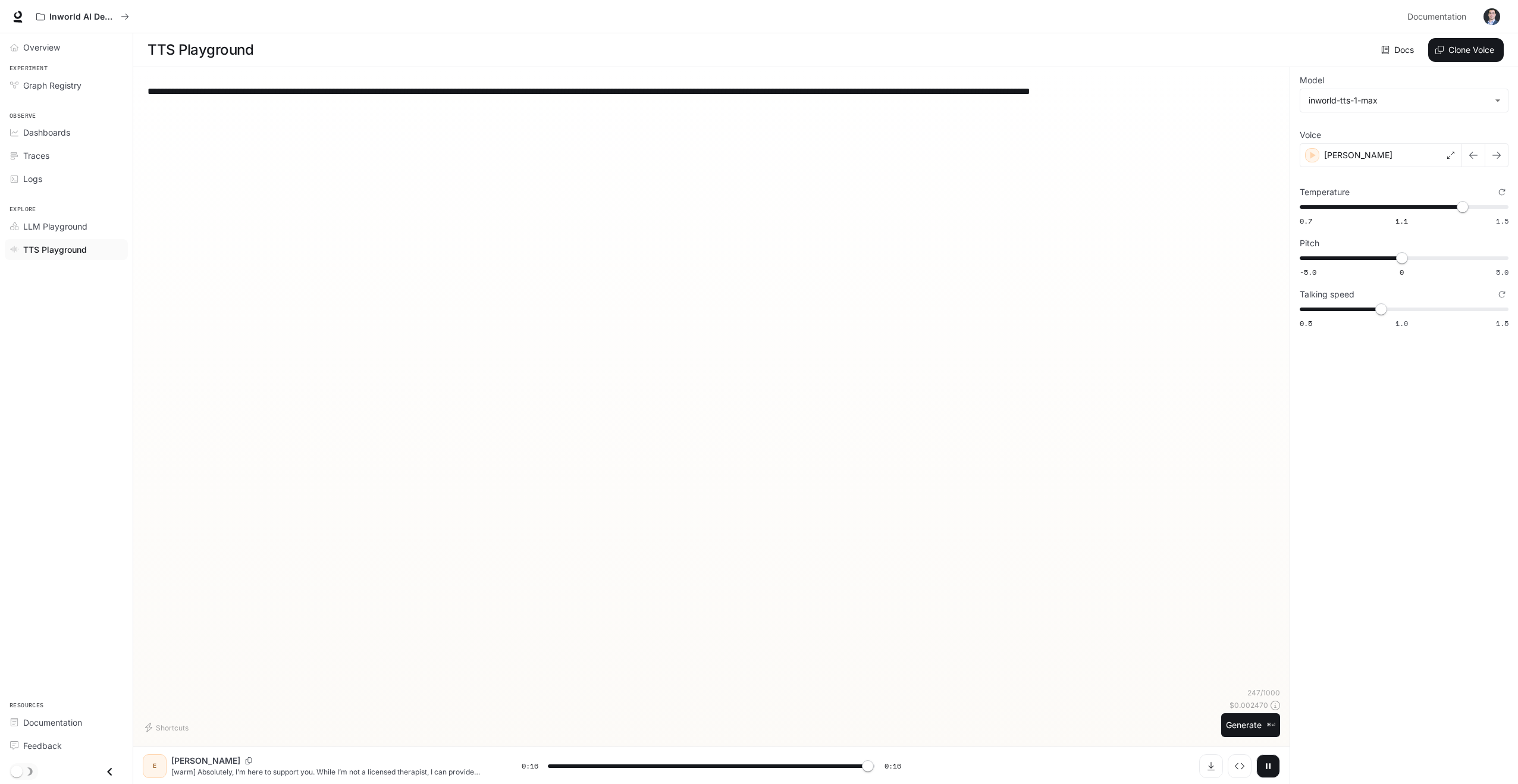
type input "*"
type textarea "**********"
click at [1401, 160] on div "[PERSON_NAME]" at bounding box center [1381, 156] width 162 height 24
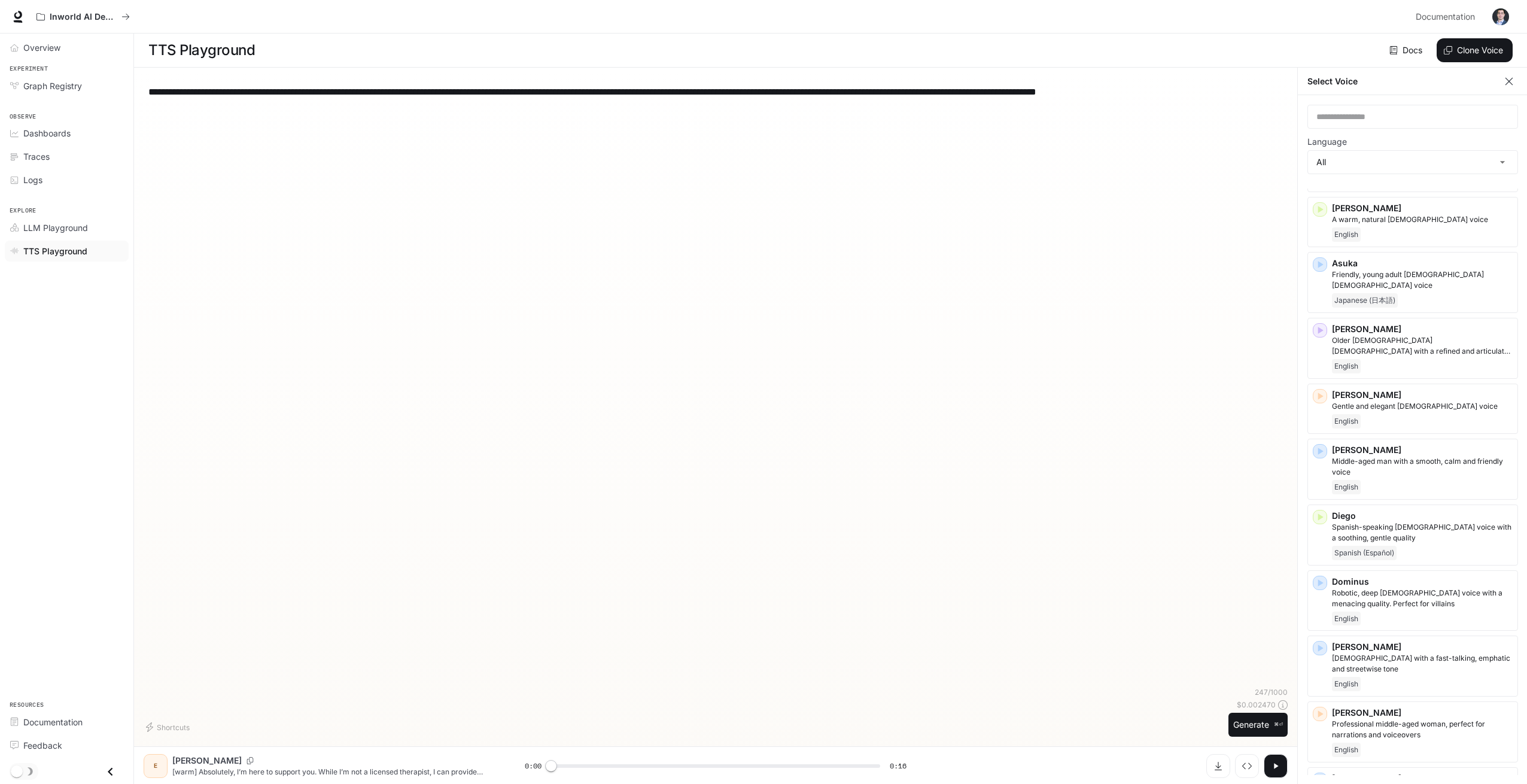
scroll to position [0, 0]
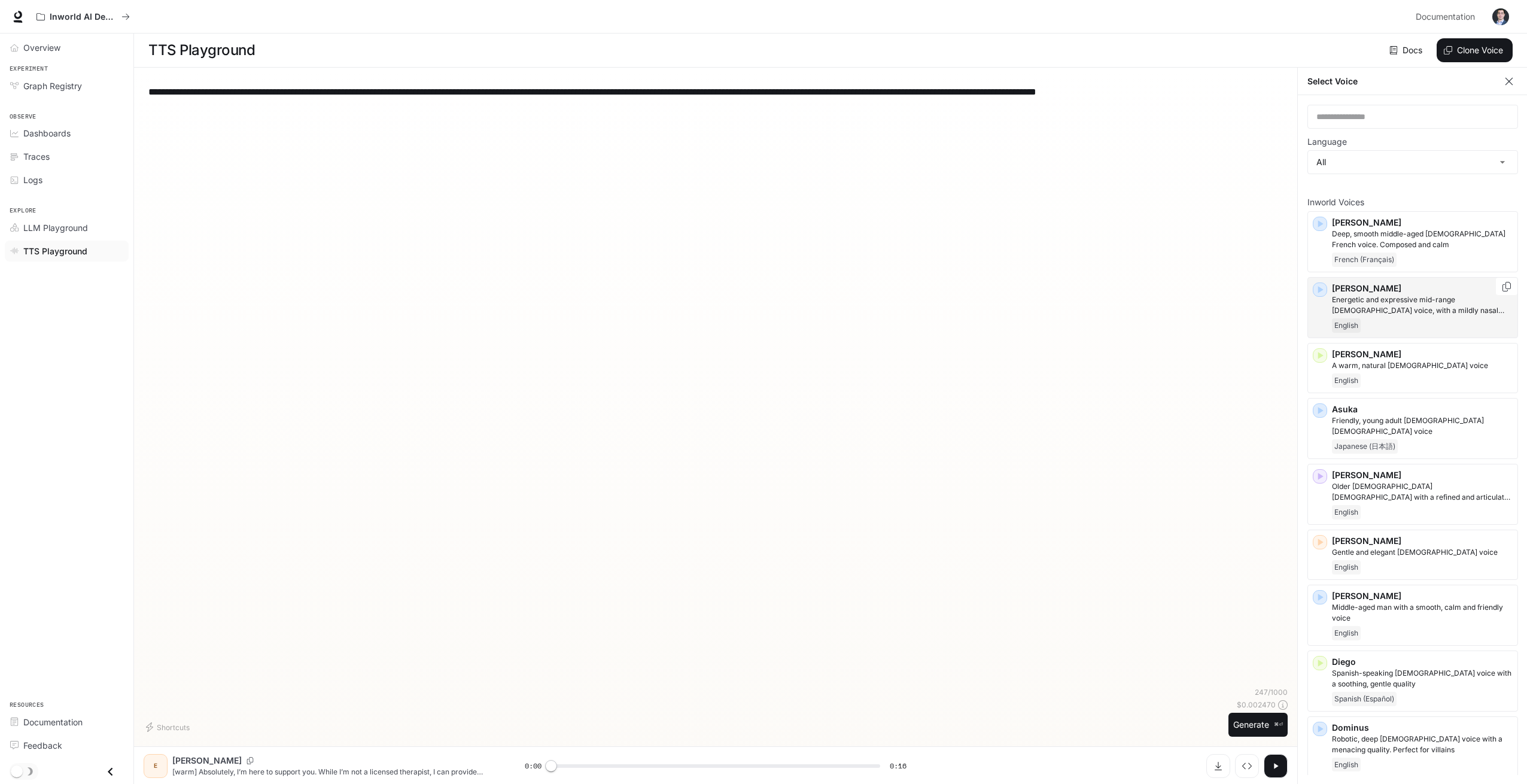
click at [1394, 321] on div "English" at bounding box center [1422, 324] width 181 height 14
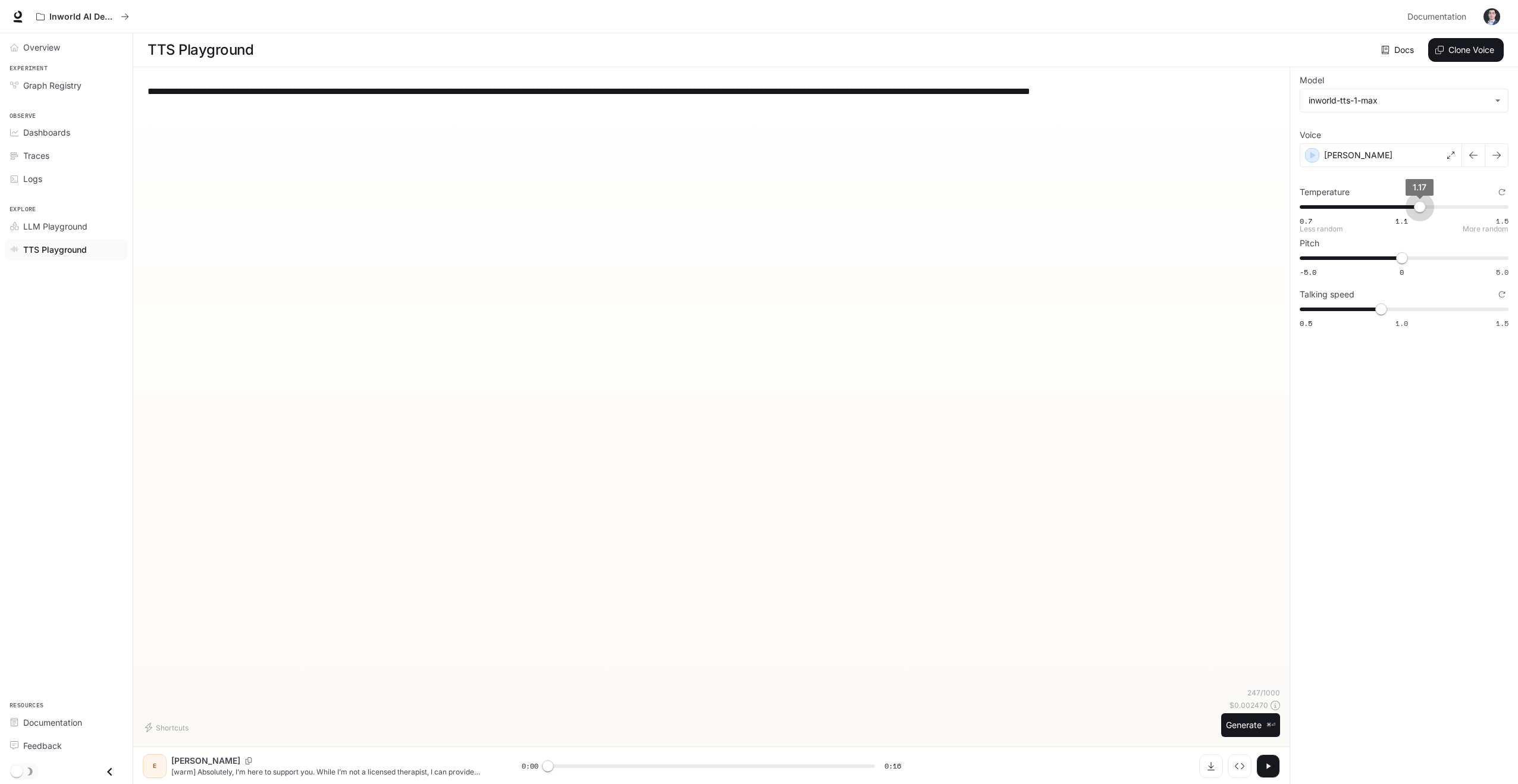
type input "****"
drag, startPoint x: 1421, startPoint y: 215, endPoint x: 1400, endPoint y: 214, distance: 21.0
click at [1400, 214] on span "0.7 1.1 1.5 1.09" at bounding box center [1401, 206] width 204 height 18
click at [1242, 732] on button "Generate ⌘⏎" at bounding box center [1250, 725] width 59 height 24
click at [1408, 157] on div "[PERSON_NAME]" at bounding box center [1381, 156] width 162 height 24
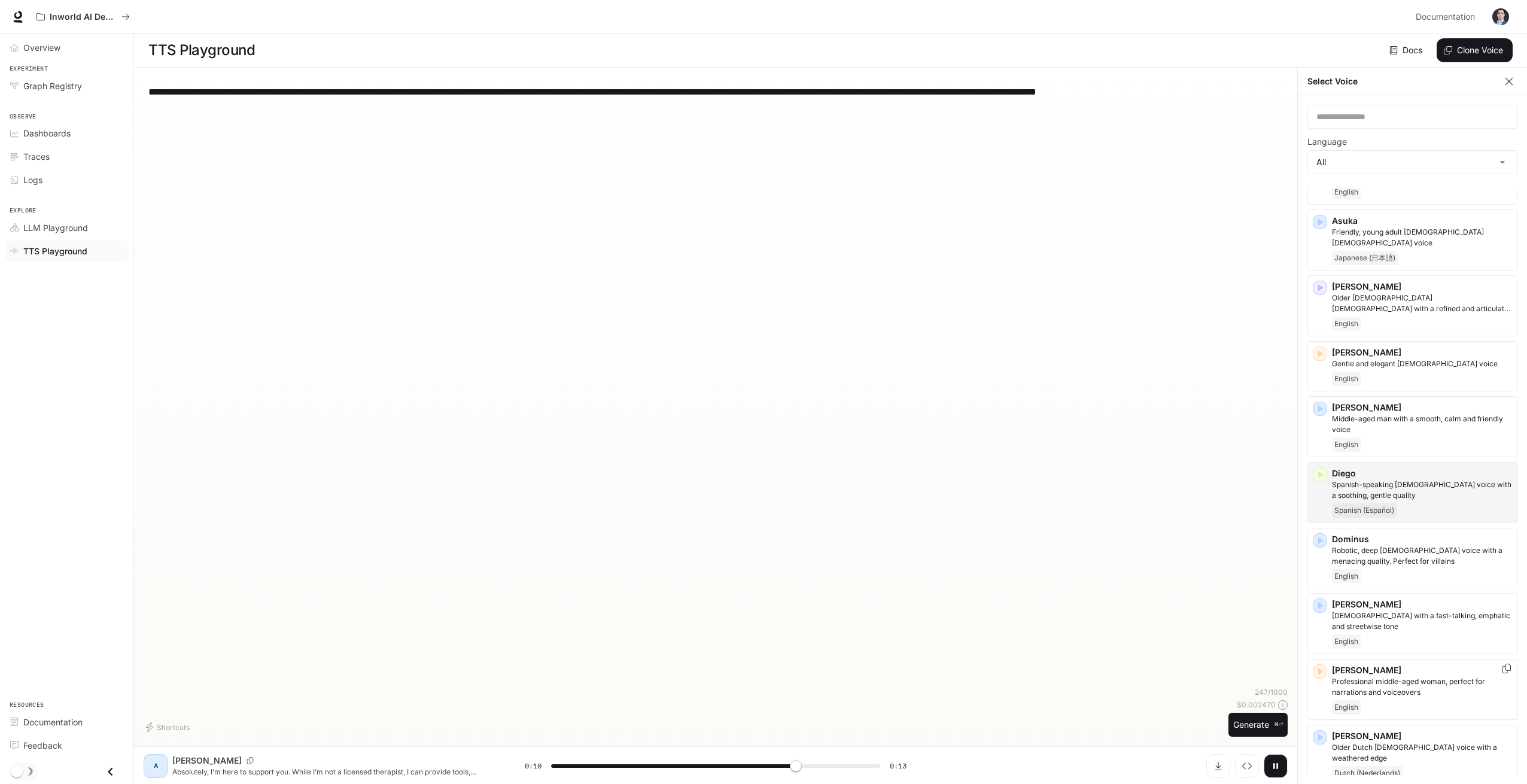
scroll to position [190, 0]
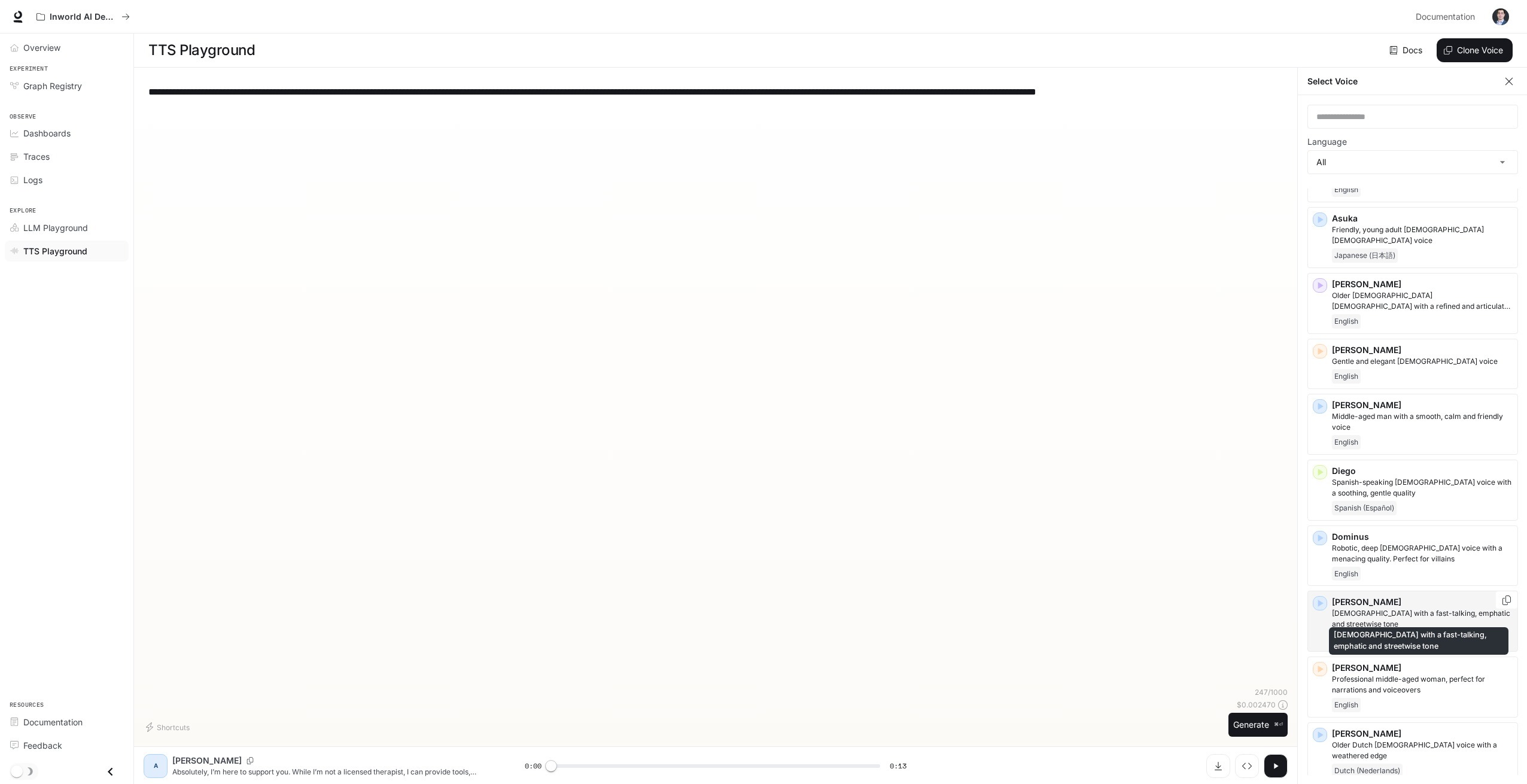
click at [1394, 609] on p "[DEMOGRAPHIC_DATA] with a fast-talking, emphatic and streetwise tone" at bounding box center [1422, 618] width 181 height 22
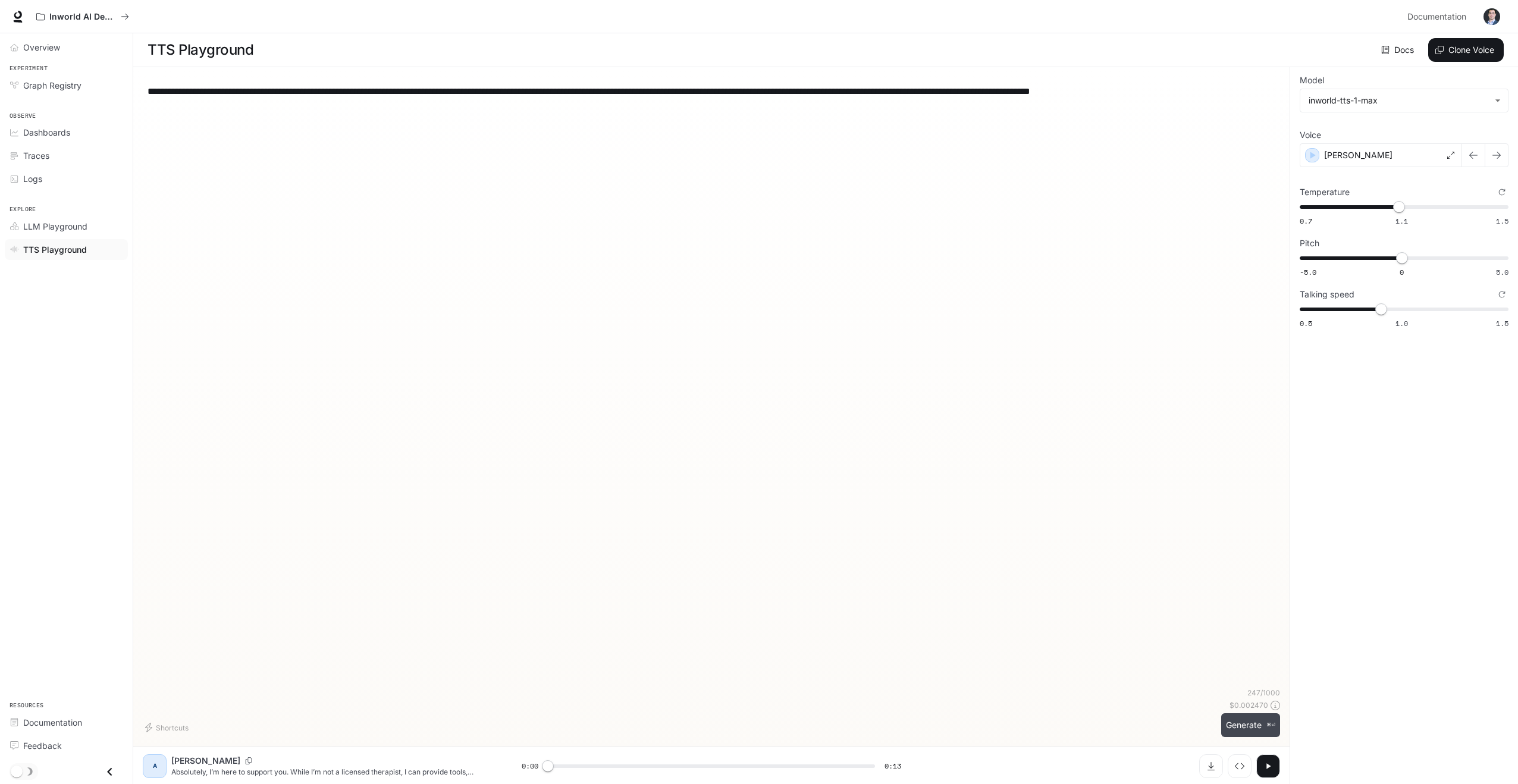
click at [1241, 728] on button "Generate ⌘⏎" at bounding box center [1250, 725] width 59 height 24
click at [1410, 160] on div "[PERSON_NAME]" at bounding box center [1381, 156] width 162 height 24
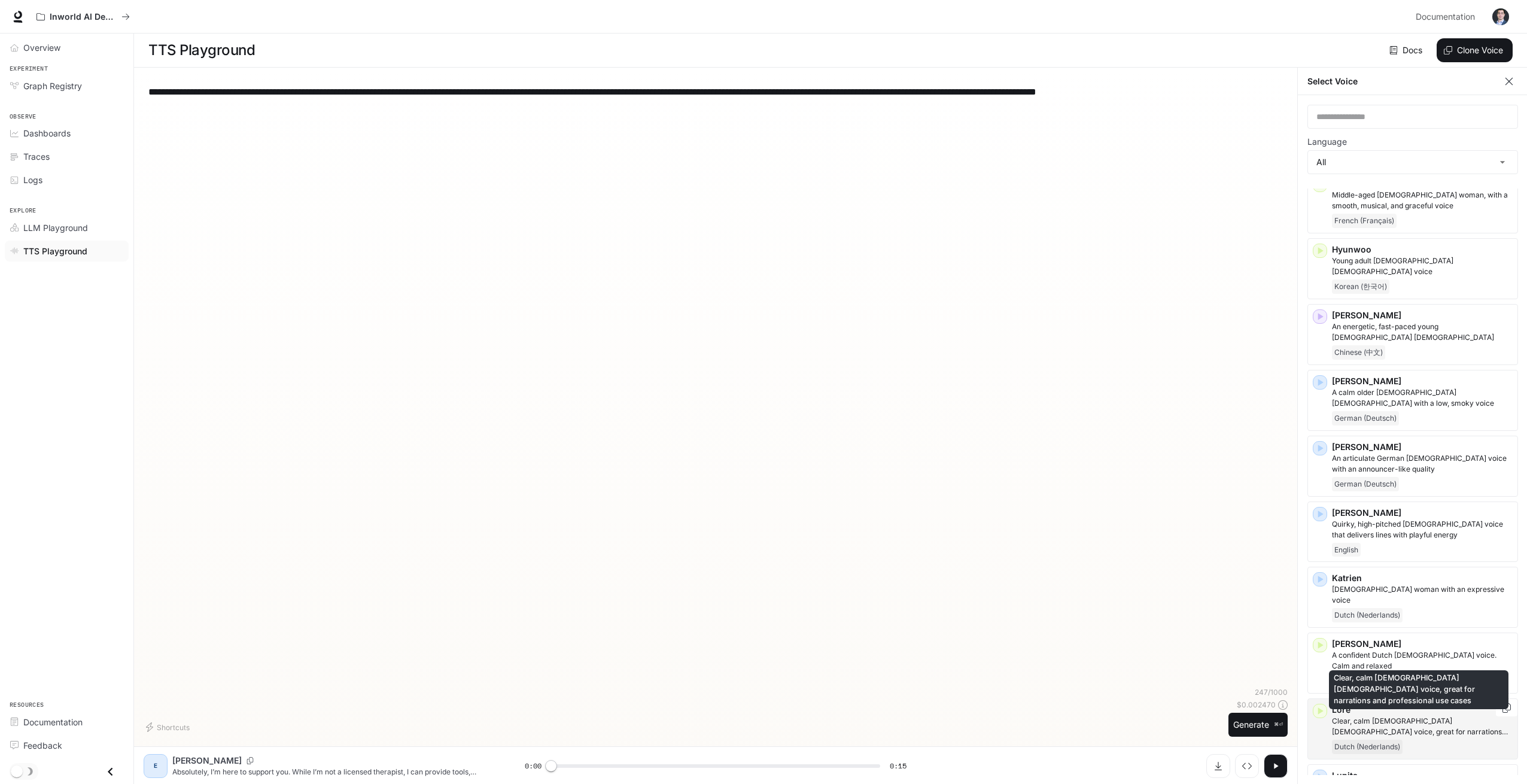
scroll to position [1281, 0]
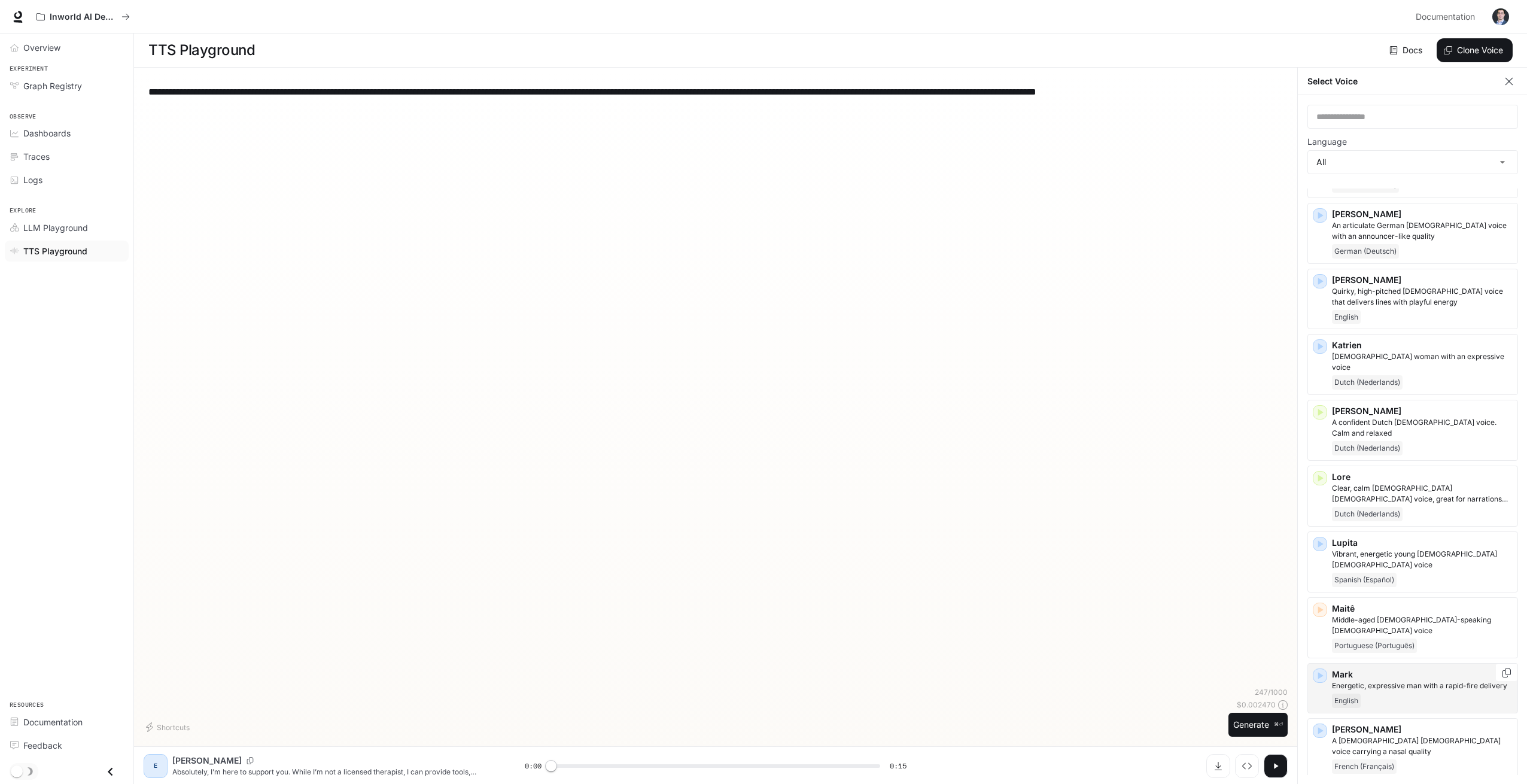
click at [1392, 693] on div "English" at bounding box center [1422, 700] width 181 height 14
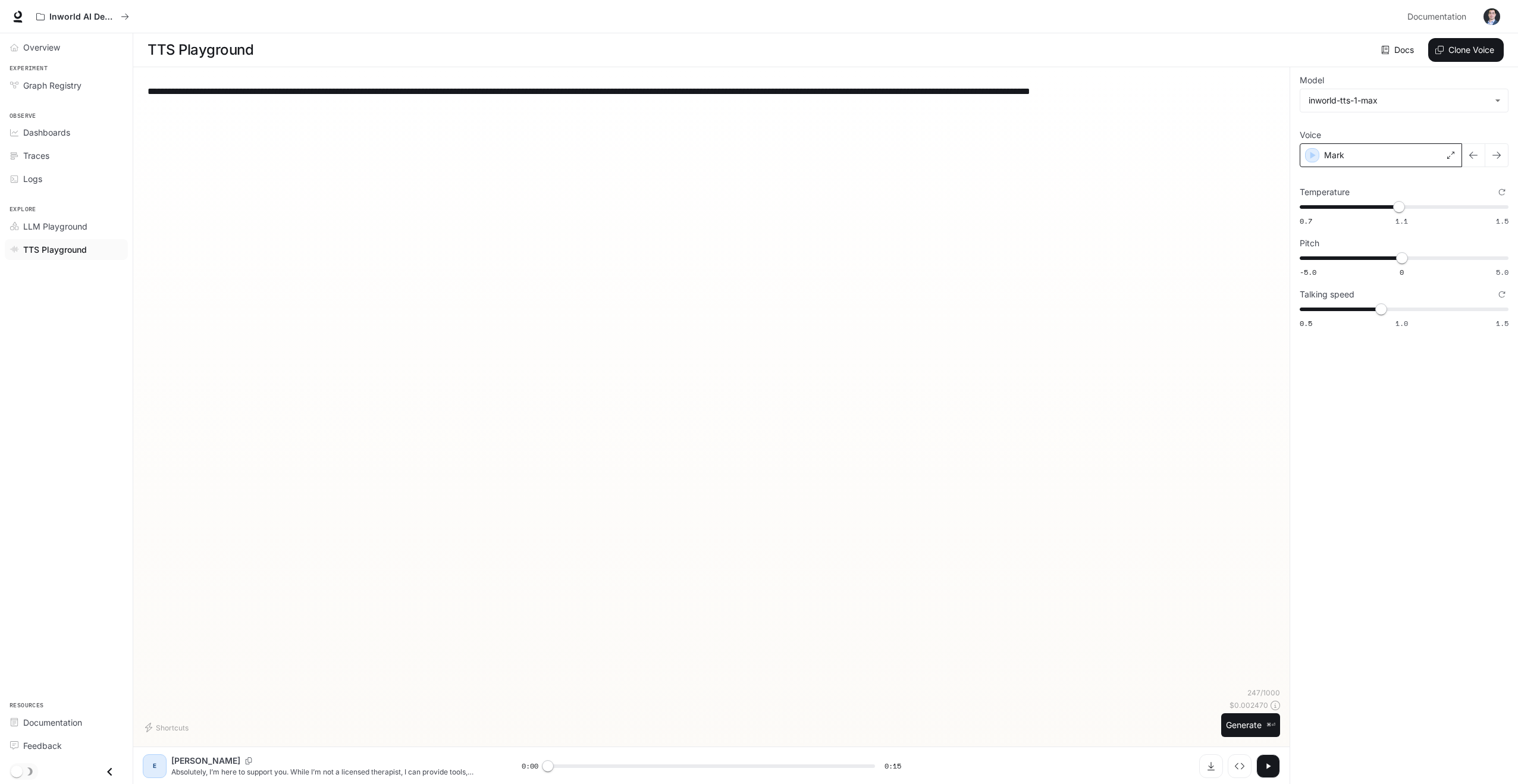
click at [1373, 154] on div "Mark" at bounding box center [1381, 156] width 162 height 24
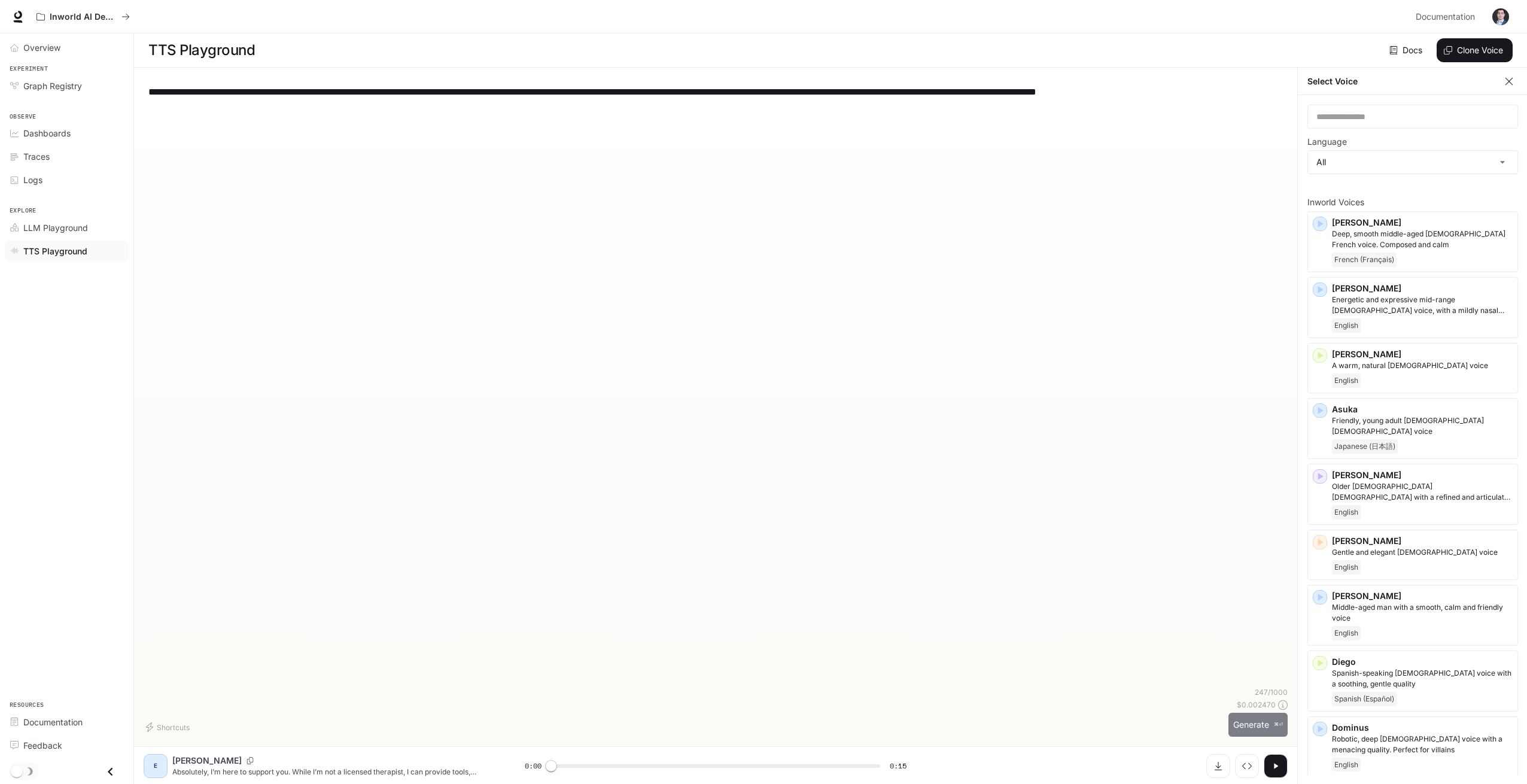
click at [1239, 731] on button "Generate ⌘⏎" at bounding box center [1258, 725] width 59 height 24
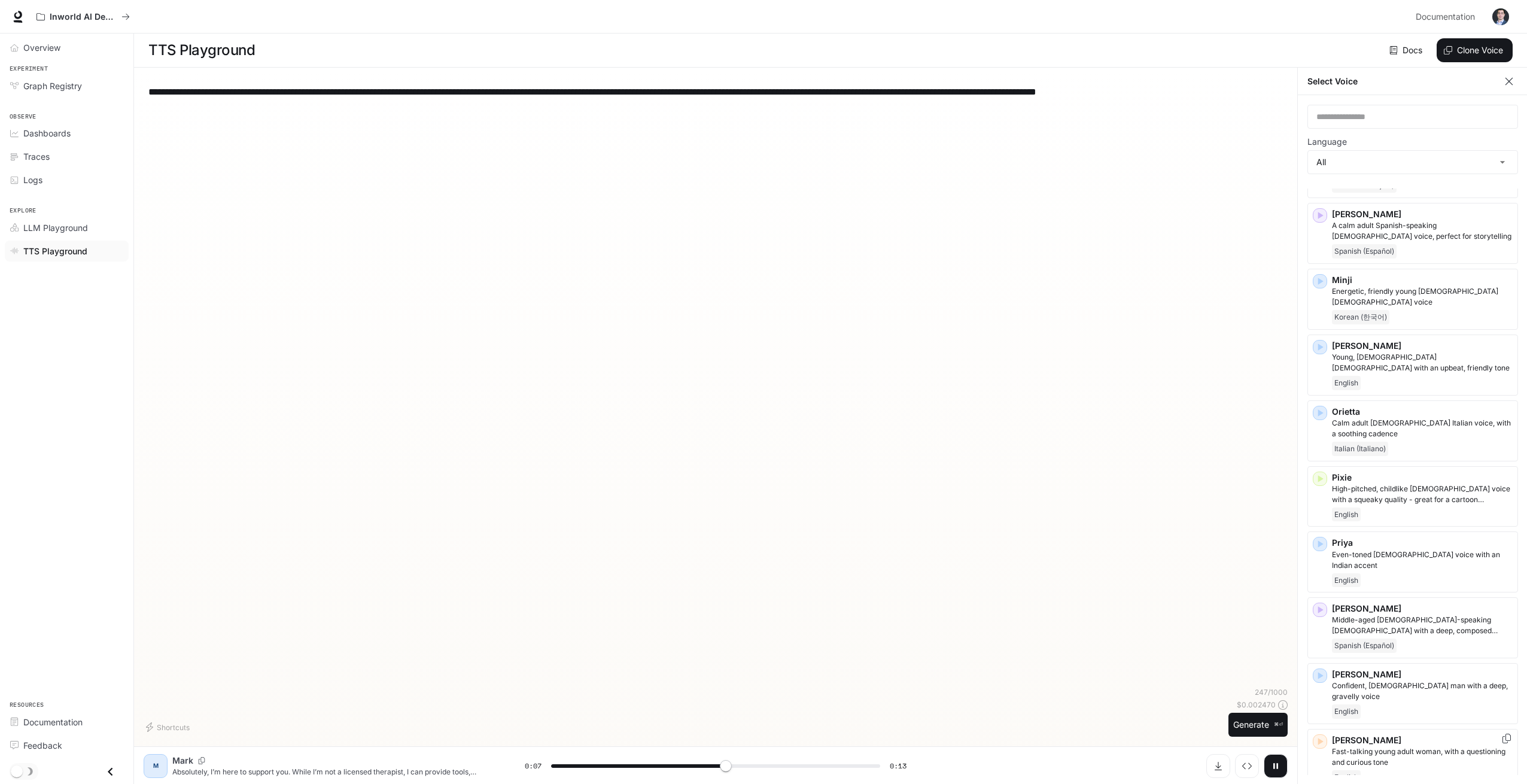
scroll to position [1864, 0]
click at [1415, 701] on div "English" at bounding box center [1422, 708] width 181 height 14
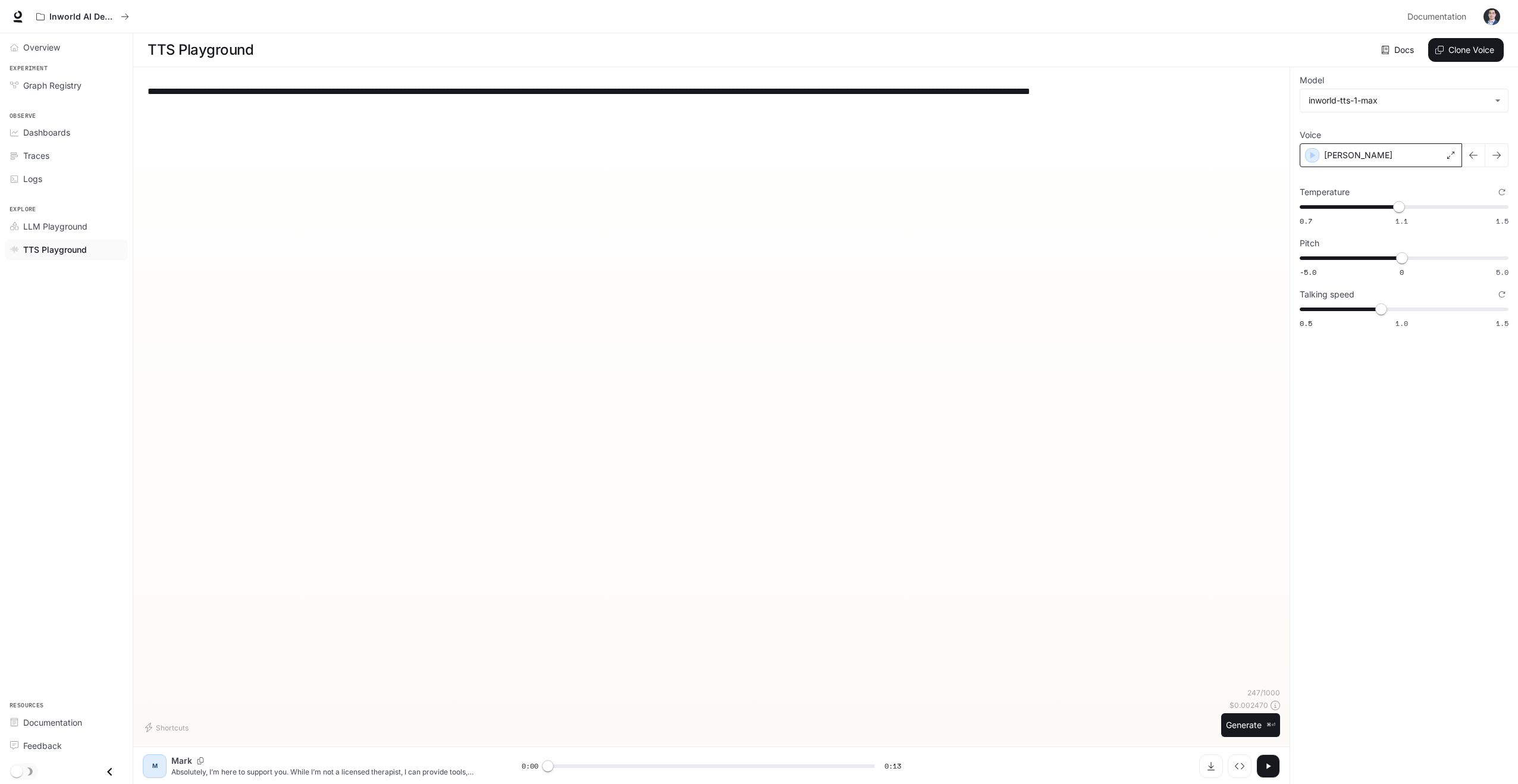
click at [1379, 161] on div "[PERSON_NAME]" at bounding box center [1381, 156] width 162 height 24
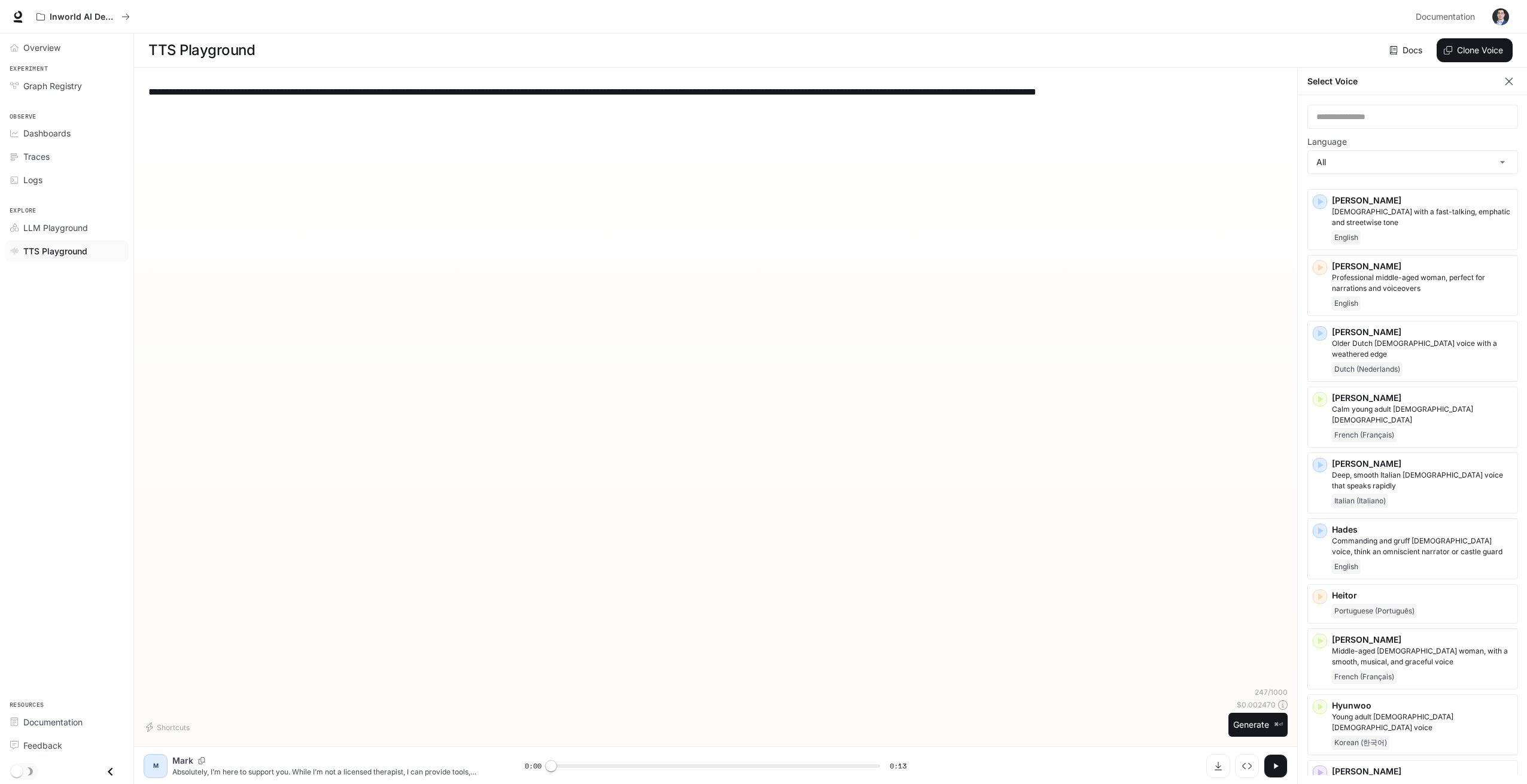
scroll to position [628, 0]
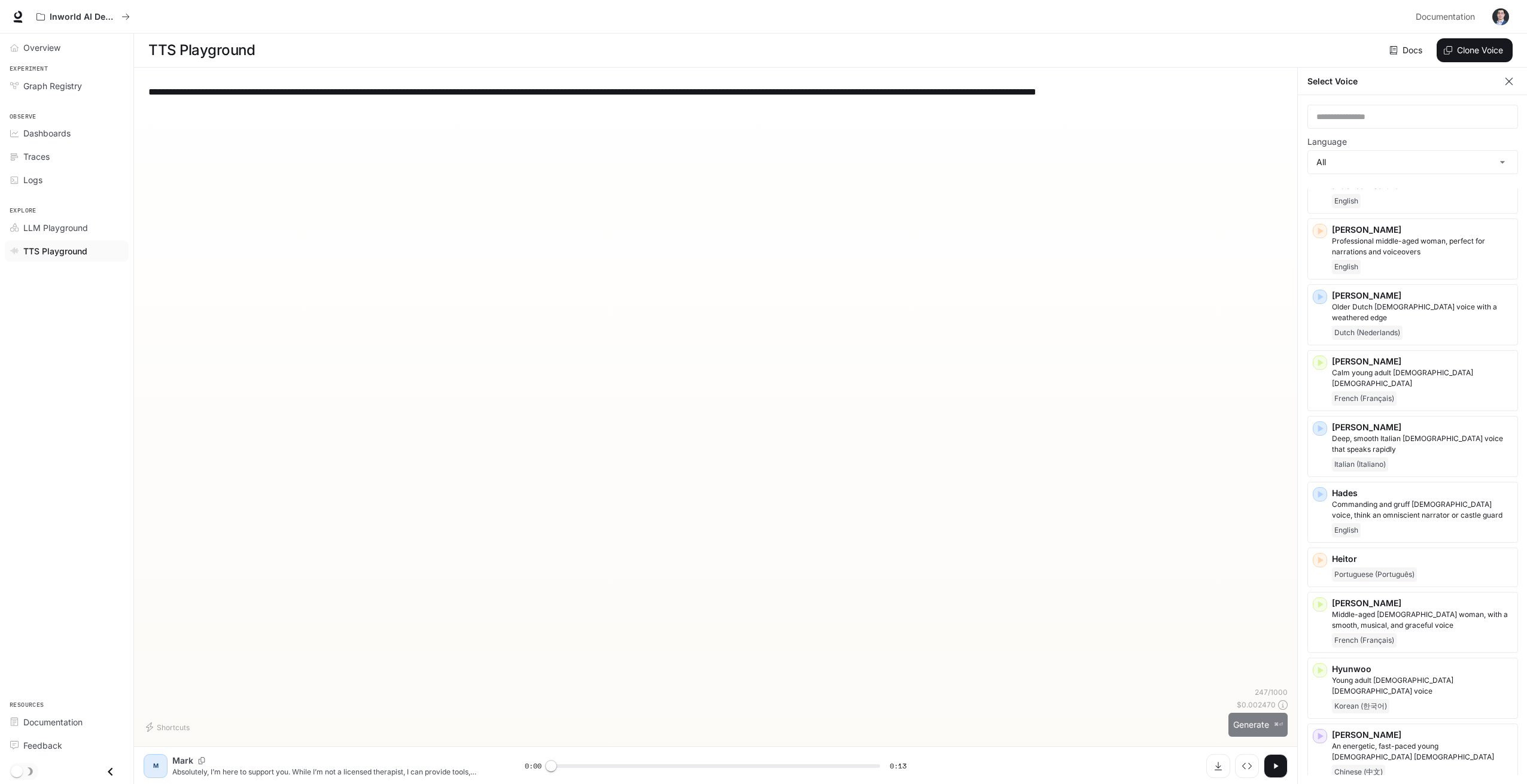
click at [1249, 737] on button "Generate ⌘⏎" at bounding box center [1258, 725] width 59 height 24
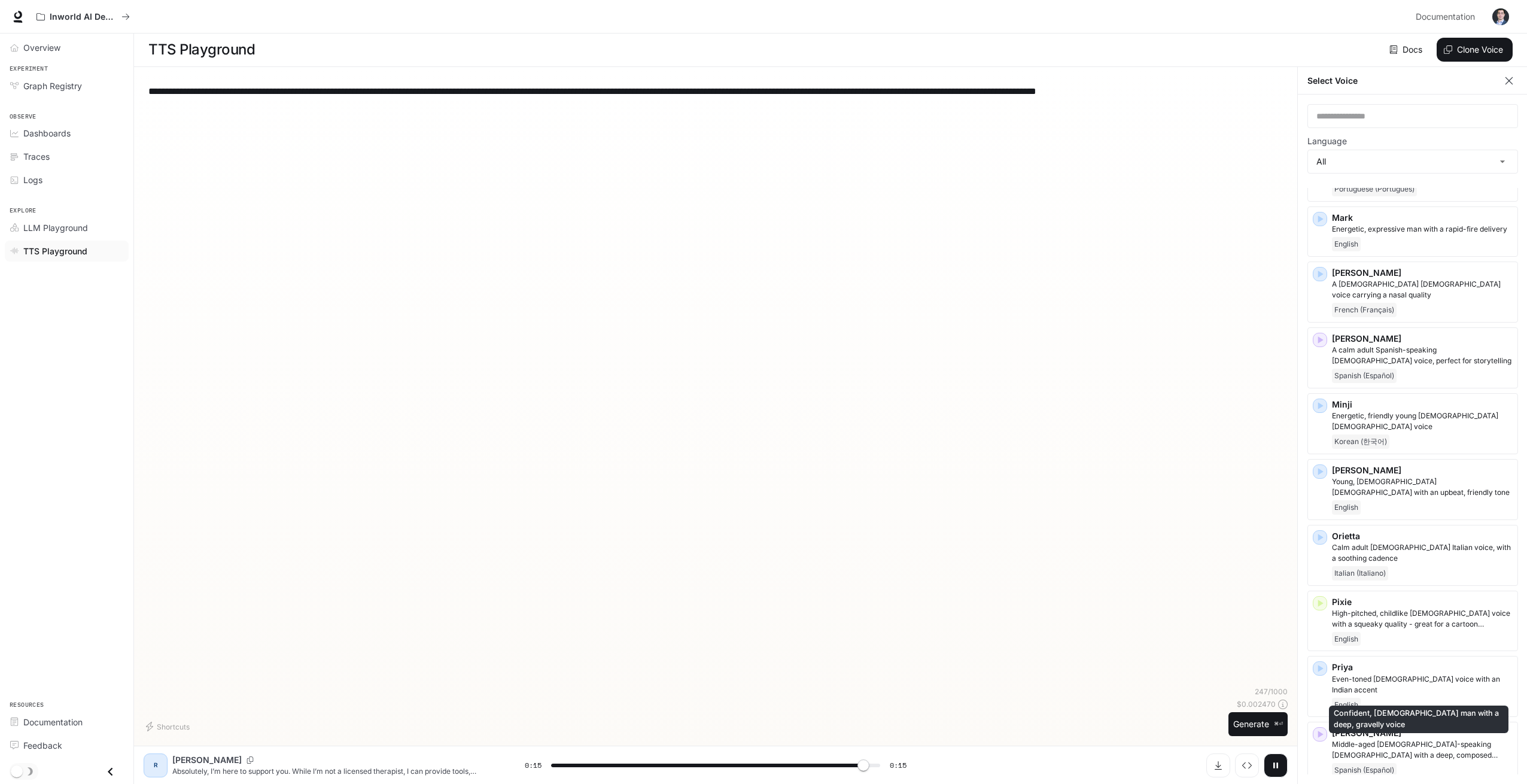
scroll to position [6, 0]
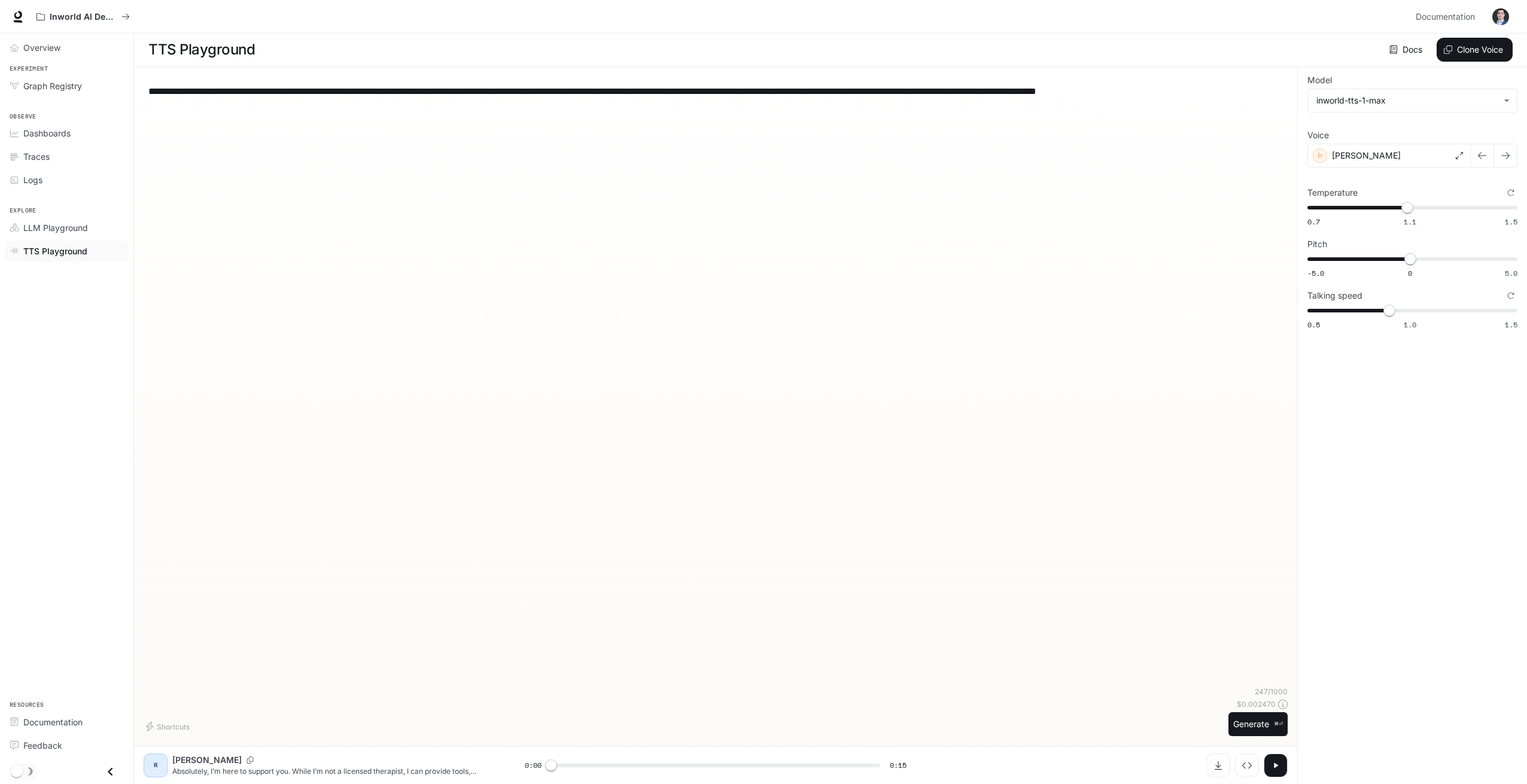
scroll to position [1, 0]
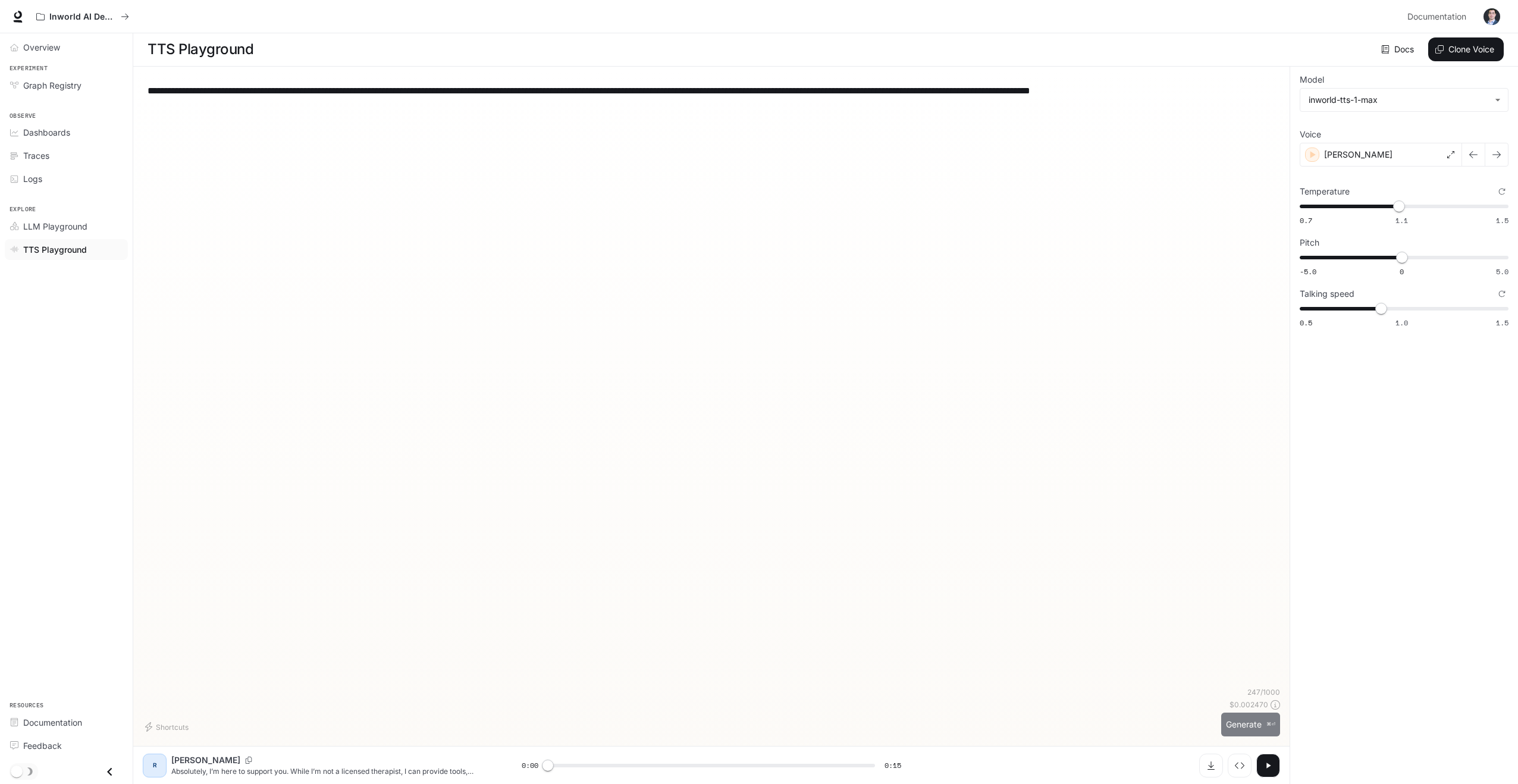
click at [1251, 725] on button "Generate ⌘⏎" at bounding box center [1250, 724] width 59 height 24
click at [1362, 165] on div "[PERSON_NAME]" at bounding box center [1381, 155] width 162 height 24
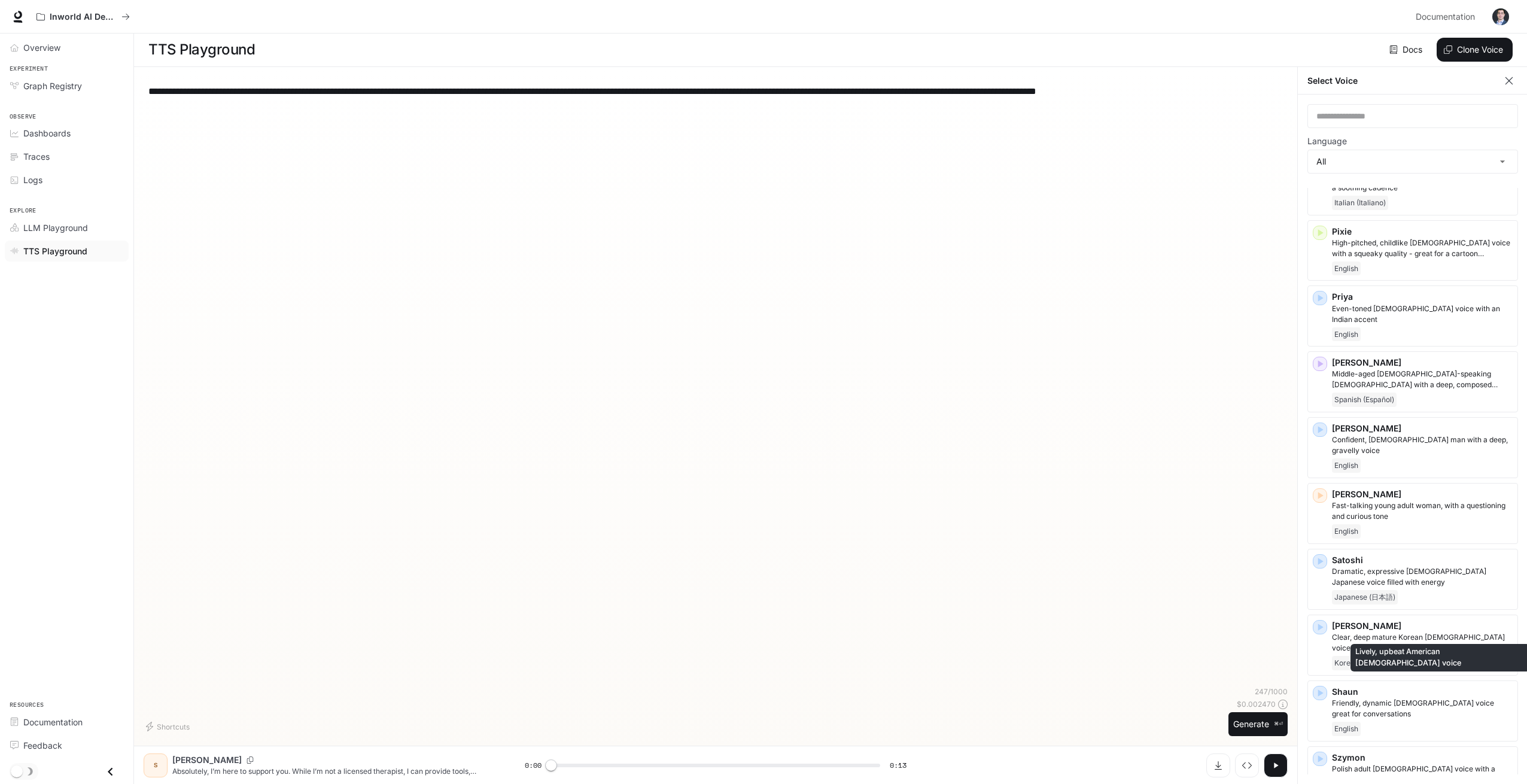
scroll to position [2046, 0]
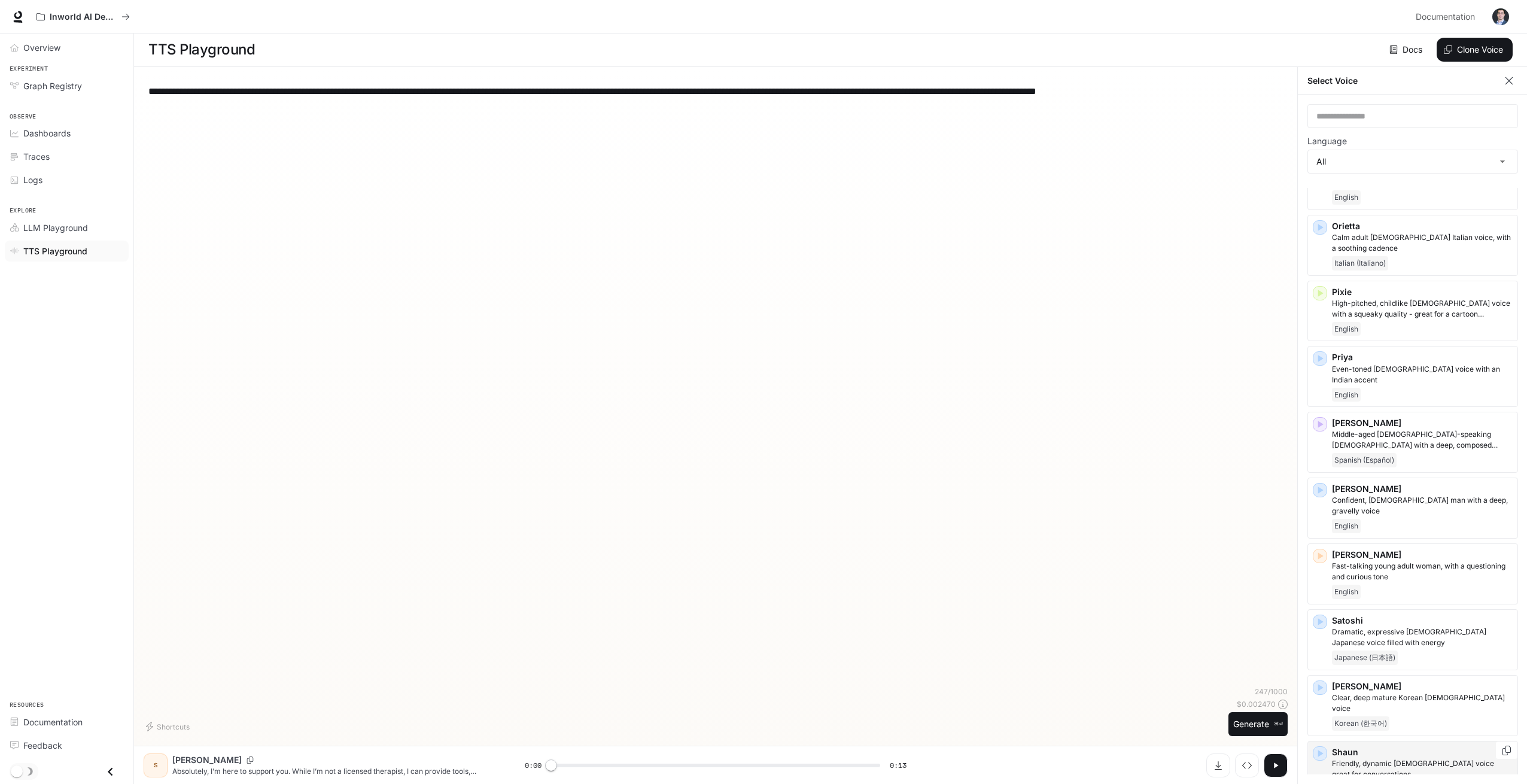
click at [1423, 782] on div "English" at bounding box center [1422, 789] width 181 height 14
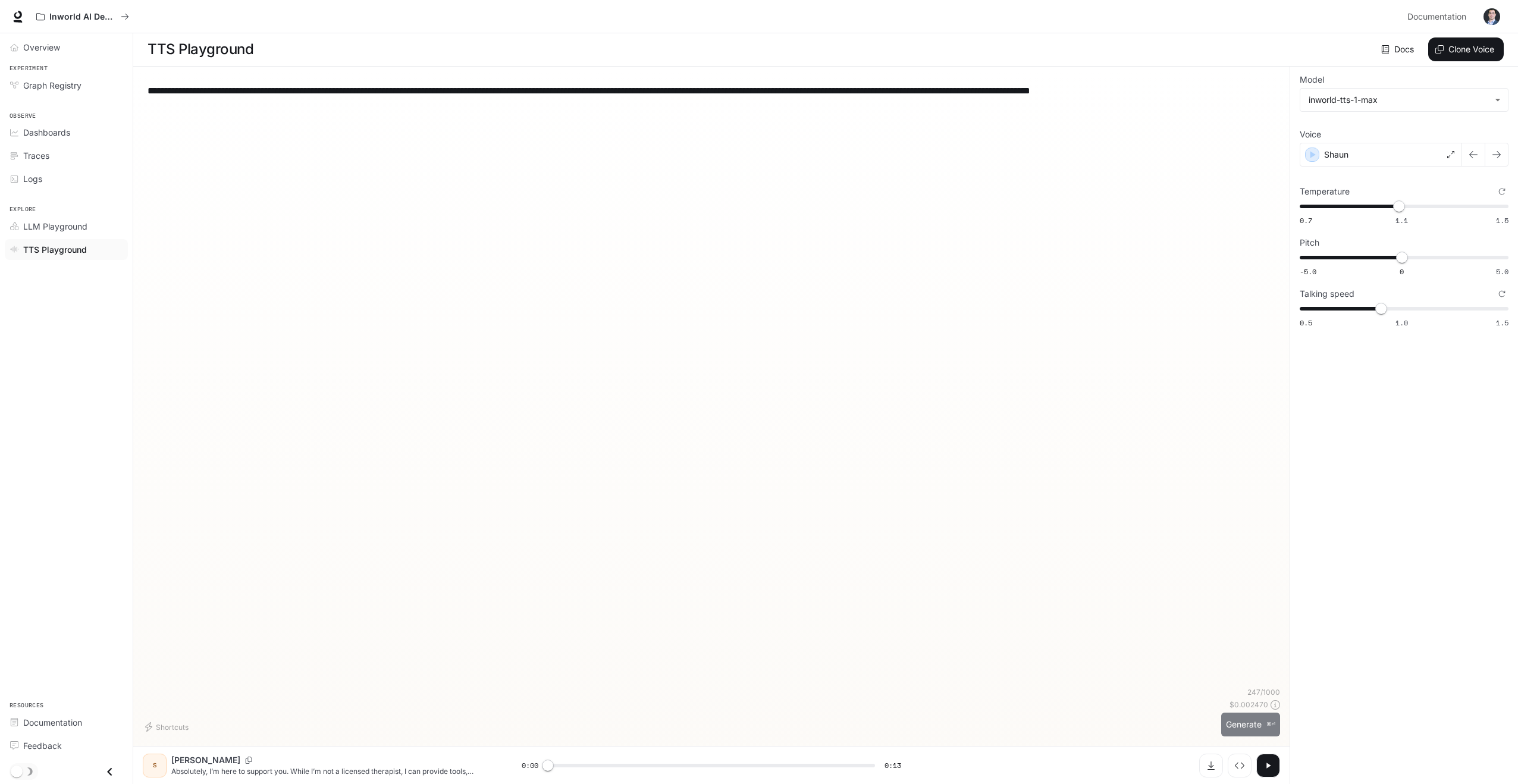
click at [1244, 728] on button "Generate ⌘⏎" at bounding box center [1250, 724] width 59 height 24
click at [1408, 156] on div "Shaun" at bounding box center [1381, 155] width 162 height 24
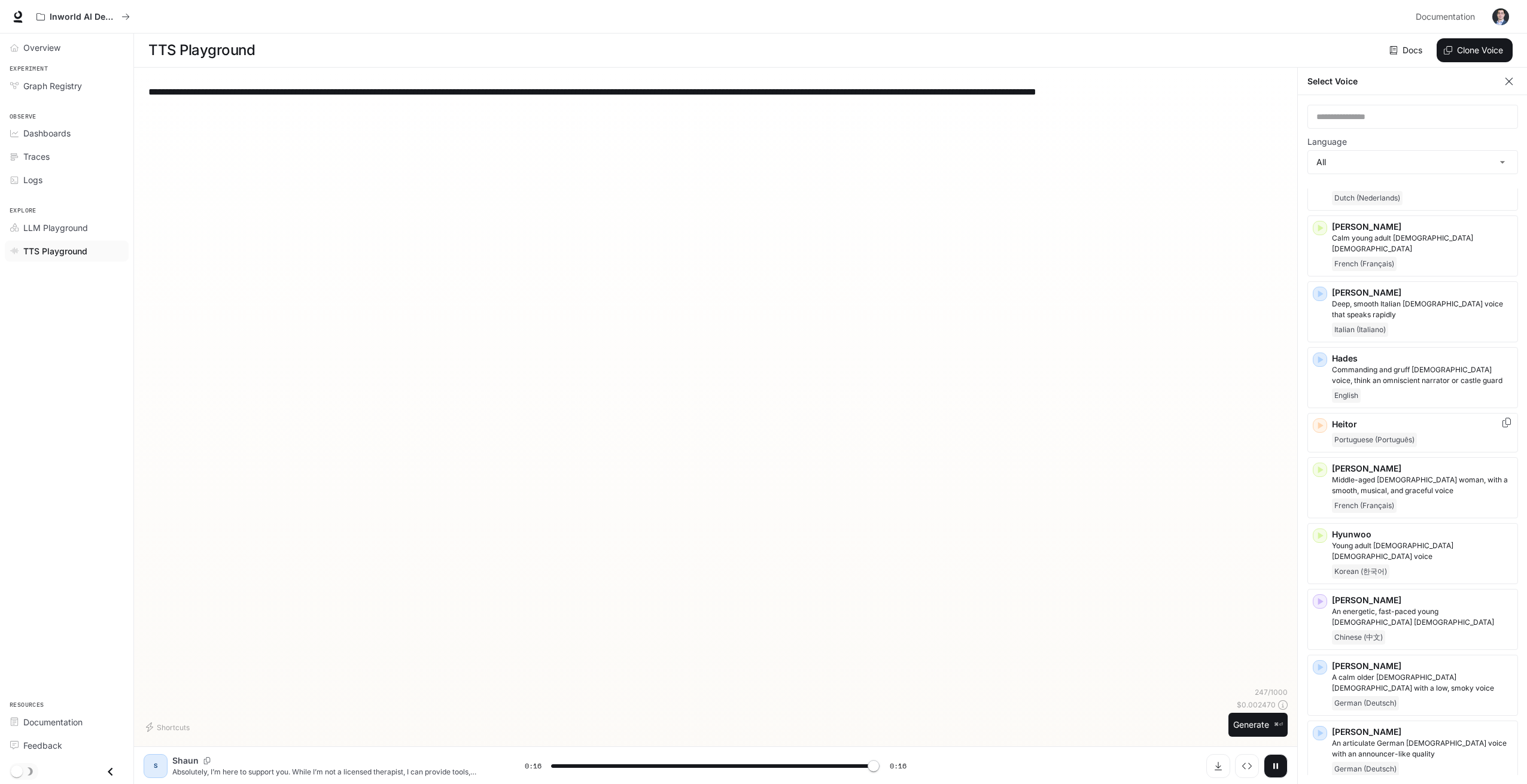
scroll to position [764, 0]
type input "*"
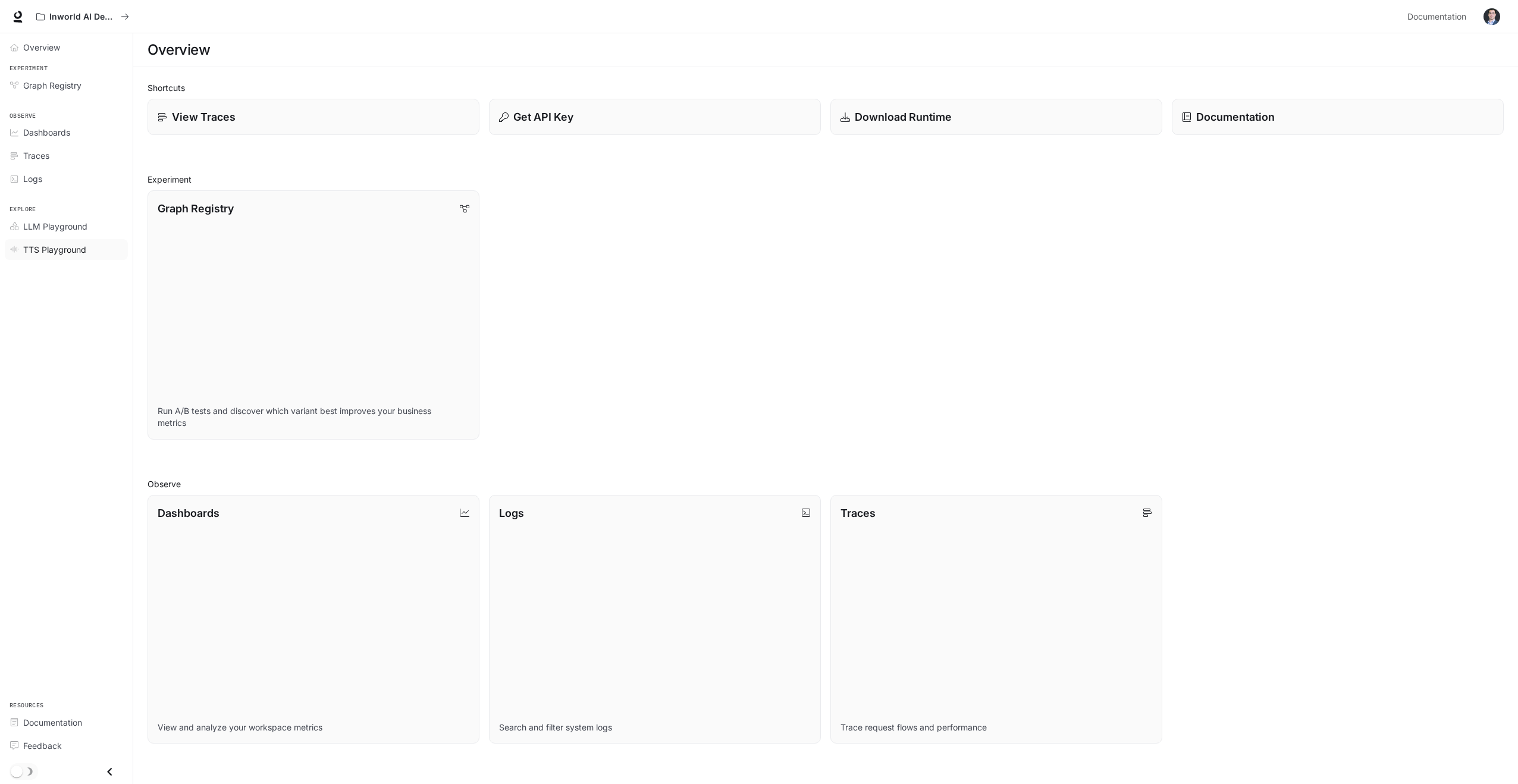
click at [45, 254] on span "TTS Playground" at bounding box center [55, 249] width 63 height 12
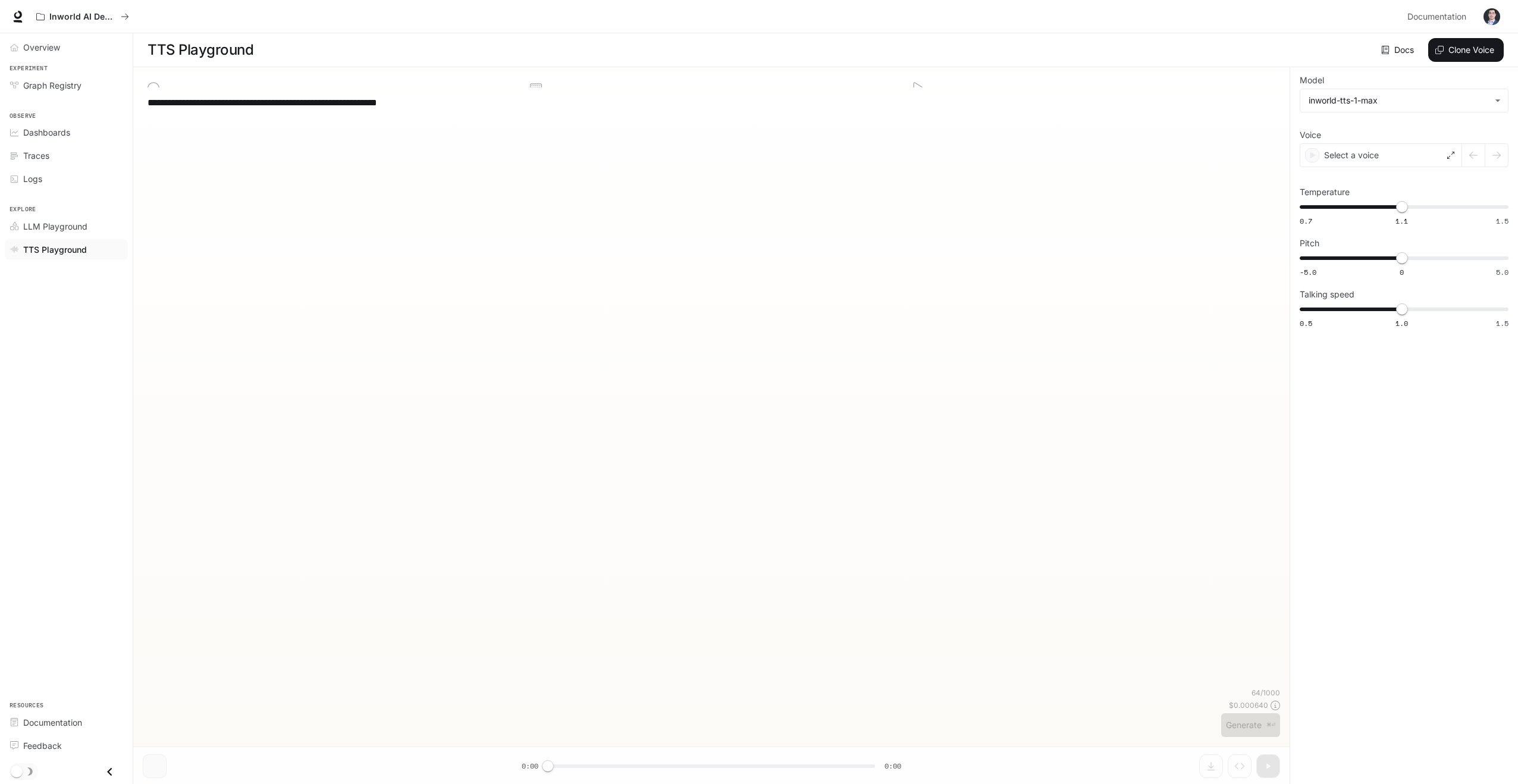
type textarea "**********"
type input "****"
type input "***"
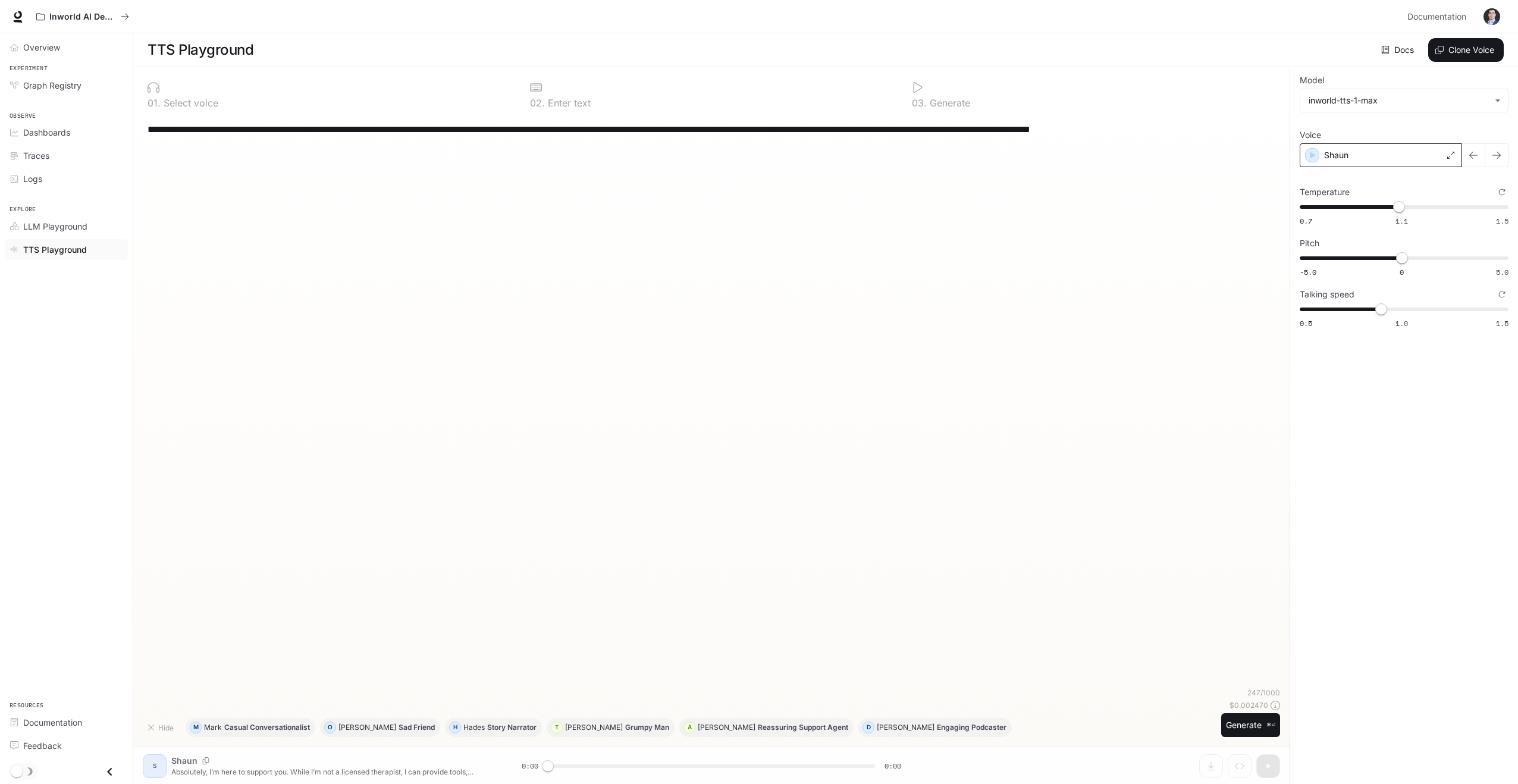
click at [1375, 158] on div "Shaun" at bounding box center [1381, 156] width 162 height 24
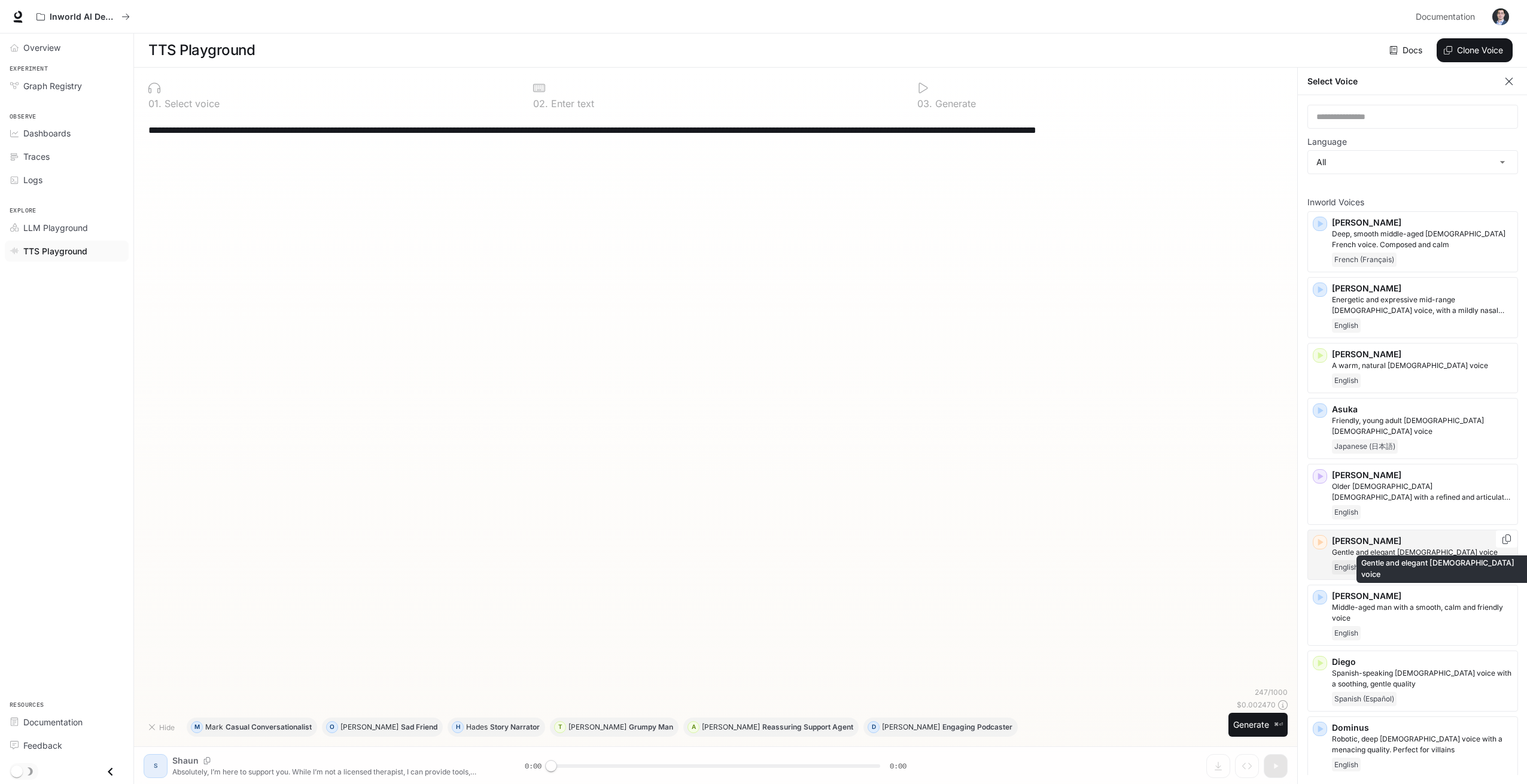
click at [1347, 547] on p "Gentle and elegant [DEMOGRAPHIC_DATA] voice" at bounding box center [1422, 551] width 181 height 10
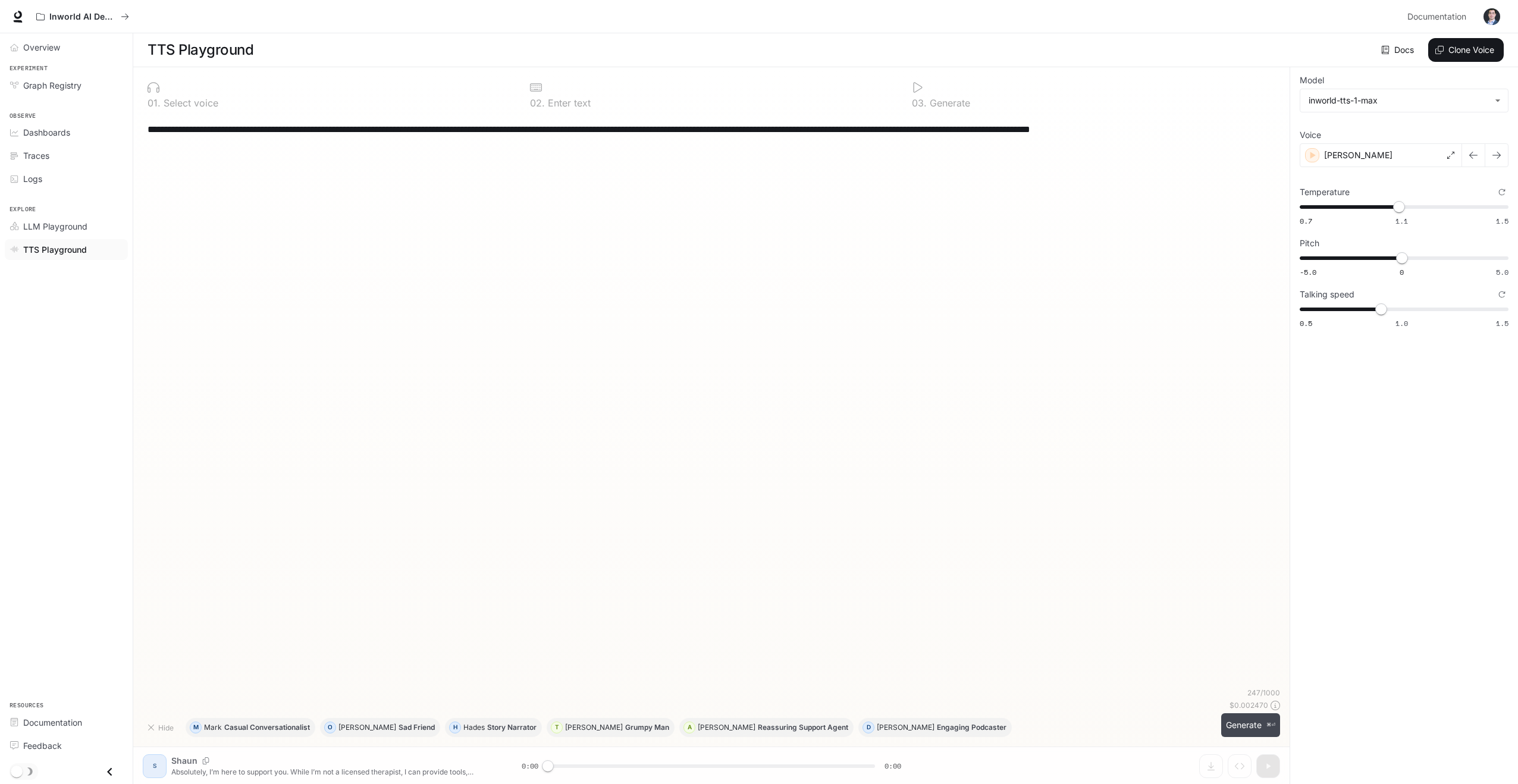
click at [1239, 723] on button "Generate ⌘⏎" at bounding box center [1250, 725] width 59 height 24
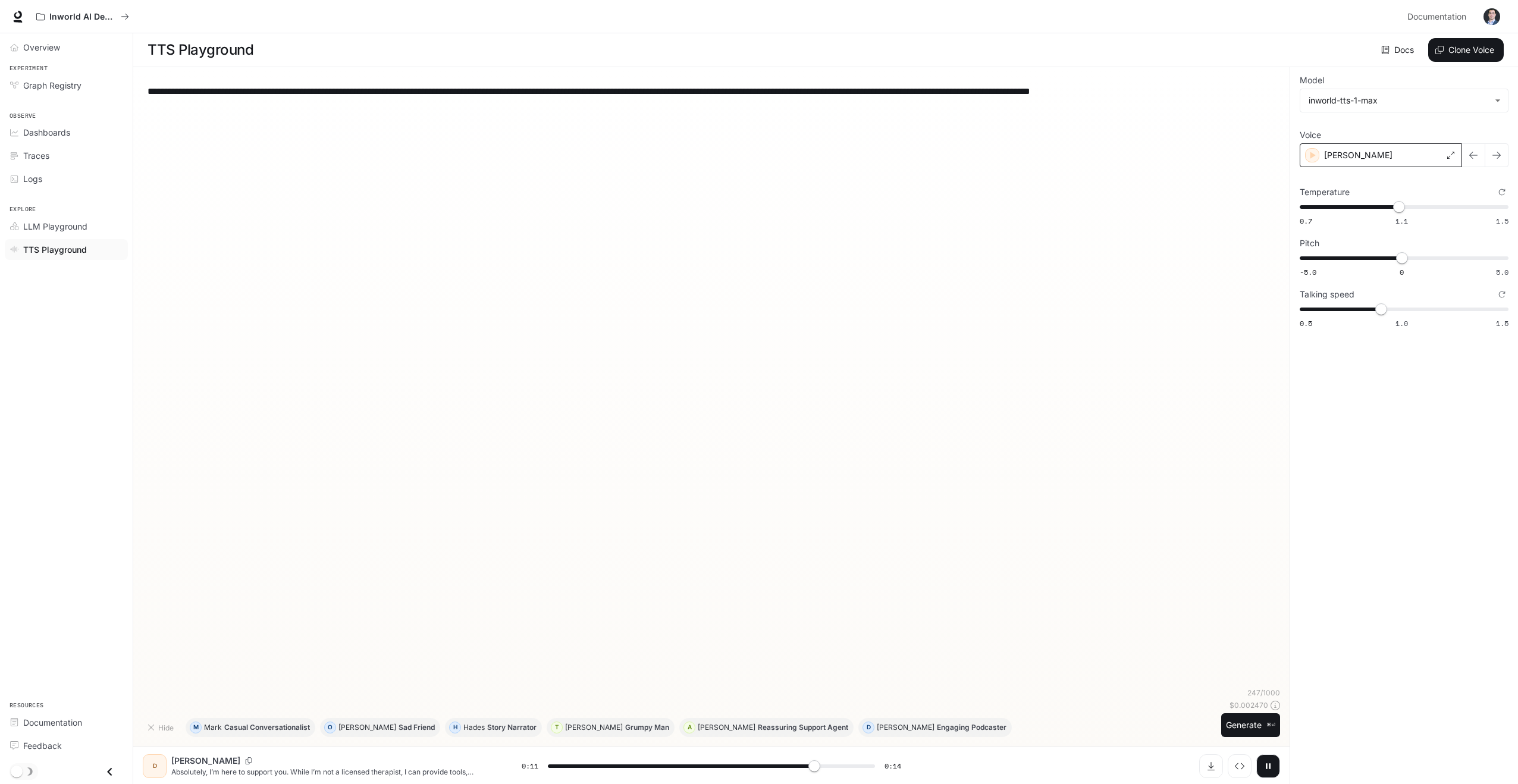
click at [1420, 159] on div "[PERSON_NAME]" at bounding box center [1381, 156] width 162 height 24
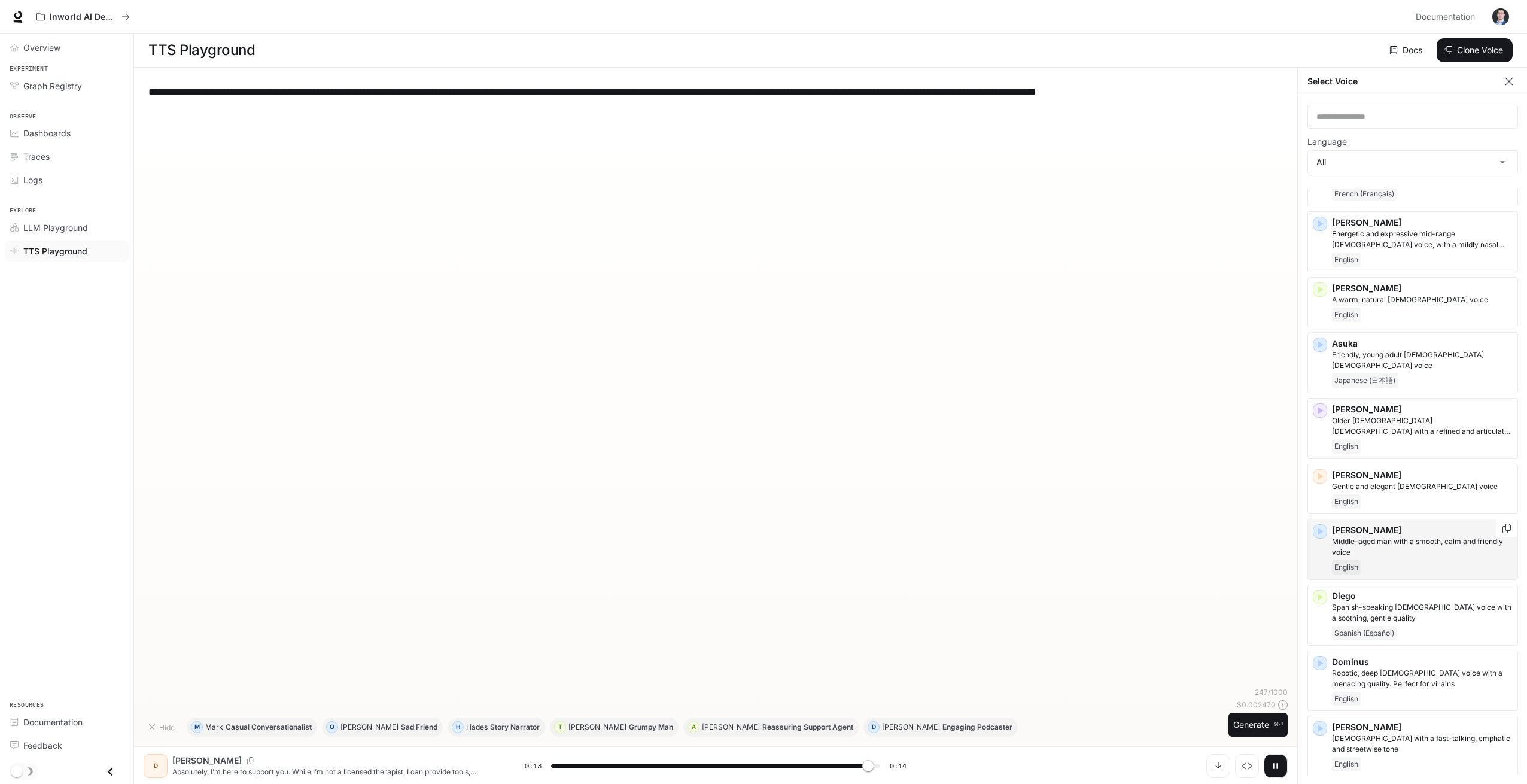
scroll to position [350, 0]
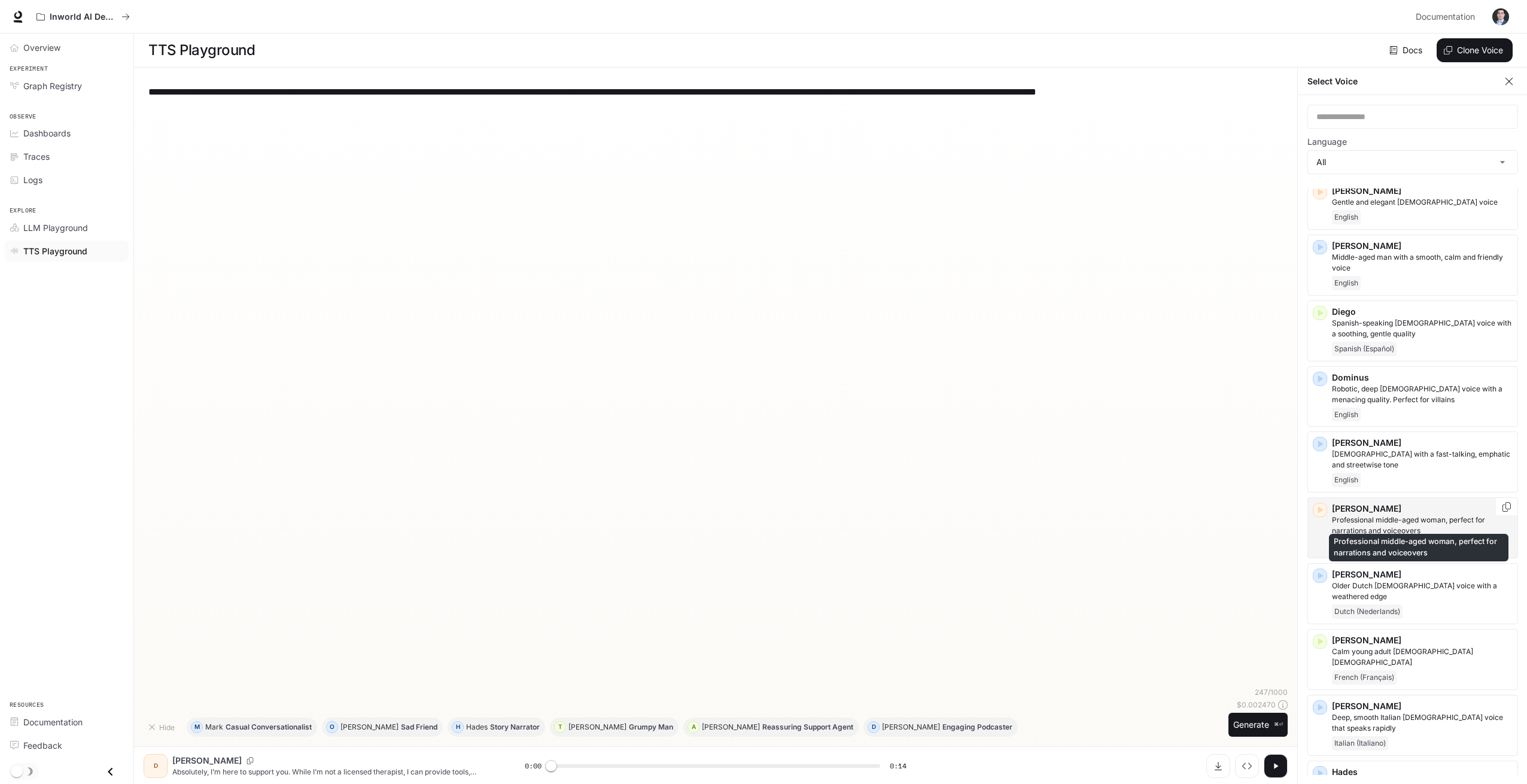
click at [1417, 515] on p "Professional middle-aged woman, perfect for narrations and voiceovers" at bounding box center [1422, 525] width 181 height 22
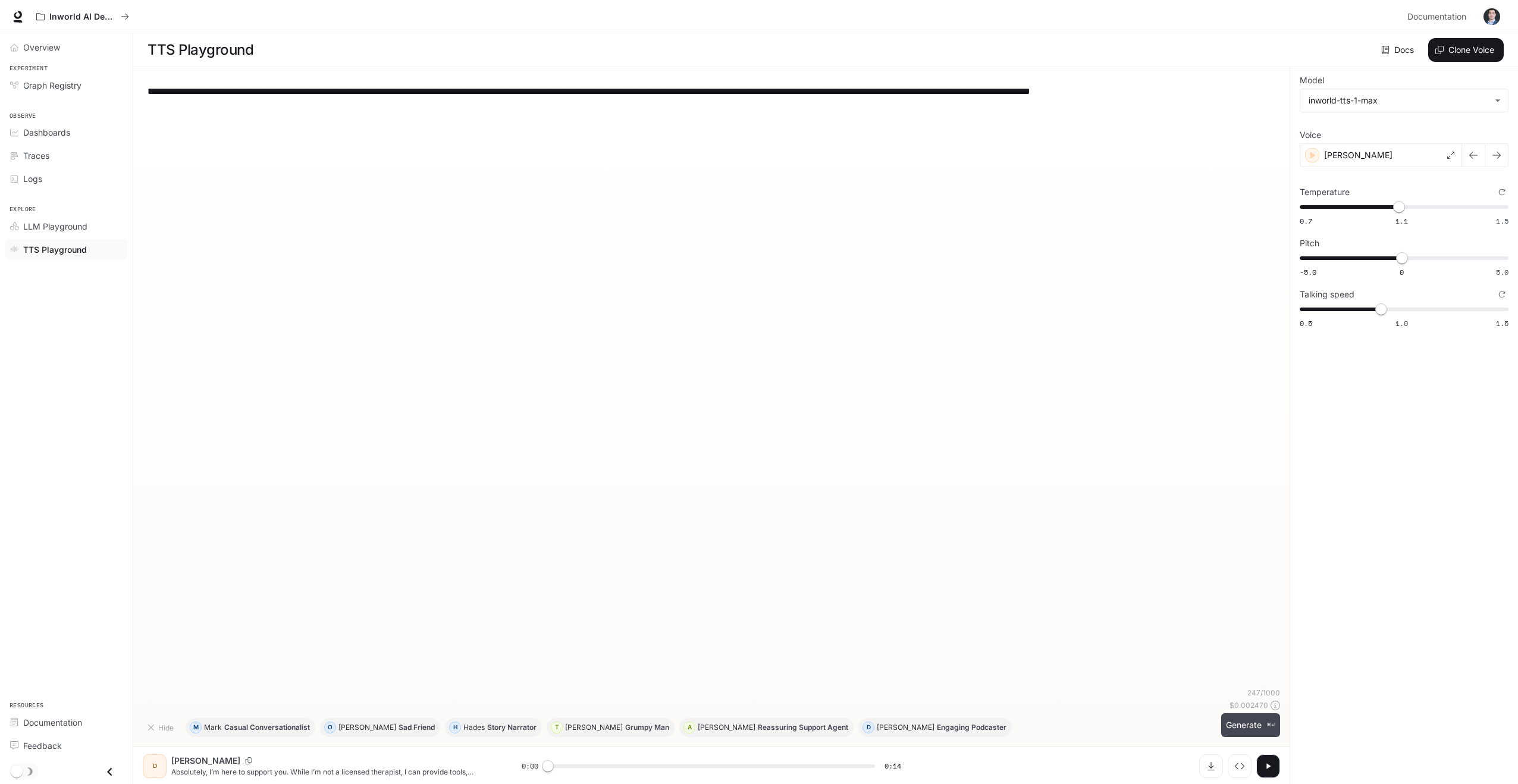
click at [1235, 730] on button "Generate ⌘⏎" at bounding box center [1250, 725] width 59 height 24
type input "*"
click at [288, 728] on p "Casual Conversationalist" at bounding box center [267, 727] width 86 height 7
type textarea "**********"
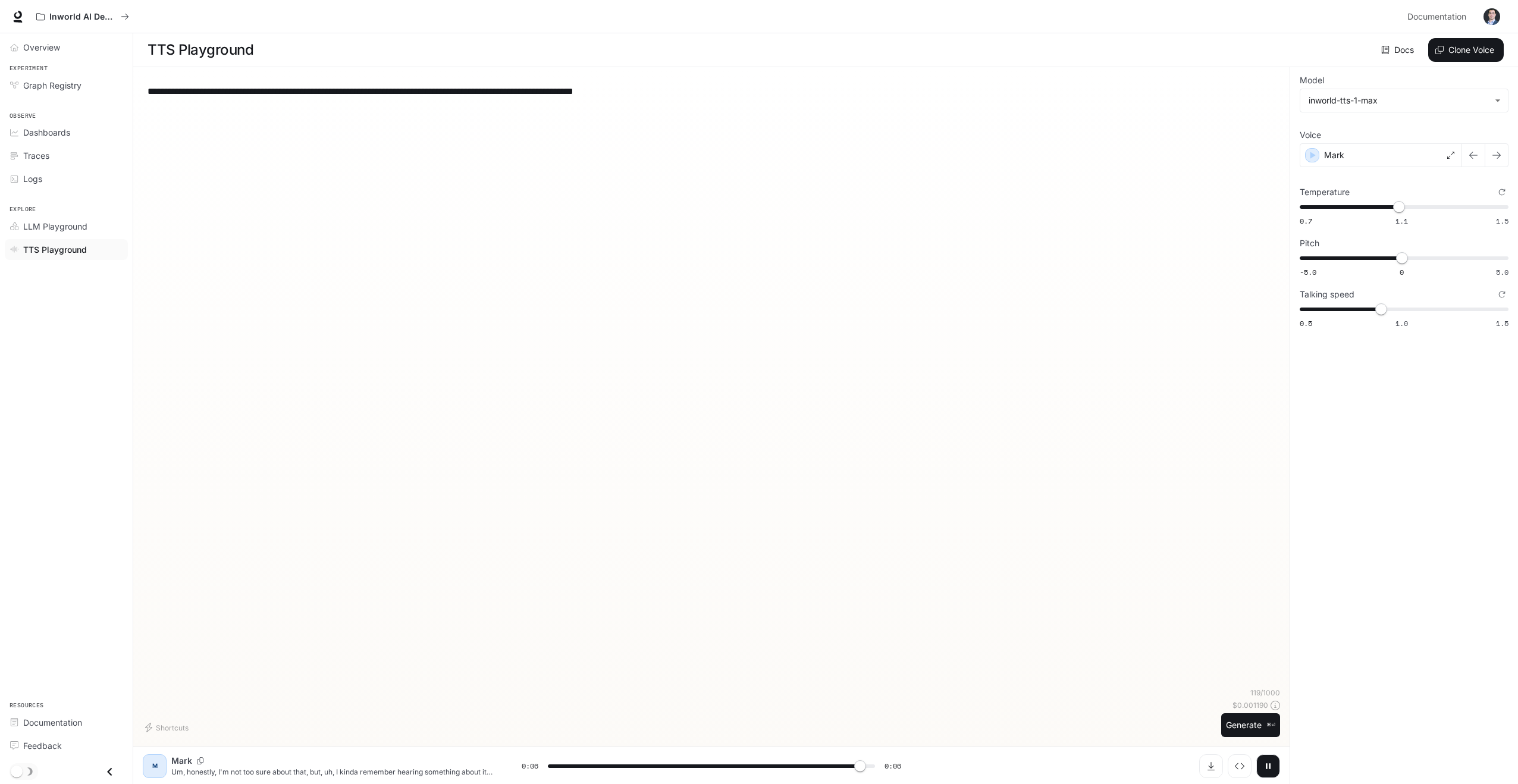
type input "*"
click at [357, 691] on div "Shortcuts 119 / 1000 $ 0.001190 Generate ⌘⏎" at bounding box center [711, 711] width 1138 height 49
click at [327, 735] on div "Shortcuts" at bounding box center [679, 727] width 1073 height 19
click at [172, 726] on button "Shortcuts" at bounding box center [168, 727] width 50 height 19
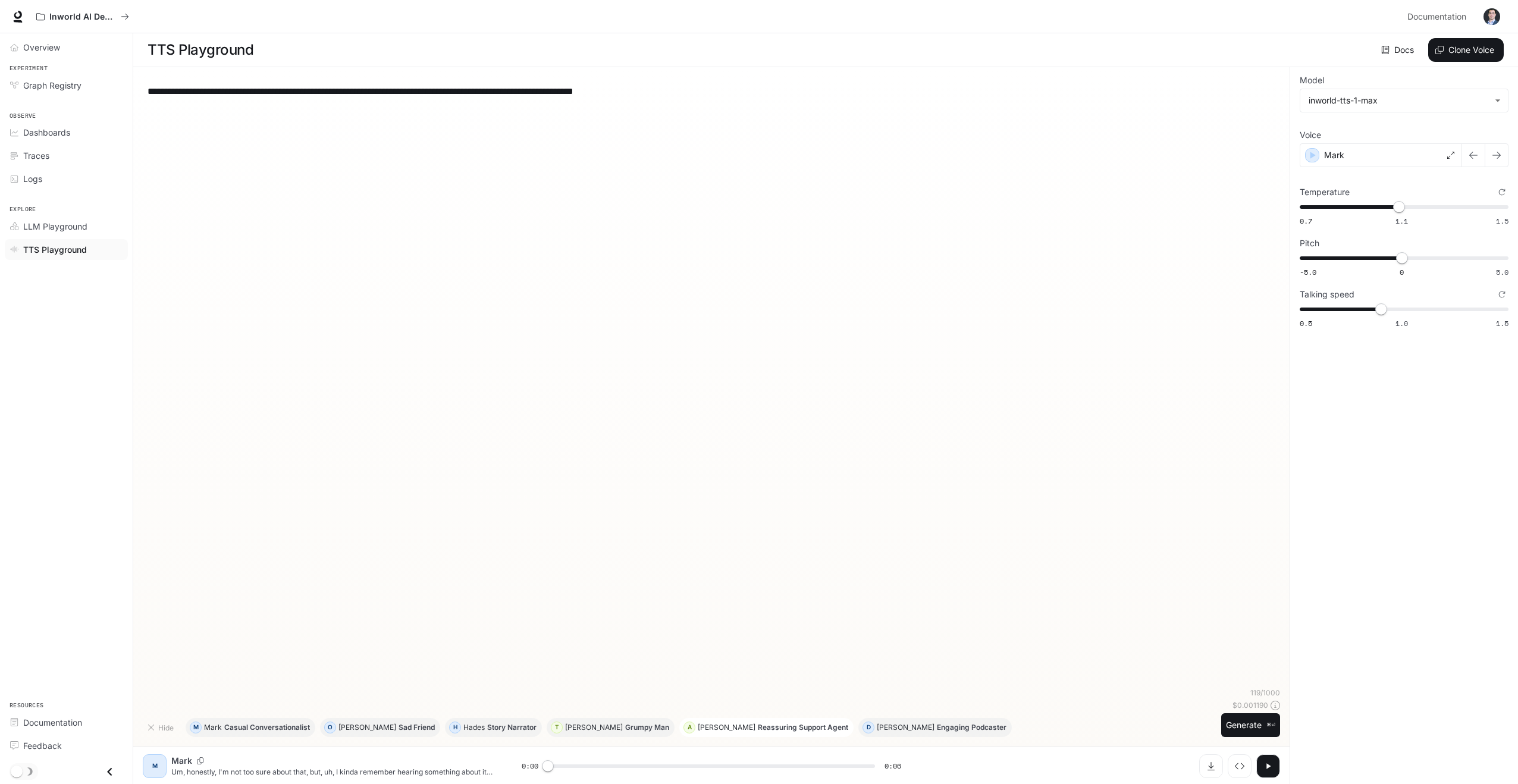
click at [758, 730] on p "Reassuring Support Agent" at bounding box center [803, 727] width 90 height 7
type textarea "**********"
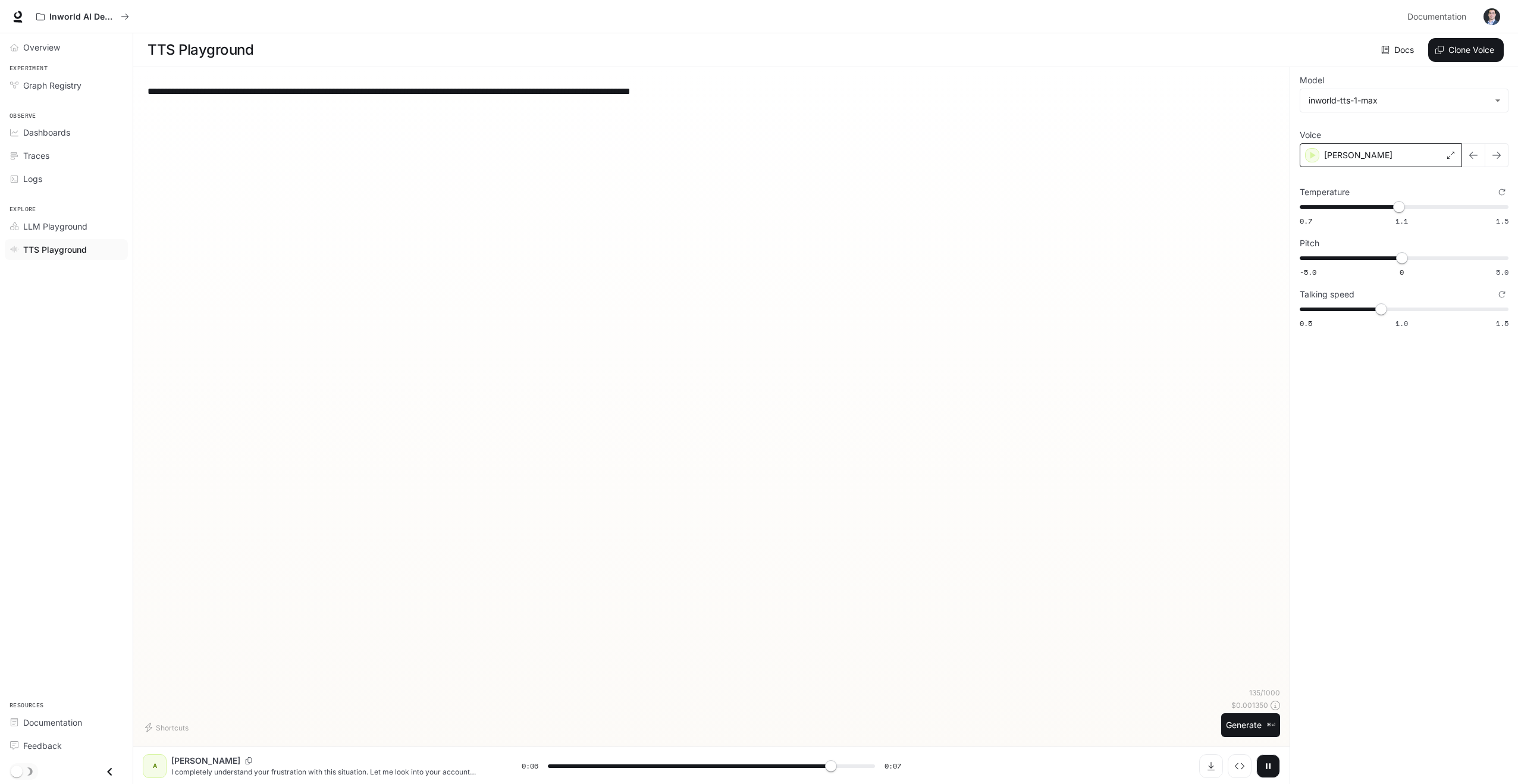
click at [1427, 157] on div "[PERSON_NAME]" at bounding box center [1381, 156] width 162 height 24
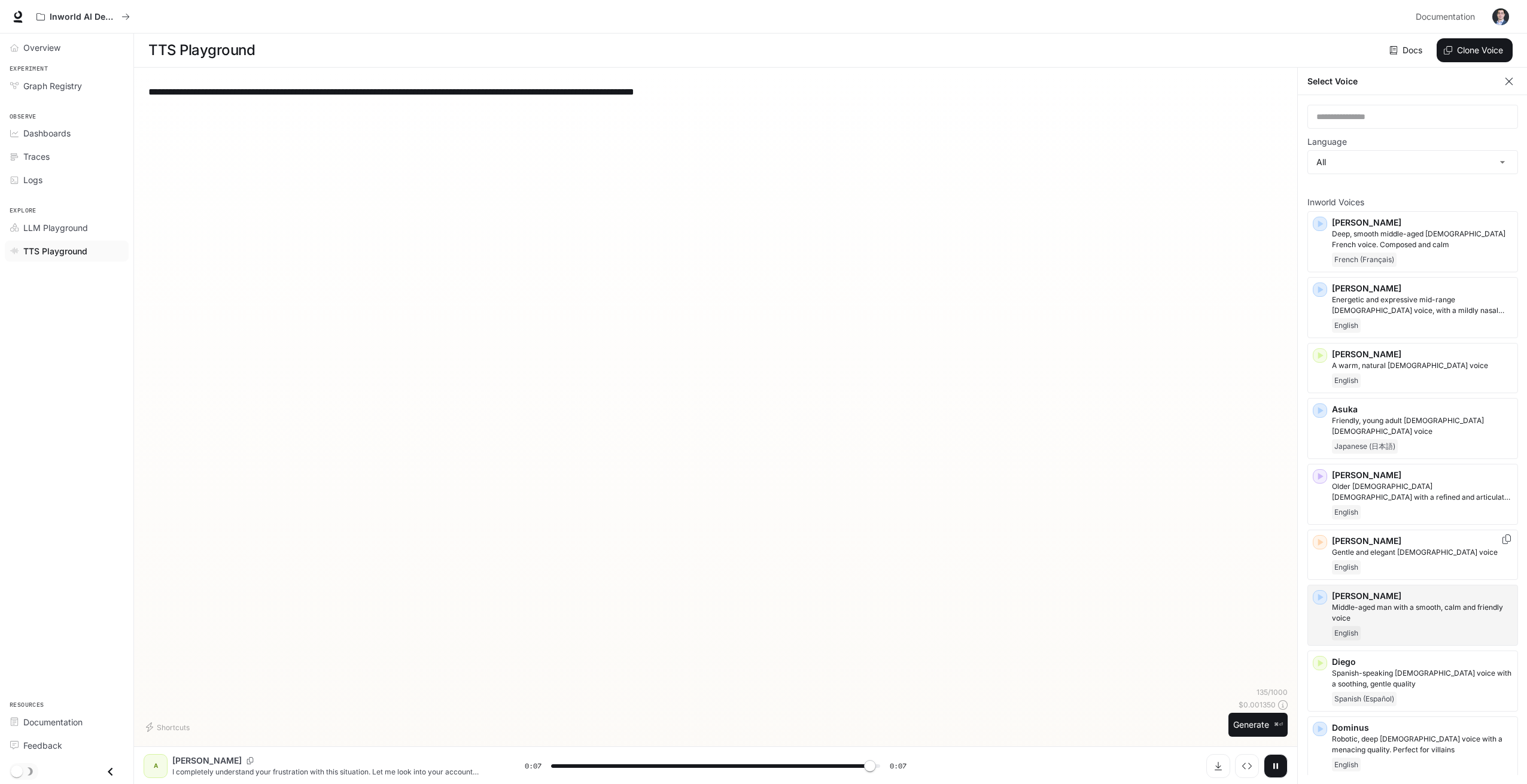
type input "*"
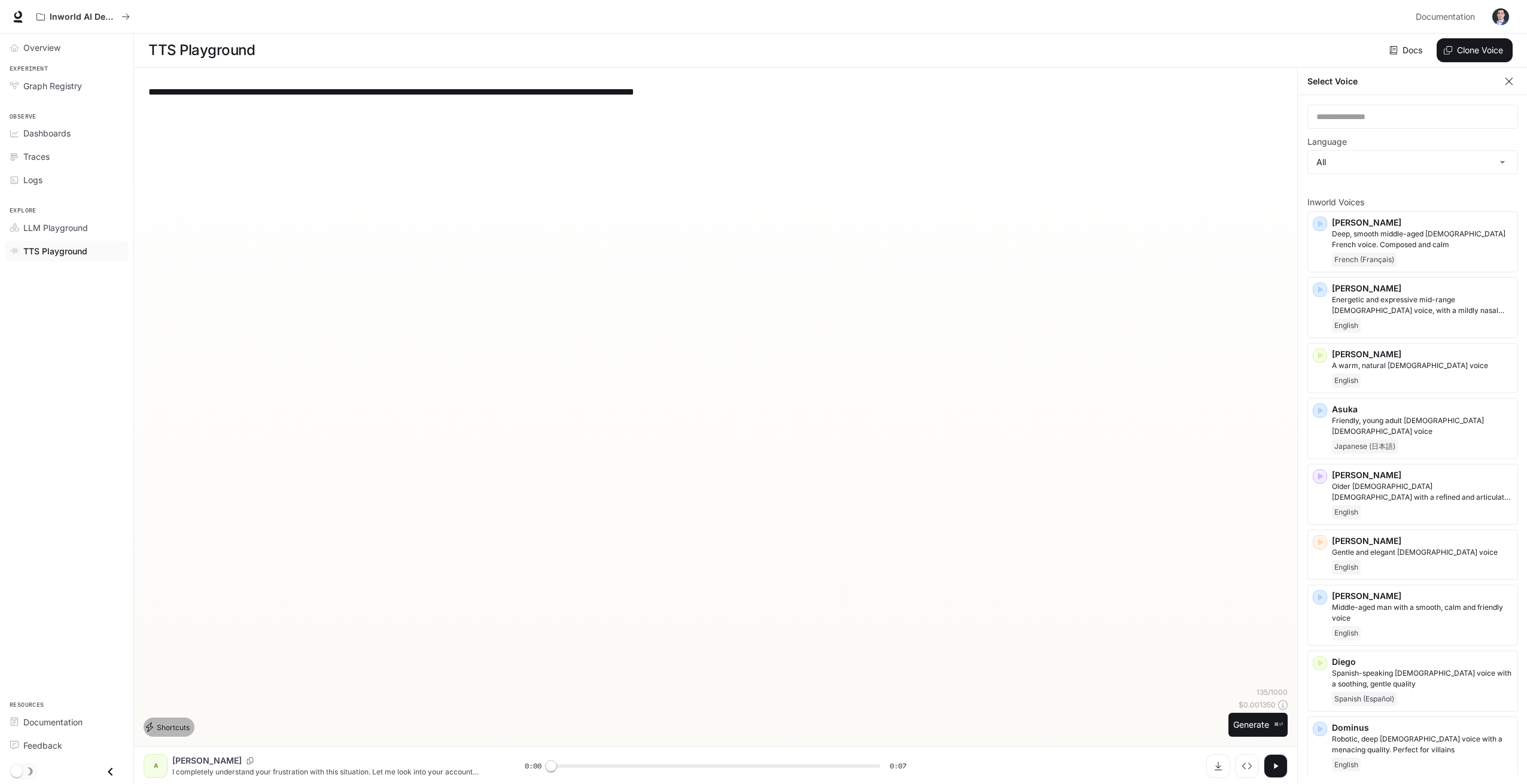
click at [160, 728] on button "Shortcuts" at bounding box center [169, 727] width 51 height 19
click at [348, 731] on p "[PERSON_NAME]" at bounding box center [370, 727] width 58 height 8
type textarea "**********"
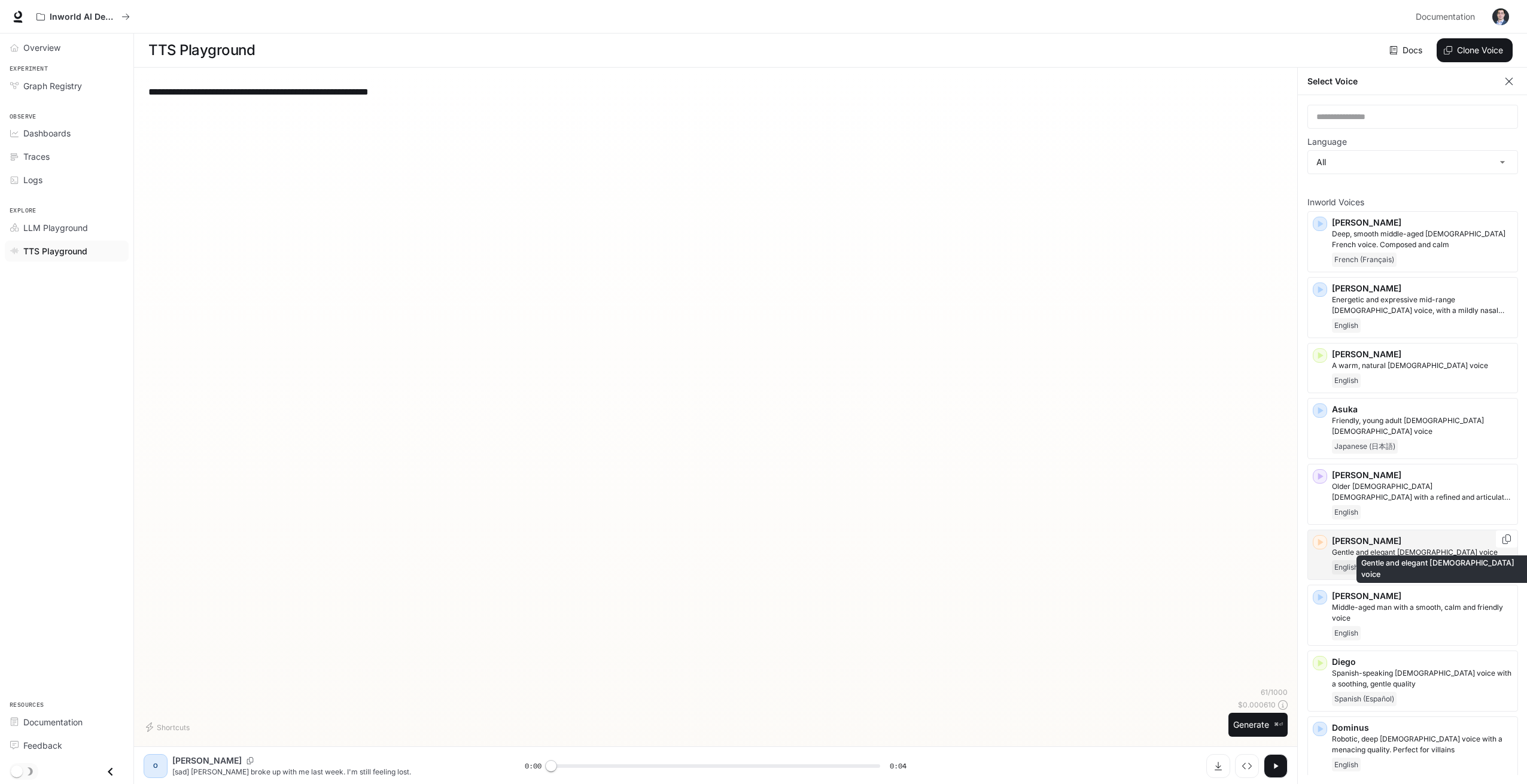
click at [1379, 547] on p "Gentle and elegant [DEMOGRAPHIC_DATA] voice" at bounding box center [1422, 551] width 181 height 10
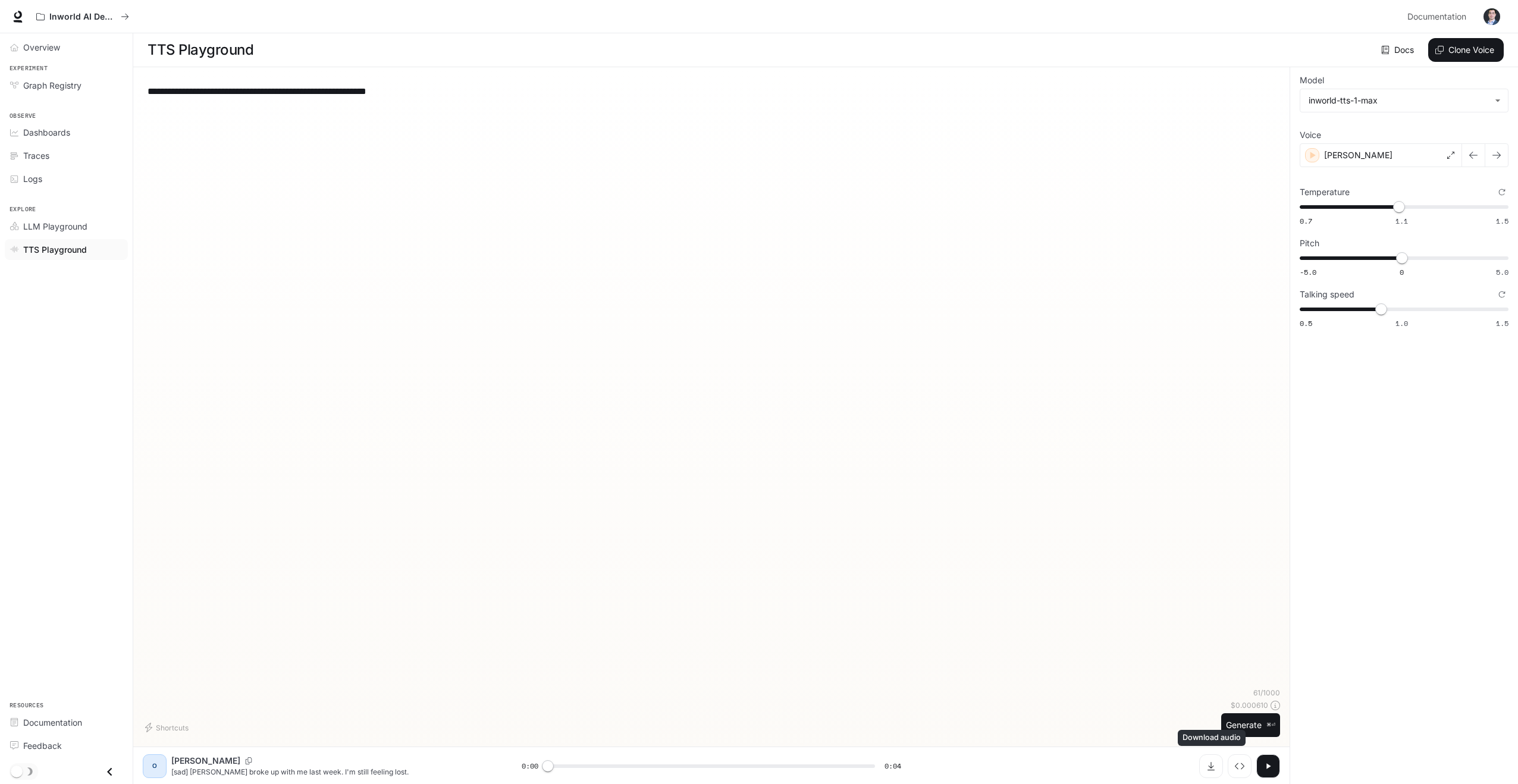
click at [1235, 731] on div "Download audio" at bounding box center [1211, 737] width 68 height 16
click at [1253, 726] on button "Generate ⌘⏎" at bounding box center [1250, 725] width 59 height 24
click at [1423, 150] on div "[PERSON_NAME]" at bounding box center [1381, 156] width 162 height 24
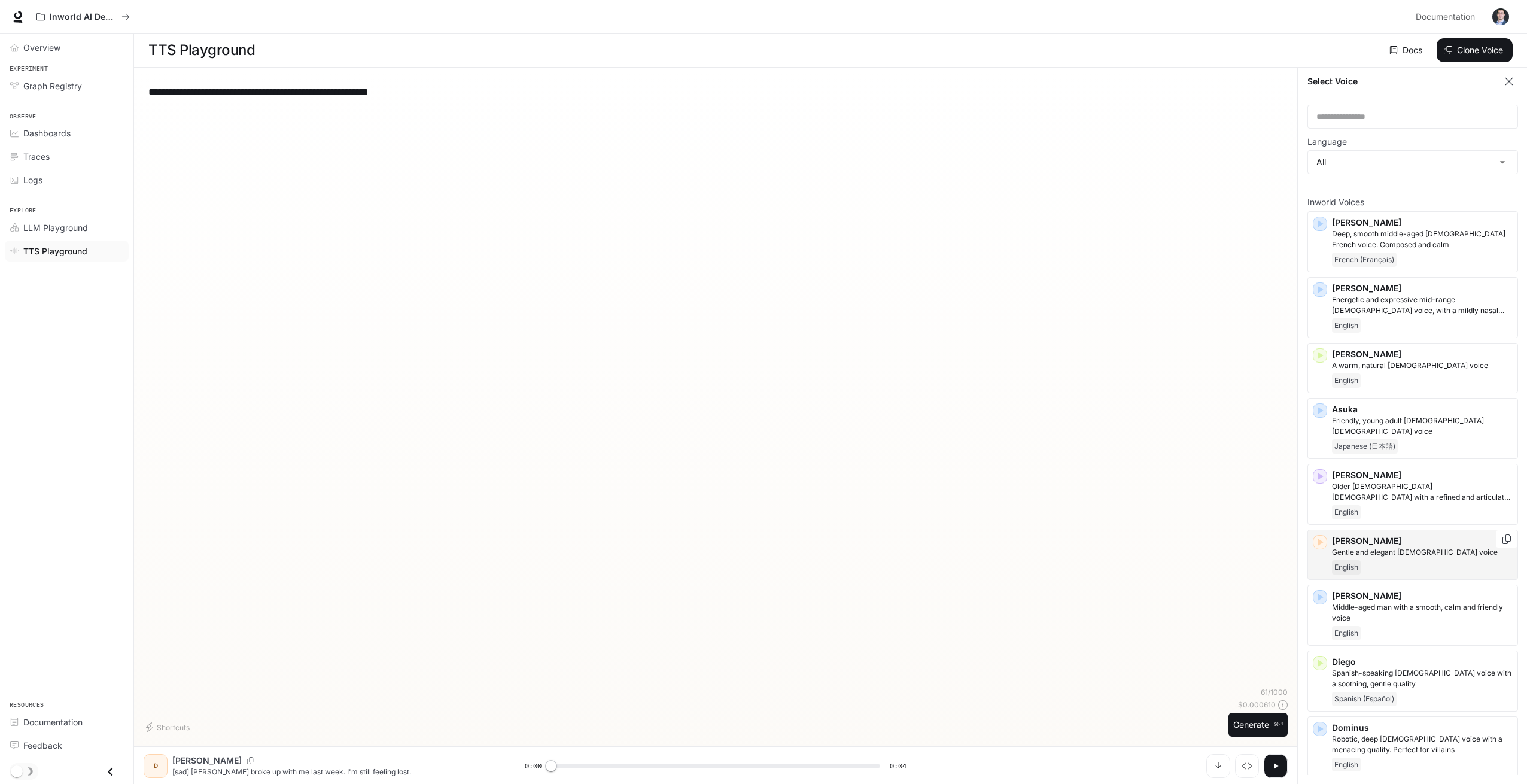
scroll to position [221, 0]
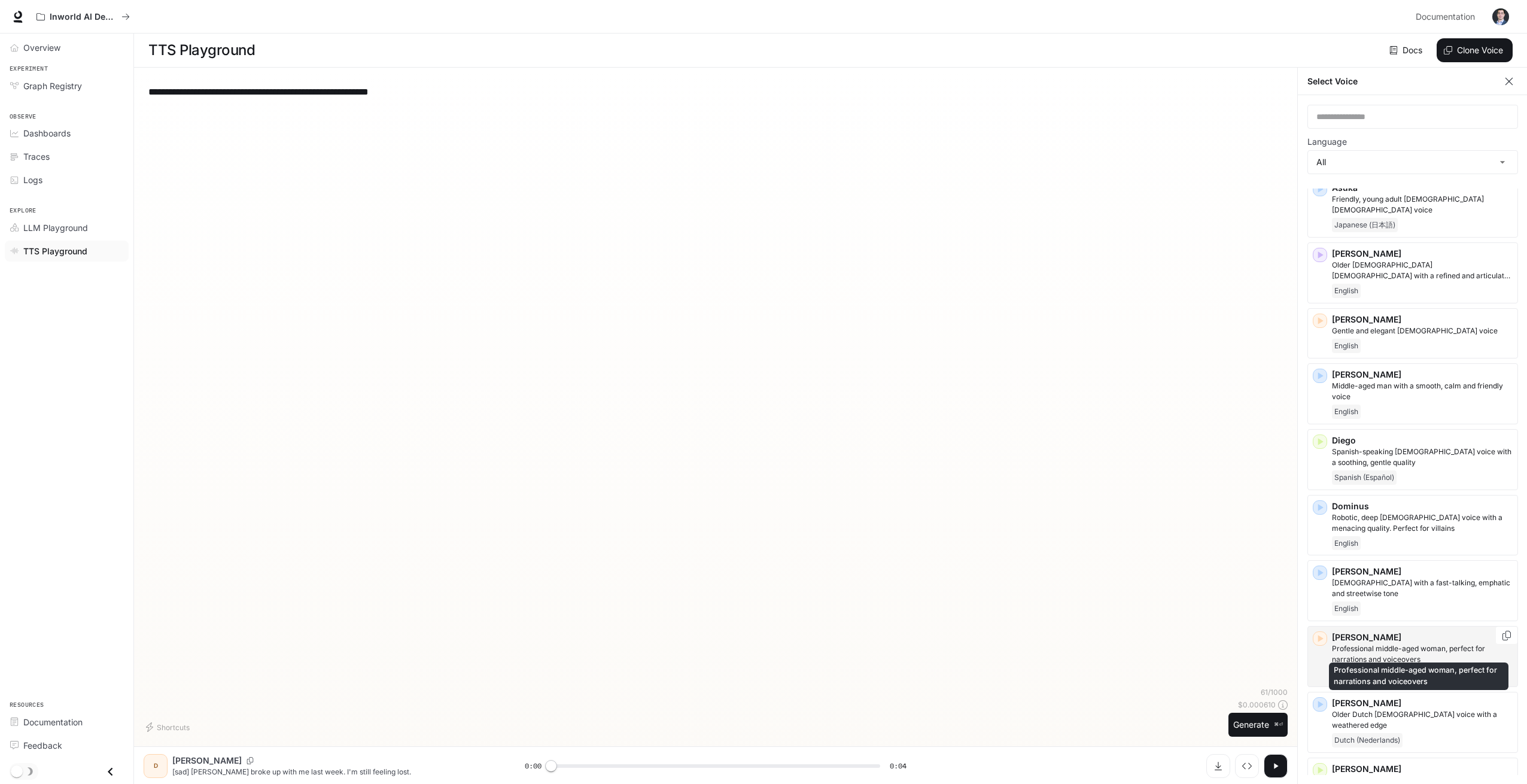
click at [1406, 643] on p "Professional middle-aged woman, perfect for narrations and voiceovers" at bounding box center [1422, 654] width 181 height 22
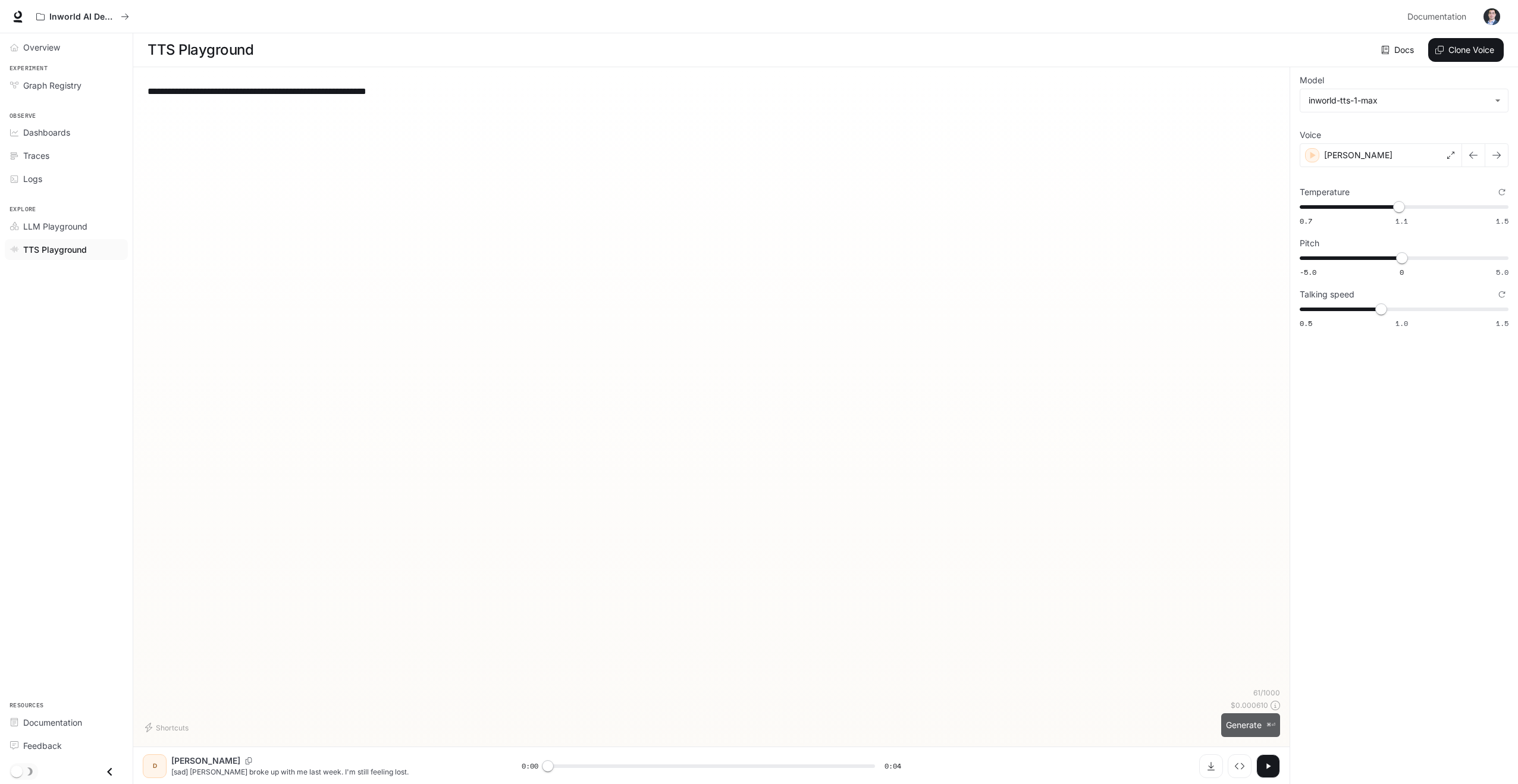
click at [1241, 729] on button "Generate ⌘⏎" at bounding box center [1250, 725] width 59 height 24
click at [1405, 163] on div "[PERSON_NAME]" at bounding box center [1381, 156] width 162 height 24
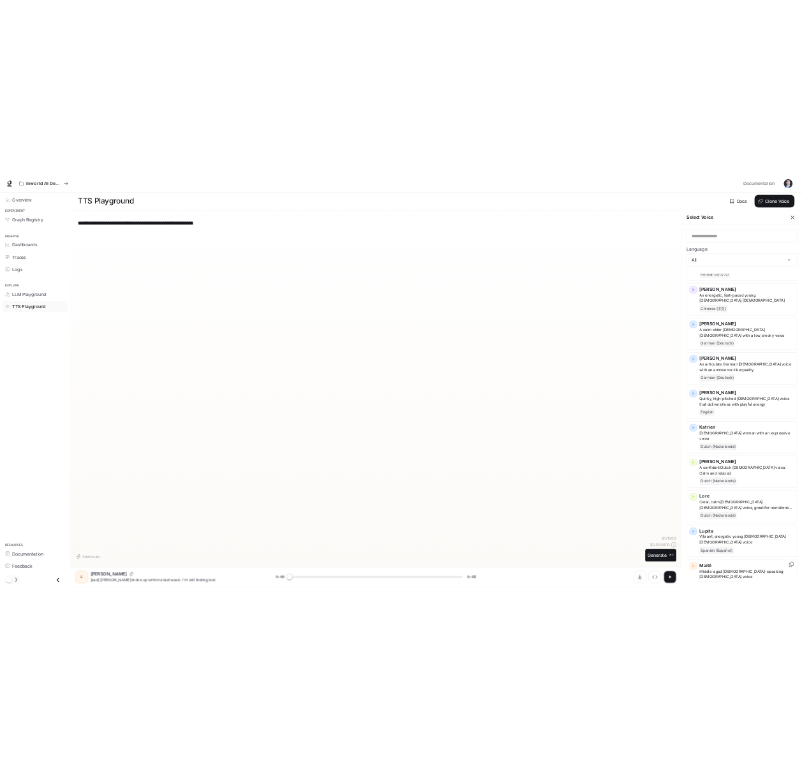
scroll to position [1627, 0]
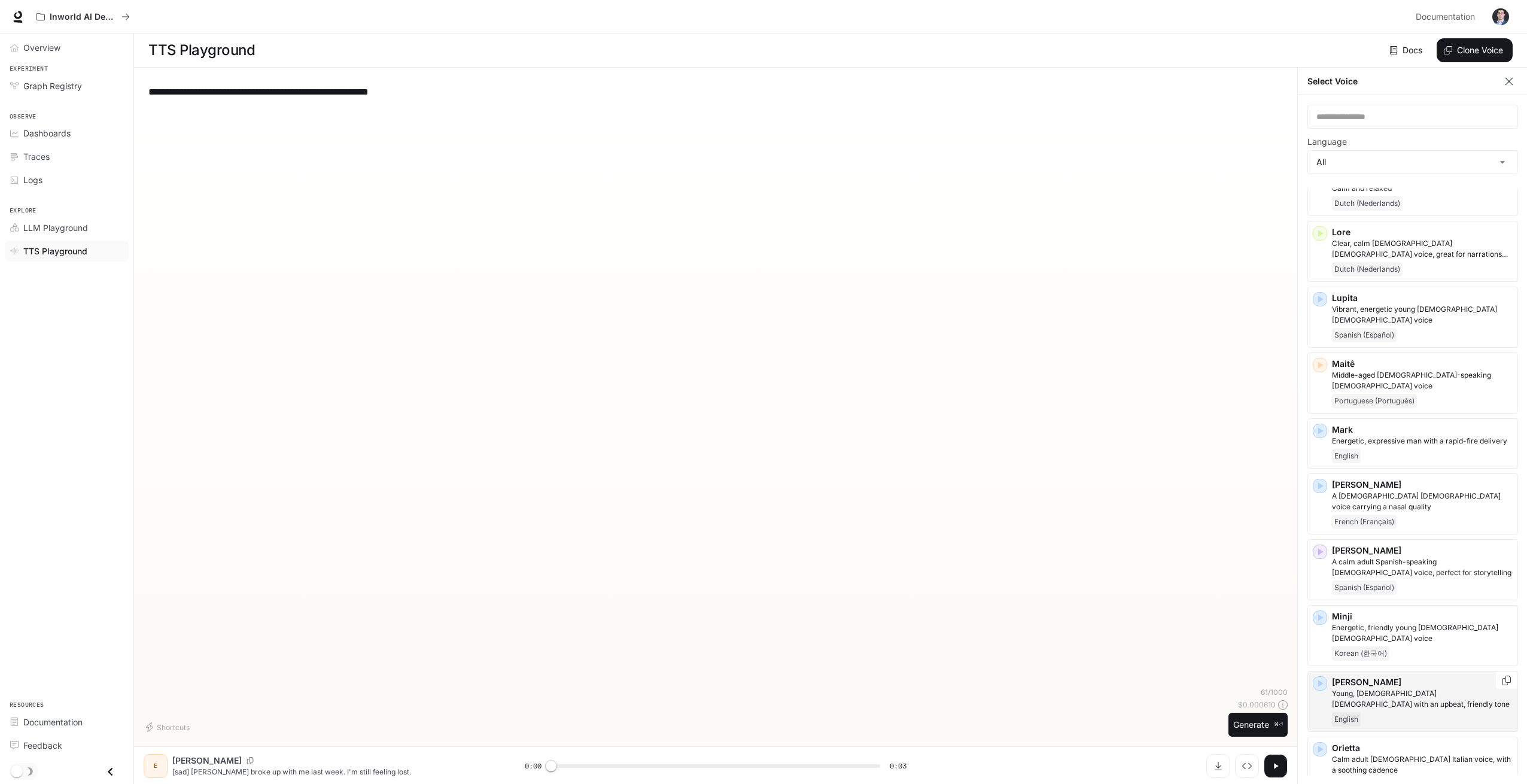
click at [1440, 712] on div "English" at bounding box center [1422, 718] width 181 height 14
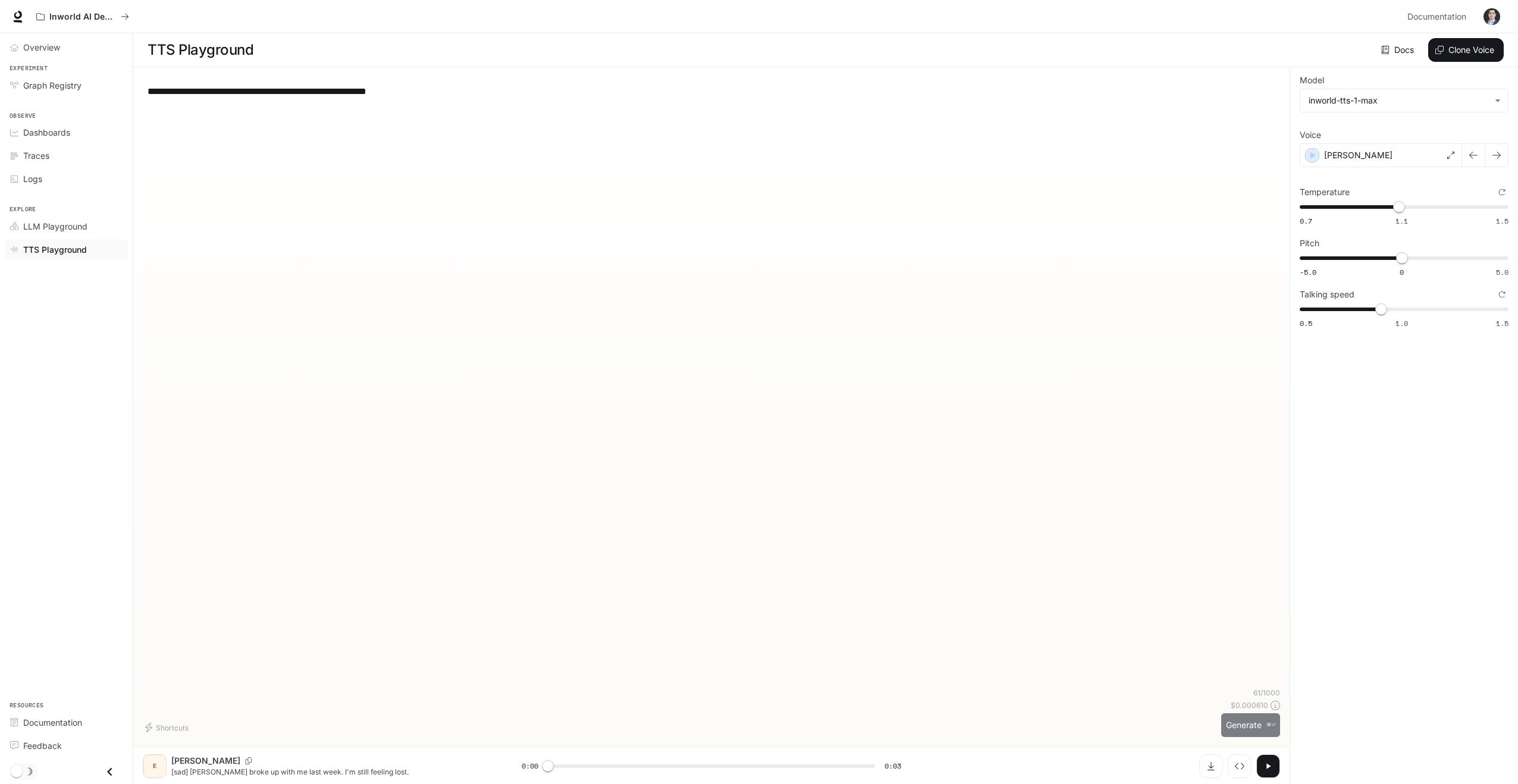
click at [1246, 722] on button "Generate ⌘⏎" at bounding box center [1250, 725] width 59 height 24
click at [1380, 160] on div "[PERSON_NAME]" at bounding box center [1381, 156] width 162 height 24
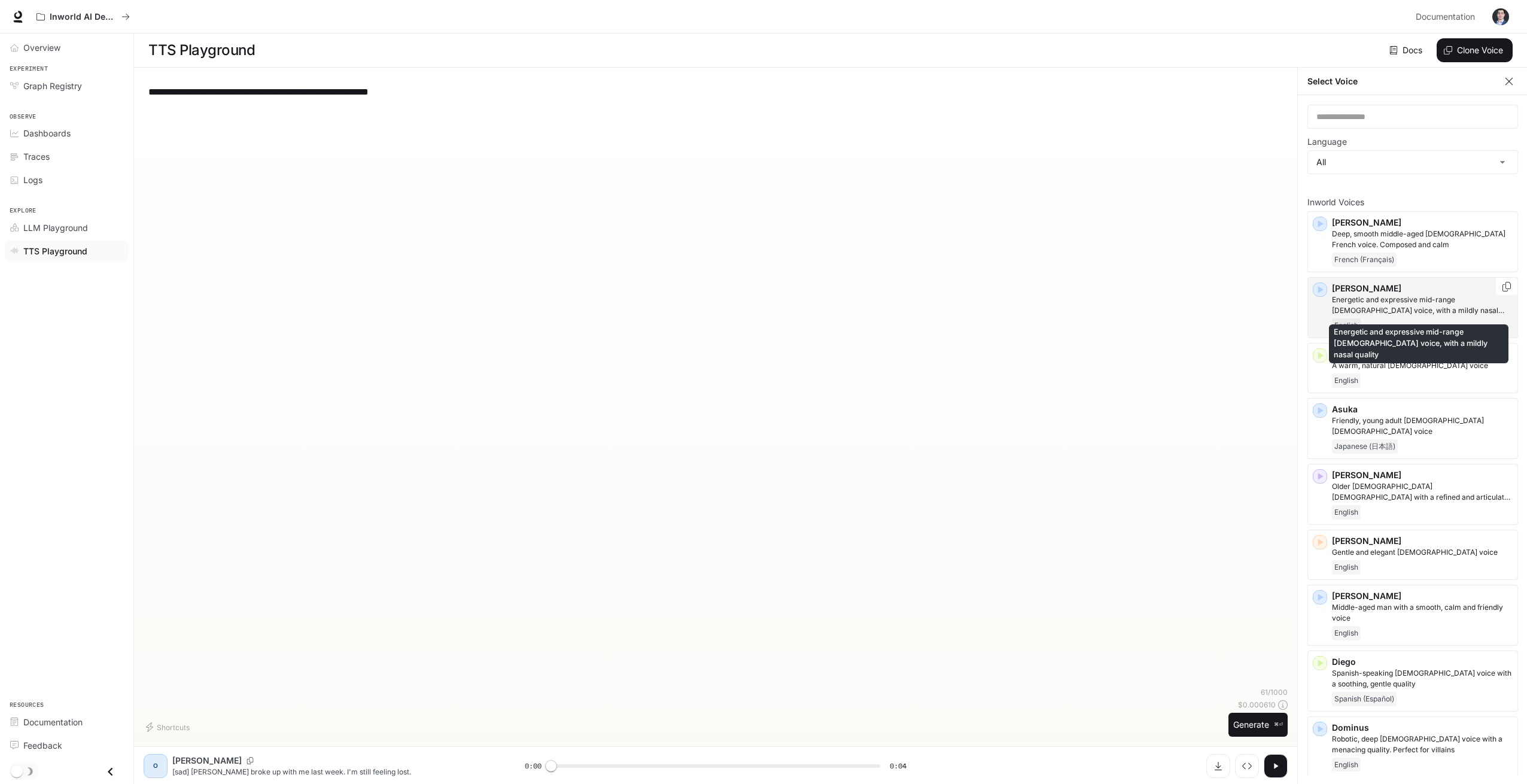
click at [1366, 300] on p "Energetic and expressive mid-range [DEMOGRAPHIC_DATA] voice, with a mildly nasa…" at bounding box center [1422, 305] width 181 height 22
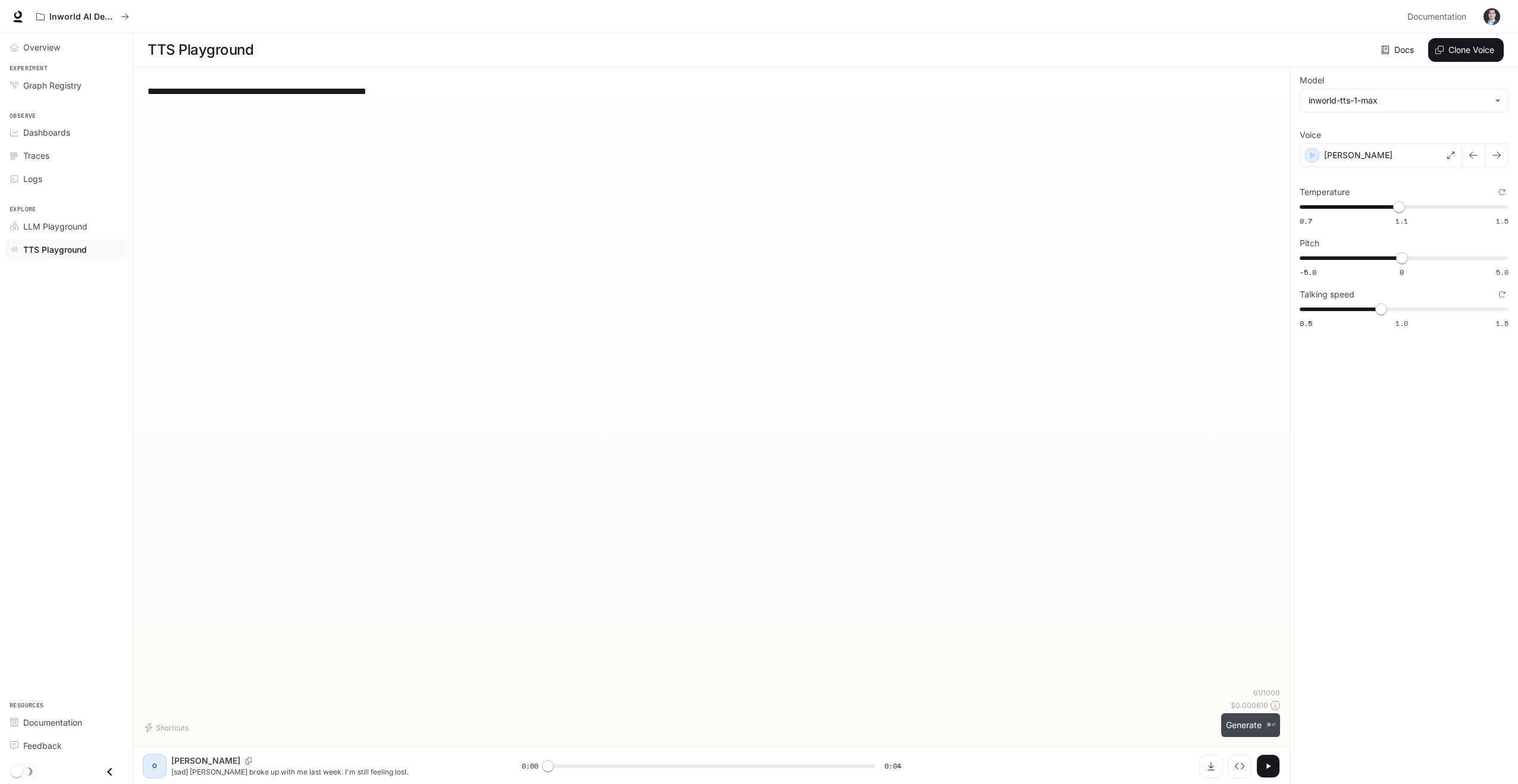
click at [1235, 725] on button "Generate ⌘⏎" at bounding box center [1250, 725] width 59 height 24
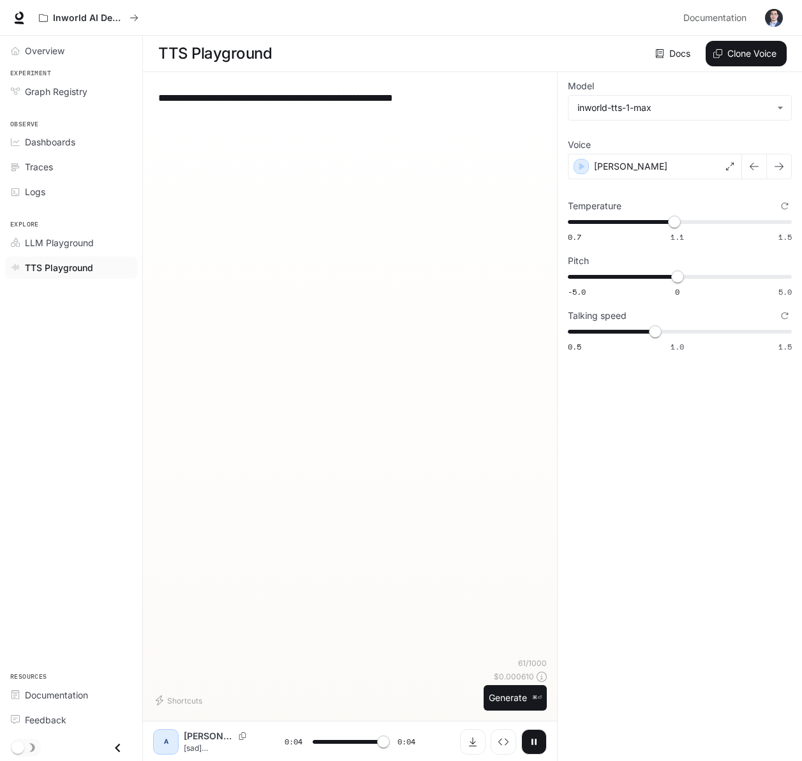
type input "*"
